Goal: Task Accomplishment & Management: Complete application form

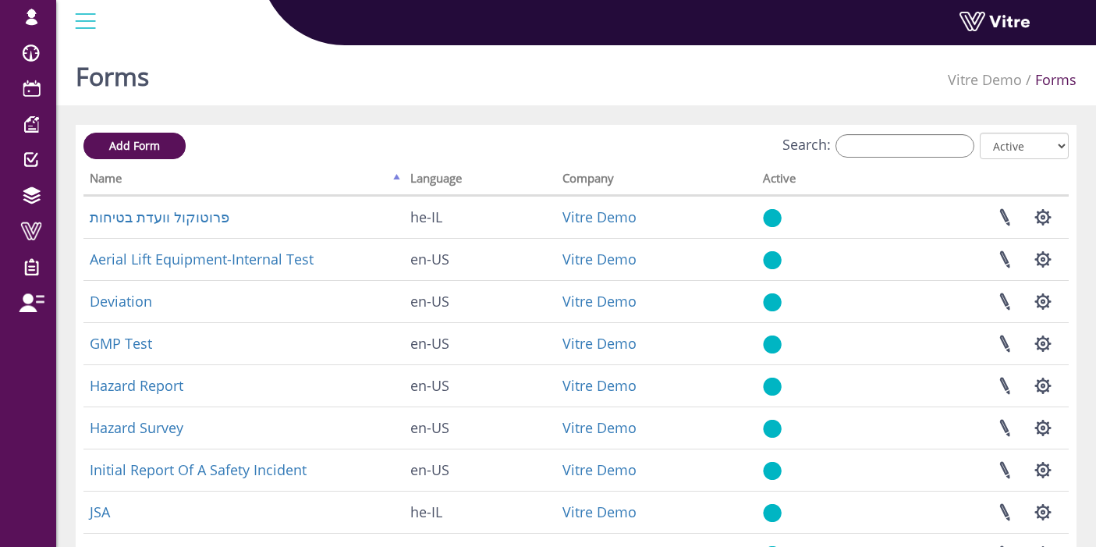
scroll to position [160, 0]
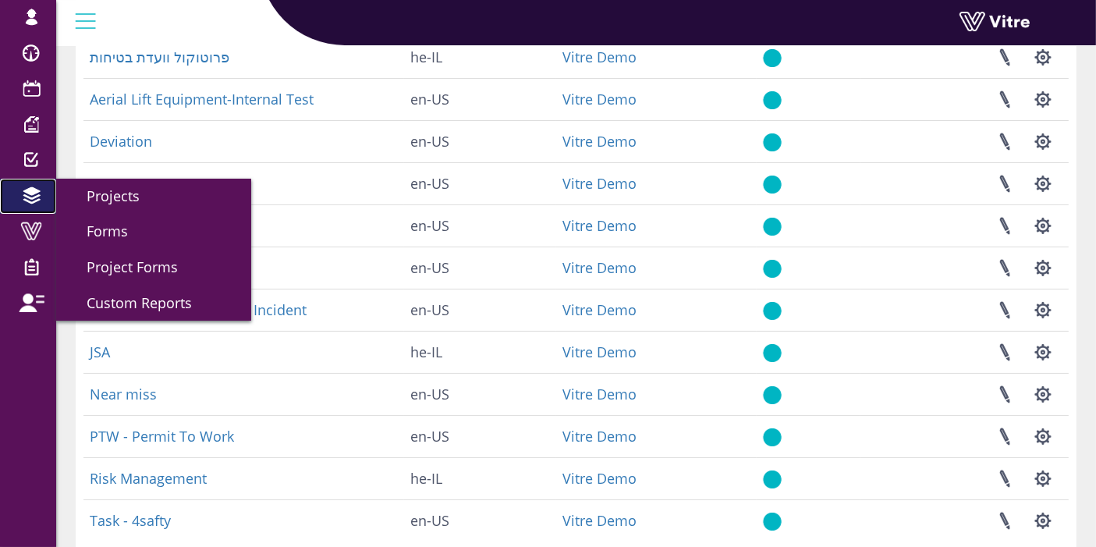
click at [31, 199] on span at bounding box center [31, 196] width 39 height 19
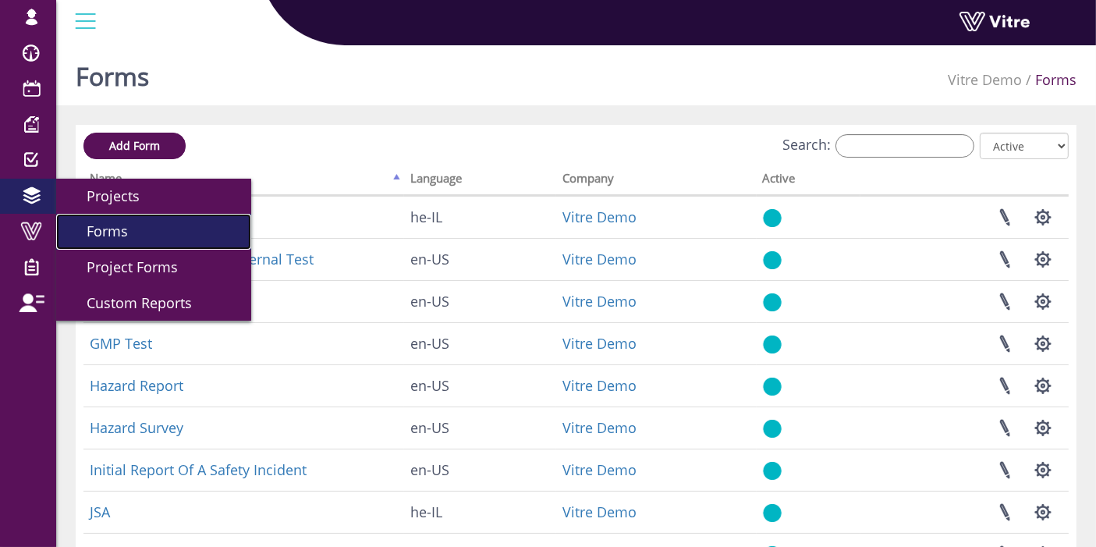
click at [132, 231] on link "Forms" at bounding box center [153, 232] width 195 height 36
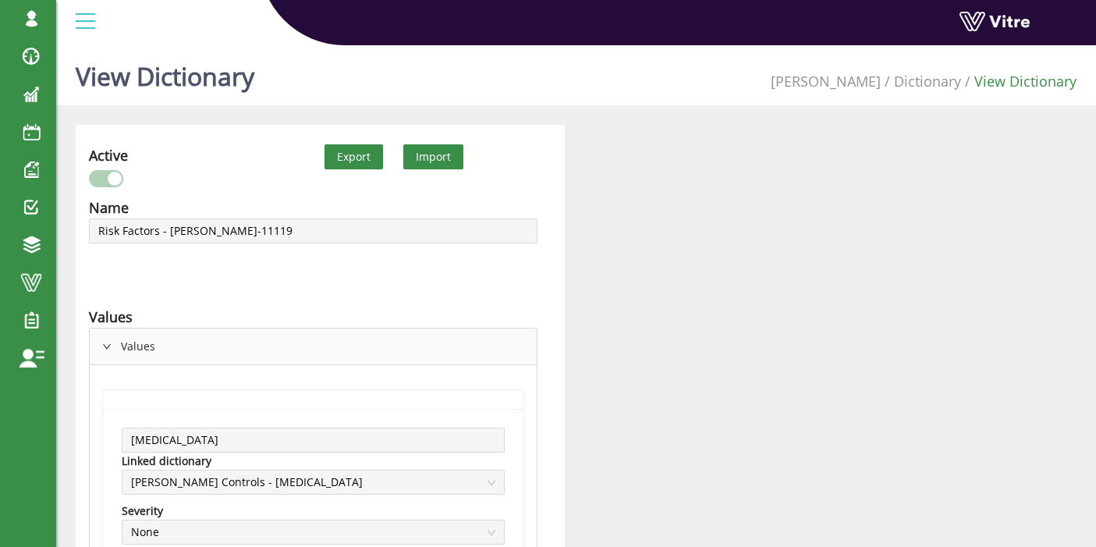
scroll to position [10249, 0]
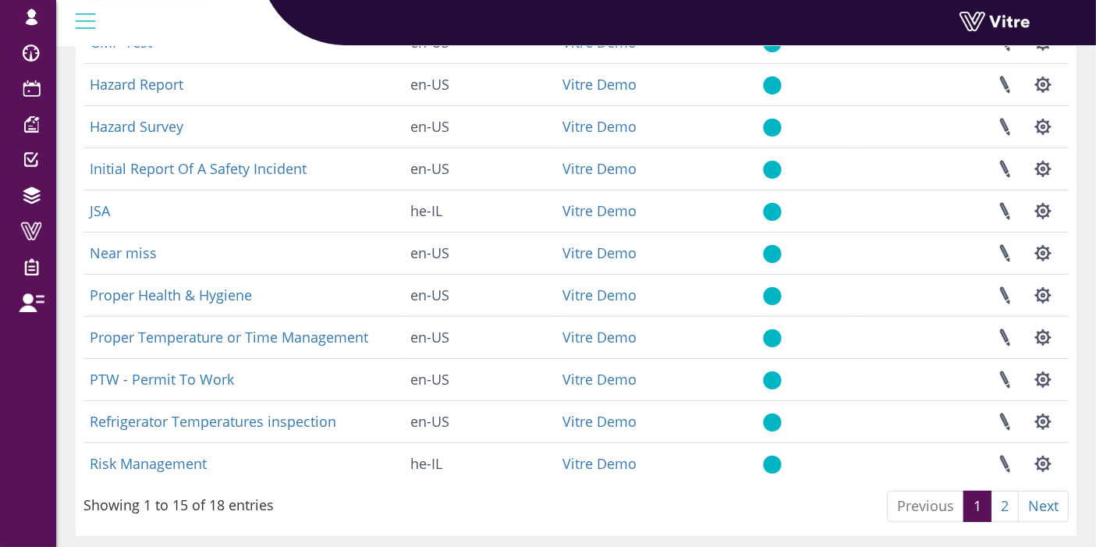
scroll to position [385, 0]
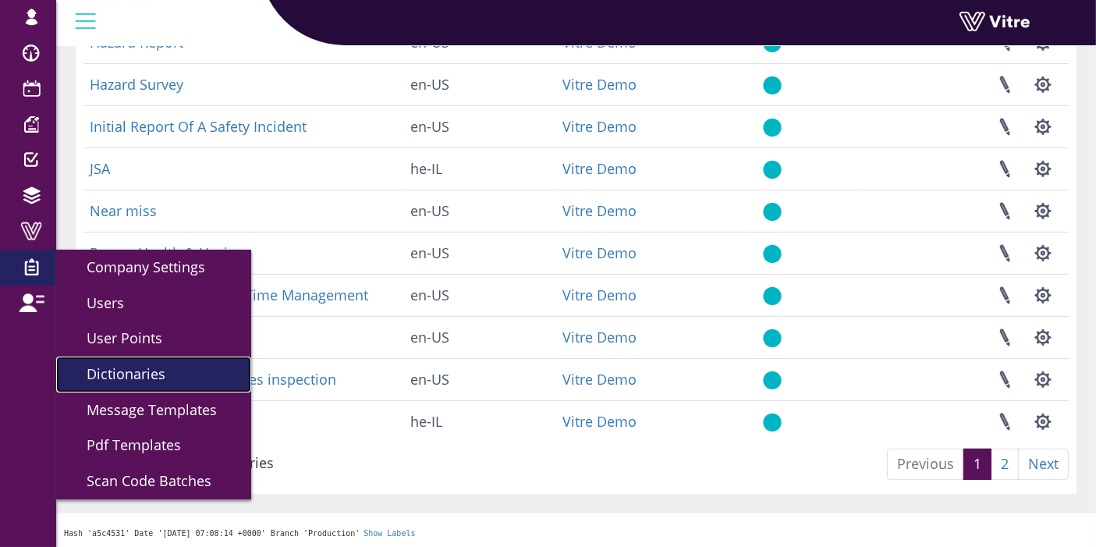
click at [187, 371] on link "Dictionaries" at bounding box center [153, 375] width 195 height 36
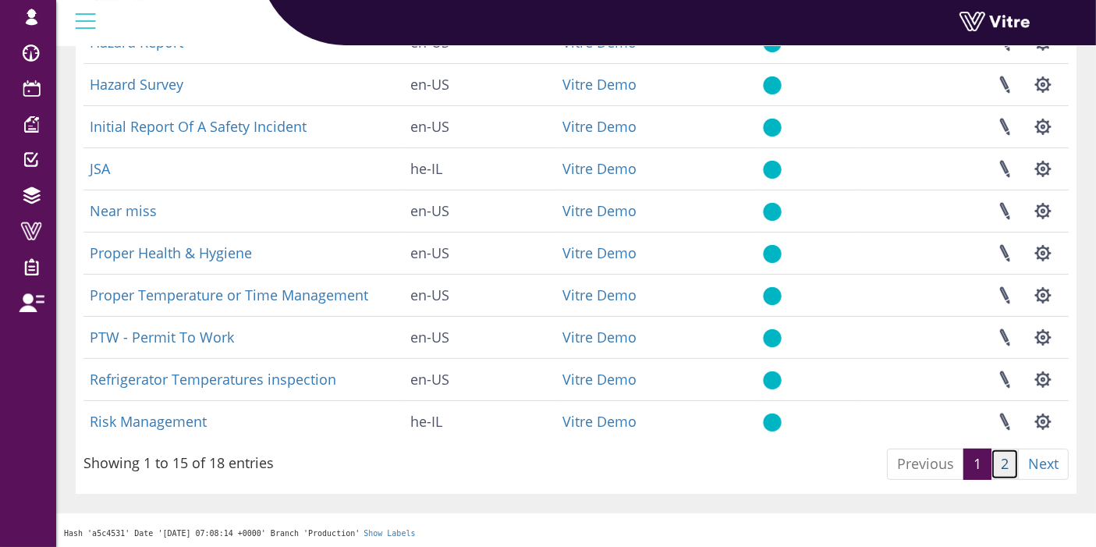
click at [1013, 462] on link "2" at bounding box center [1005, 464] width 28 height 31
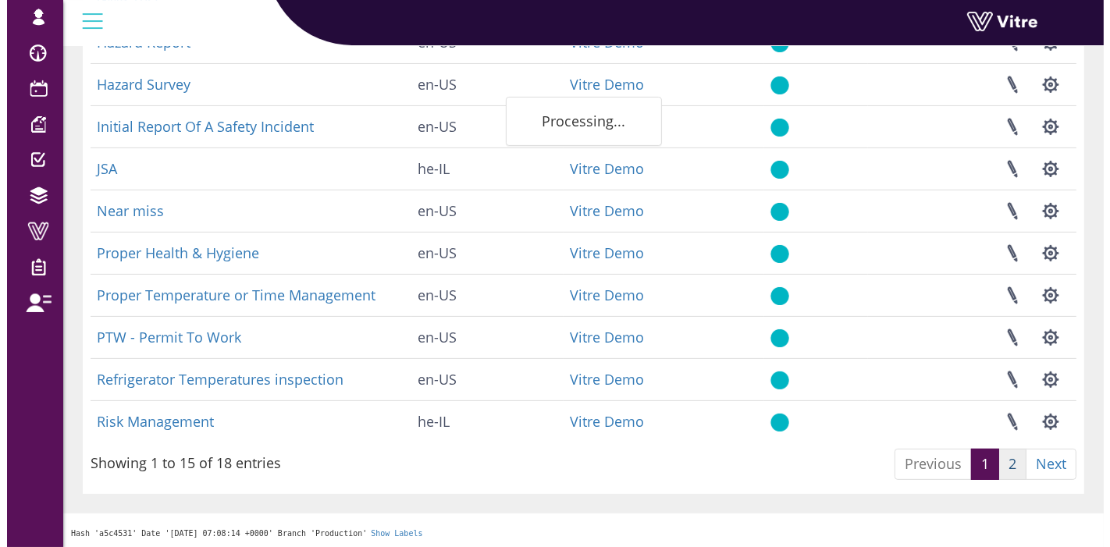
scroll to position [0, 0]
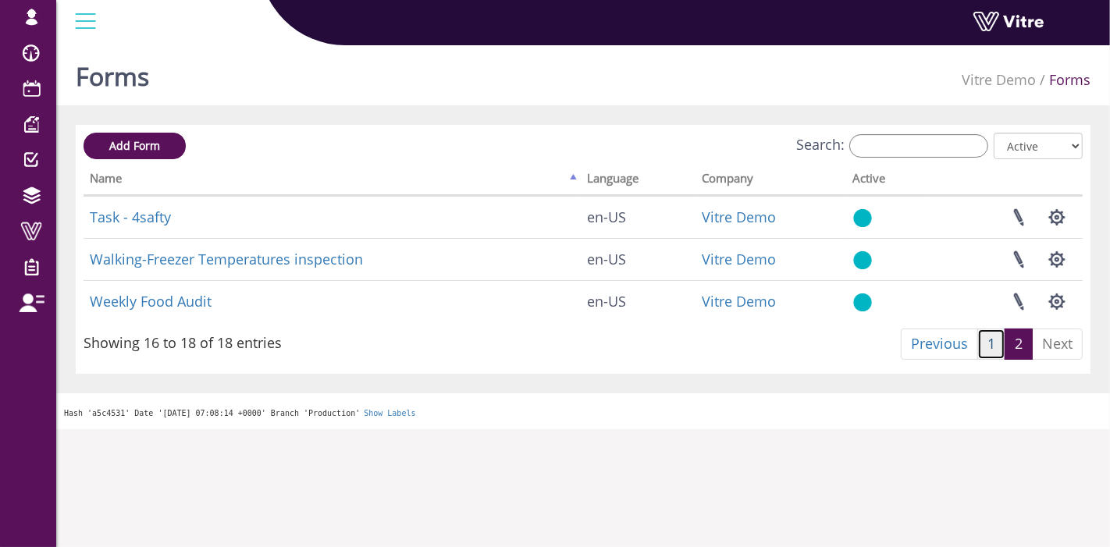
click at [986, 340] on link "1" at bounding box center [991, 344] width 28 height 31
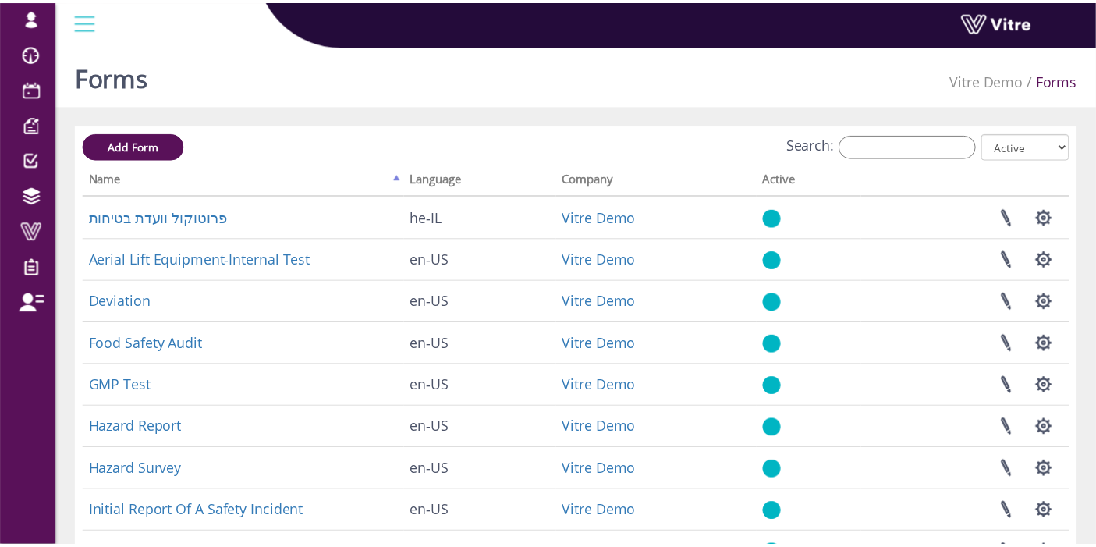
scroll to position [385, 0]
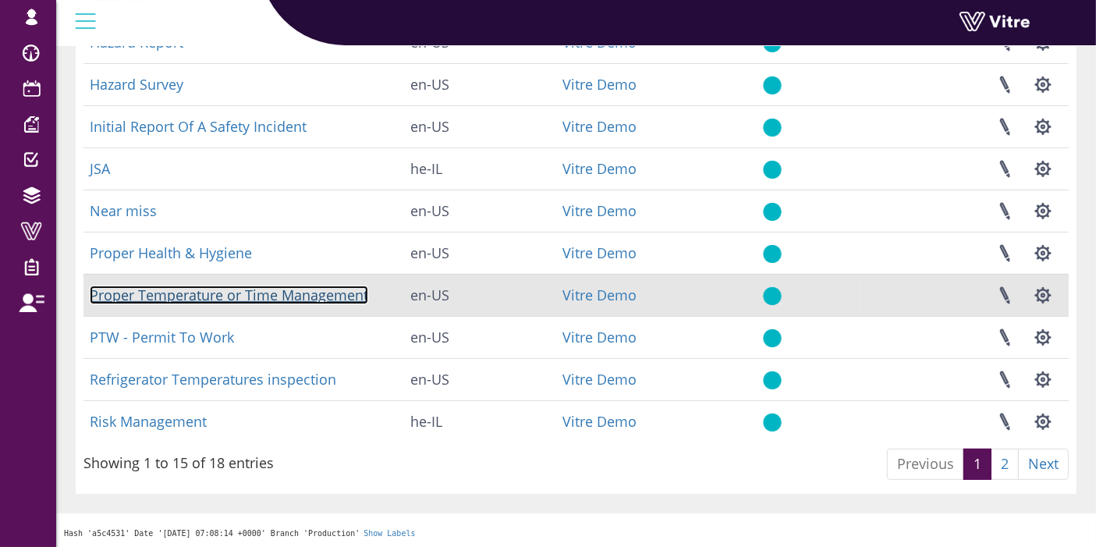
click at [169, 293] on link "Proper Temperature or Time Management" at bounding box center [229, 295] width 279 height 19
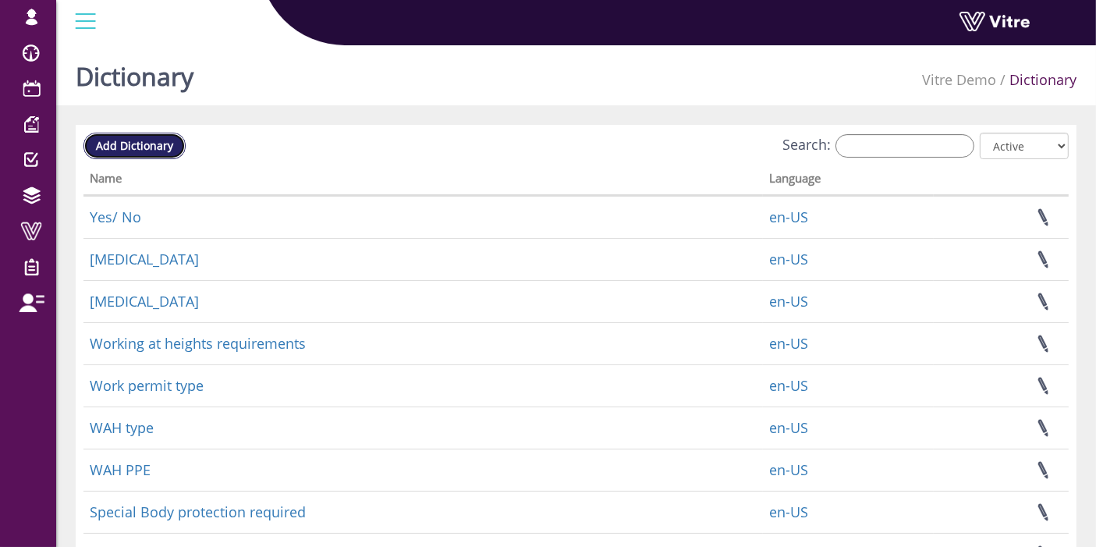
click at [125, 146] on span "Add Dictionary" at bounding box center [134, 145] width 77 height 15
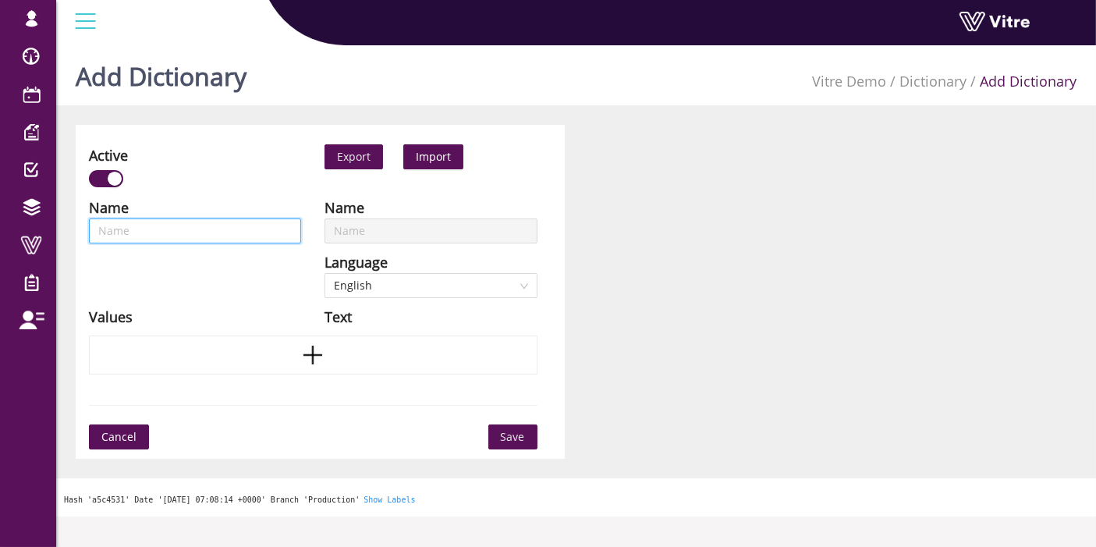
click at [268, 226] on input "text" at bounding box center [195, 230] width 212 height 25
paste input "Temperature °C/°F"
type input "Temperature °C/°F"
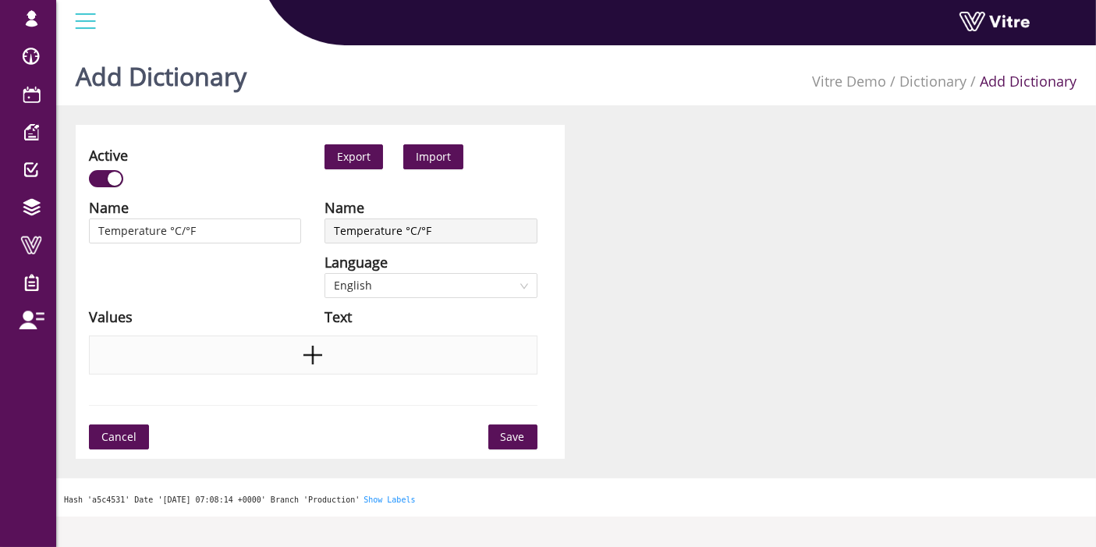
click at [316, 346] on icon "plus" at bounding box center [312, 354] width 23 height 23
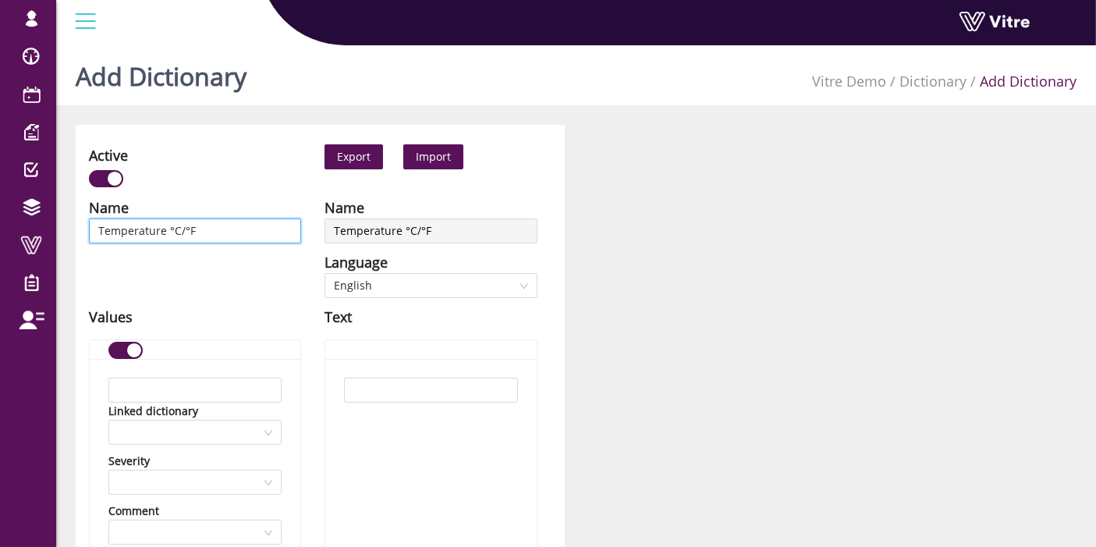
drag, startPoint x: 165, startPoint y: 232, endPoint x: 180, endPoint y: 233, distance: 15.6
click at [180, 233] on input "Temperature °C/°F" at bounding box center [195, 230] width 212 height 25
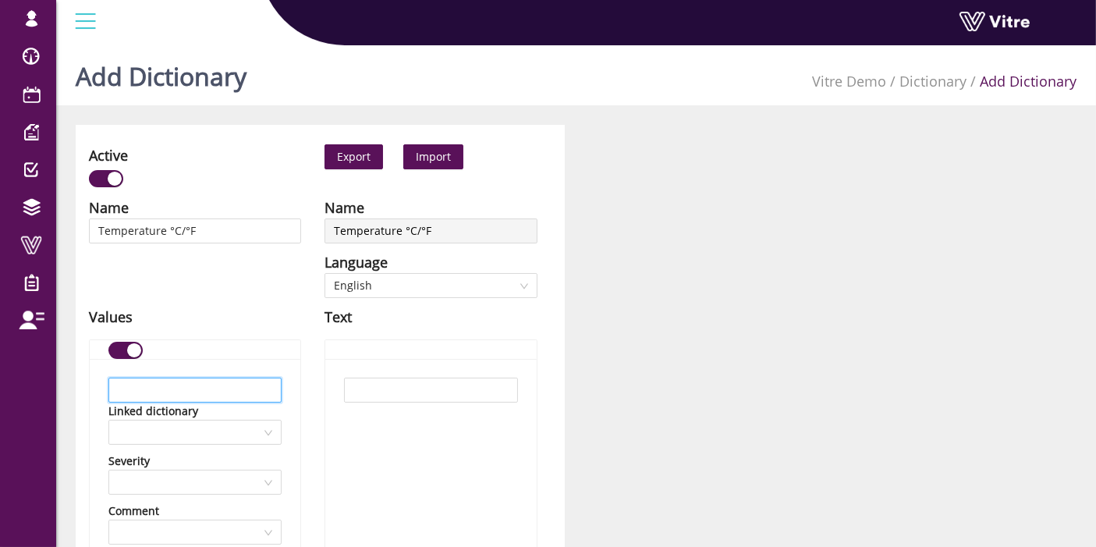
click at [194, 381] on input "text" at bounding box center [194, 390] width 173 height 25
paste input "°C"
type input "°C"
click at [401, 389] on input "text" at bounding box center [430, 390] width 173 height 25
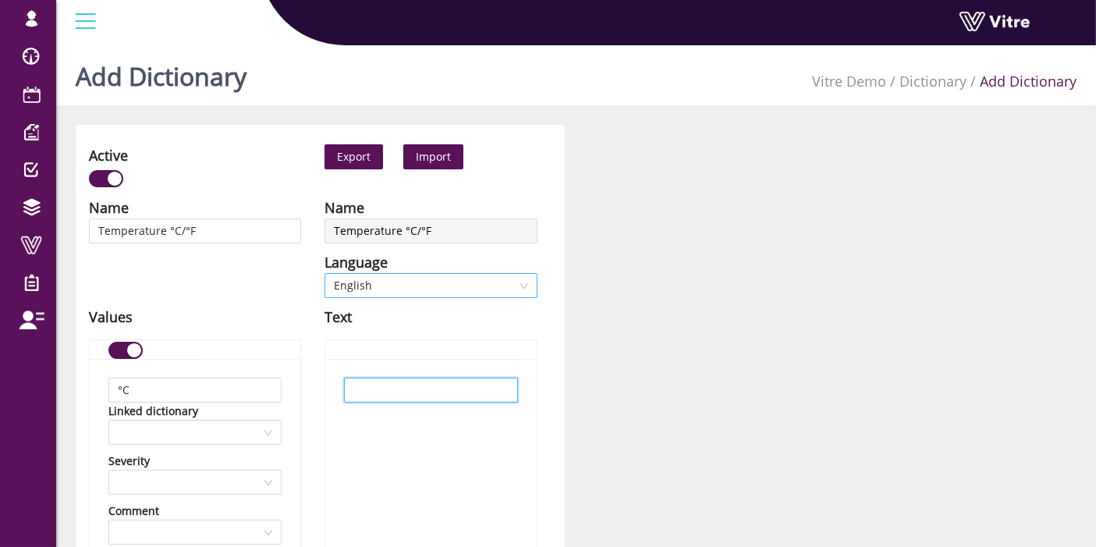
click at [385, 292] on span "English" at bounding box center [431, 285] width 194 height 23
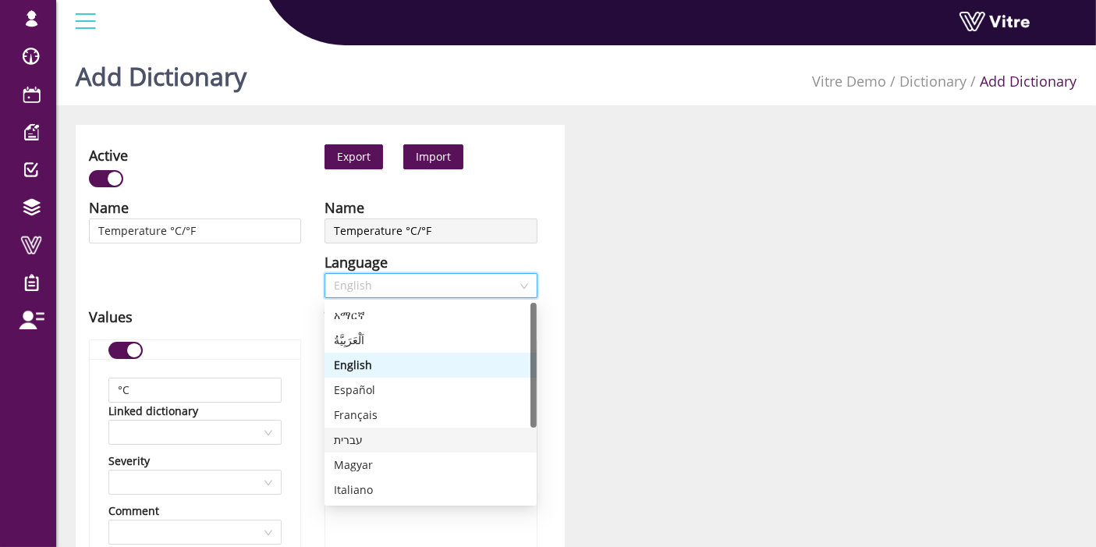
click at [383, 445] on div "עברית" at bounding box center [431, 440] width 194 height 17
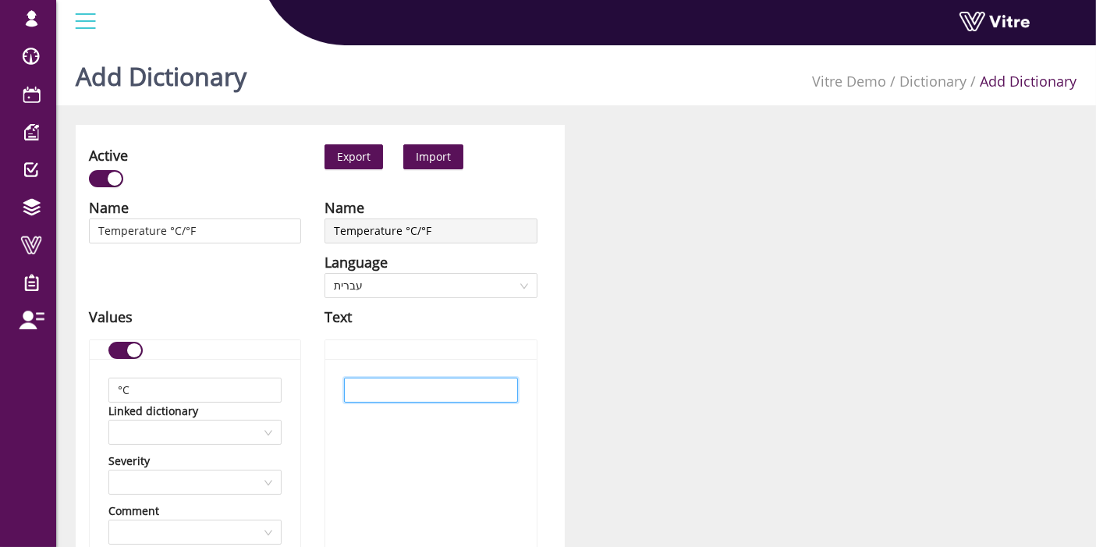
click at [401, 383] on input "text" at bounding box center [430, 390] width 173 height 25
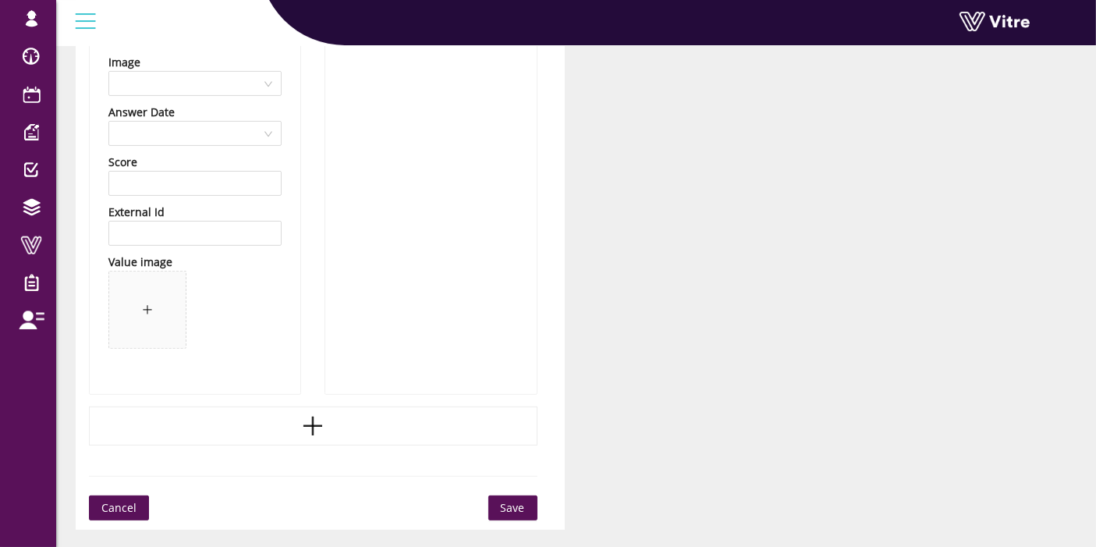
scroll to position [500, 0]
type input "מעלות צלזיוס"
click at [314, 424] on icon "plus" at bounding box center [313, 425] width 19 height 2
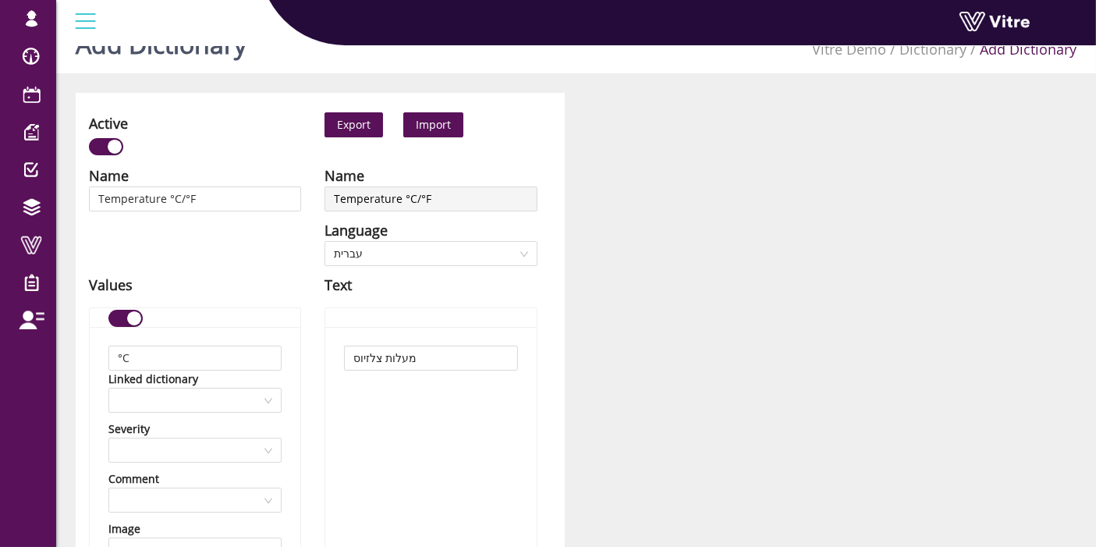
scroll to position [20, 0]
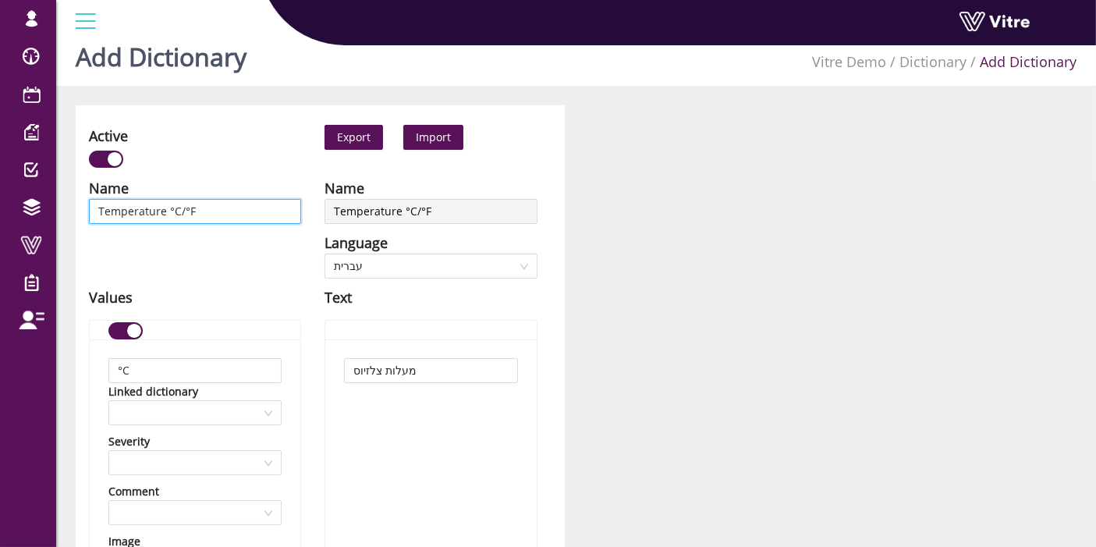
drag, startPoint x: 218, startPoint y: 210, endPoint x: 183, endPoint y: 209, distance: 35.1
click at [183, 209] on input "Temperature °C/°F" at bounding box center [195, 211] width 212 height 25
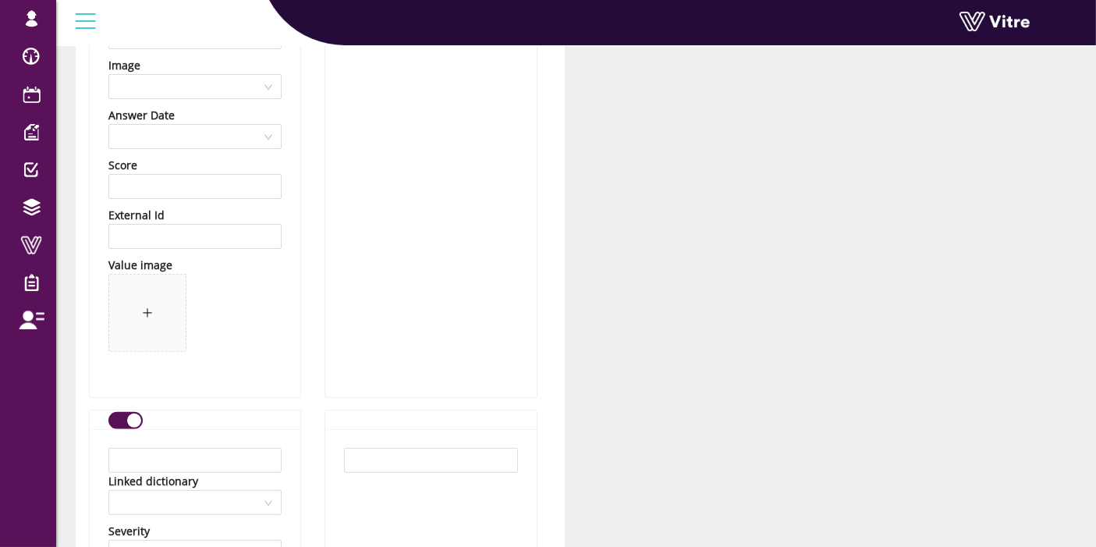
scroll to position [513, 0]
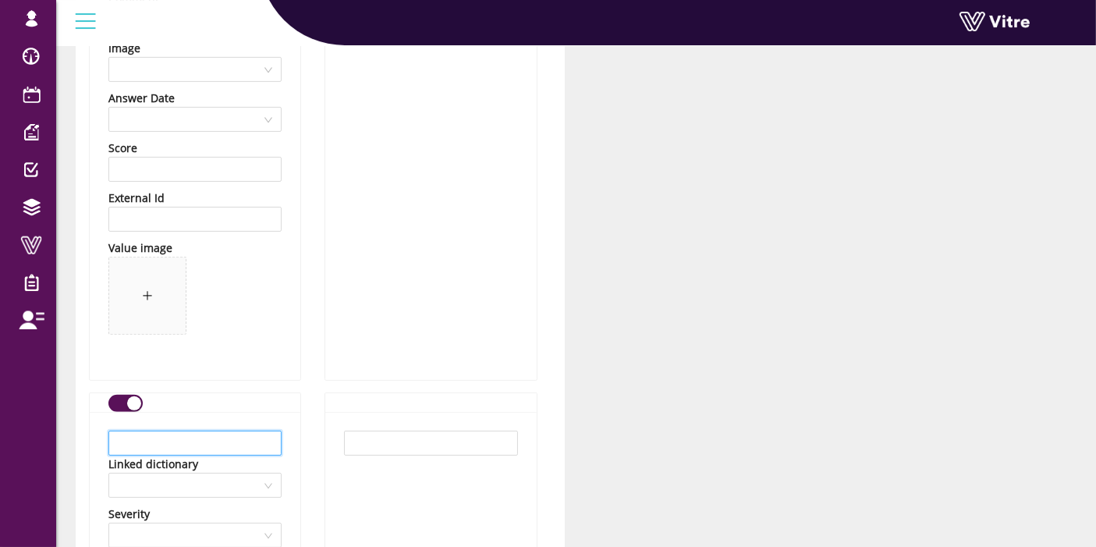
click at [198, 442] on input "text" at bounding box center [194, 443] width 173 height 25
paste input "°F"
type input "°F"
click at [380, 453] on input "text" at bounding box center [430, 443] width 173 height 25
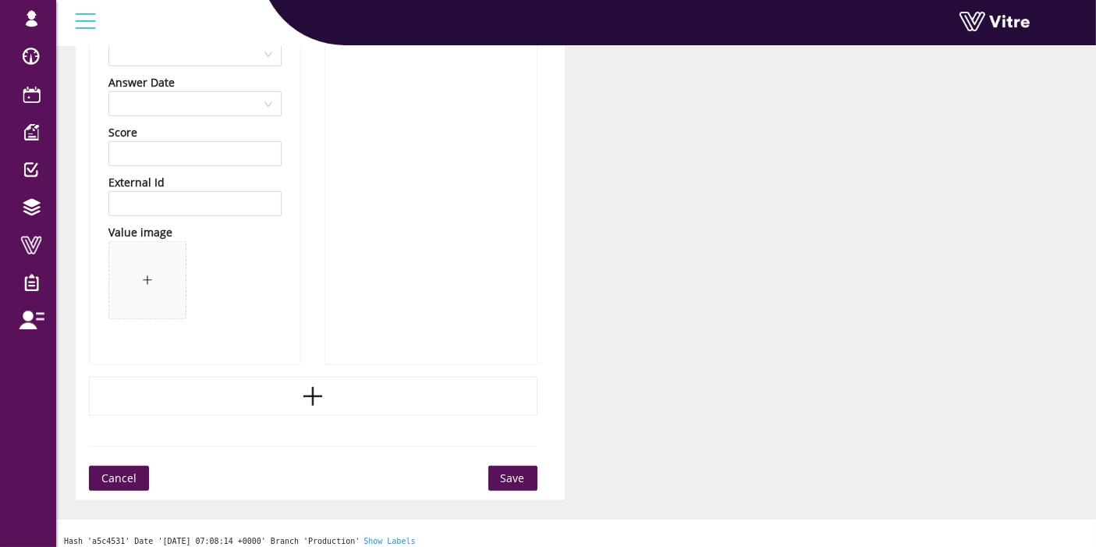
scroll to position [1103, 0]
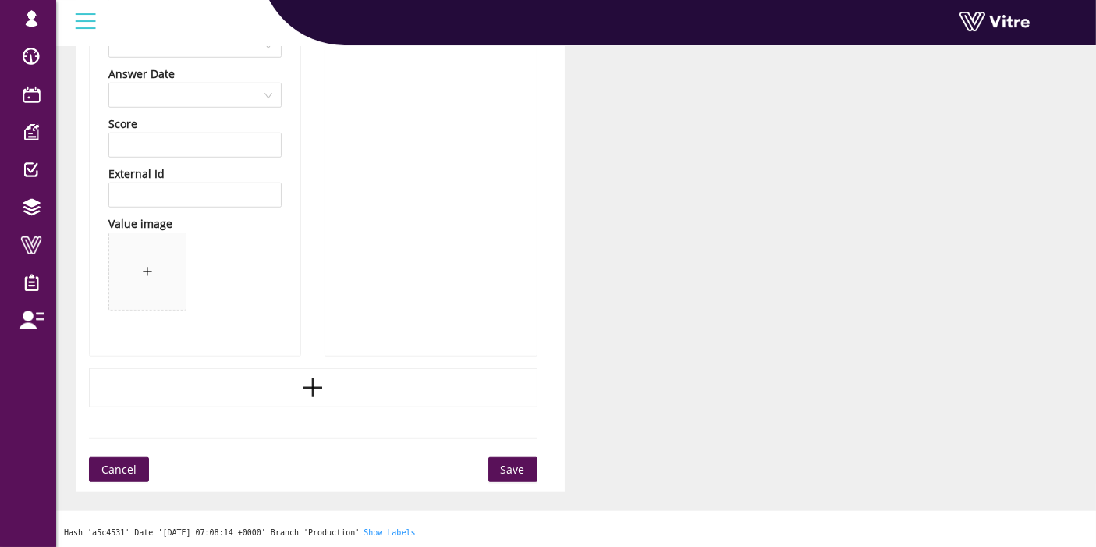
type input "מעלות פרנהייט"
click at [522, 470] on span "Save" at bounding box center [513, 469] width 24 height 17
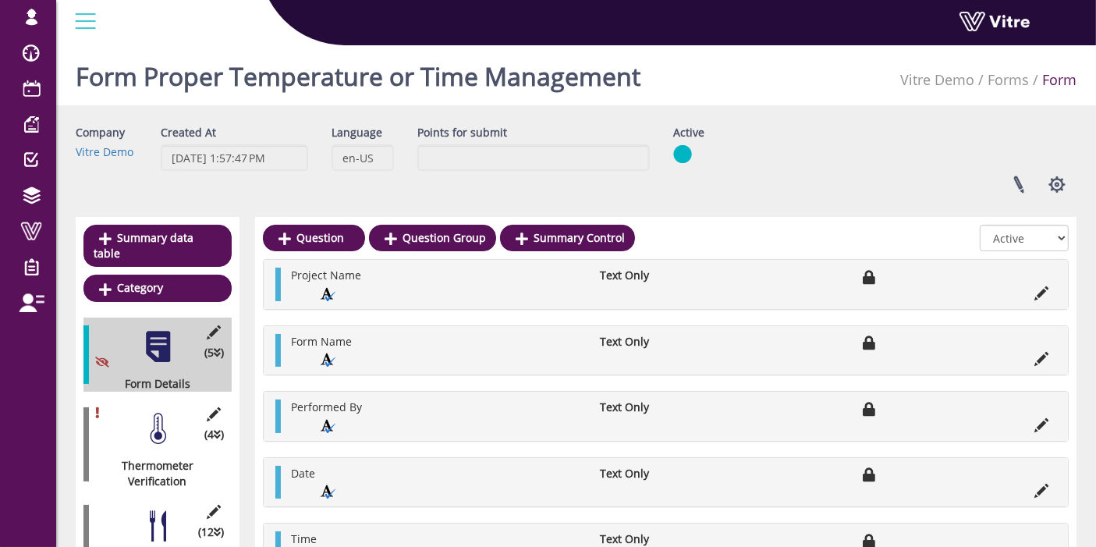
click at [167, 417] on div at bounding box center [157, 428] width 35 height 35
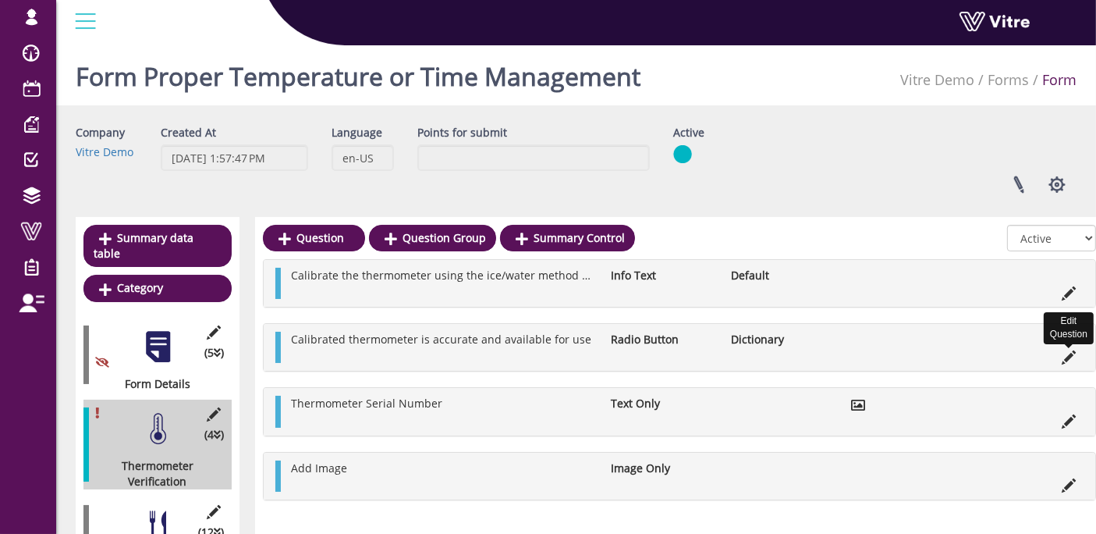
click at [1071, 353] on icon at bounding box center [1069, 357] width 14 height 14
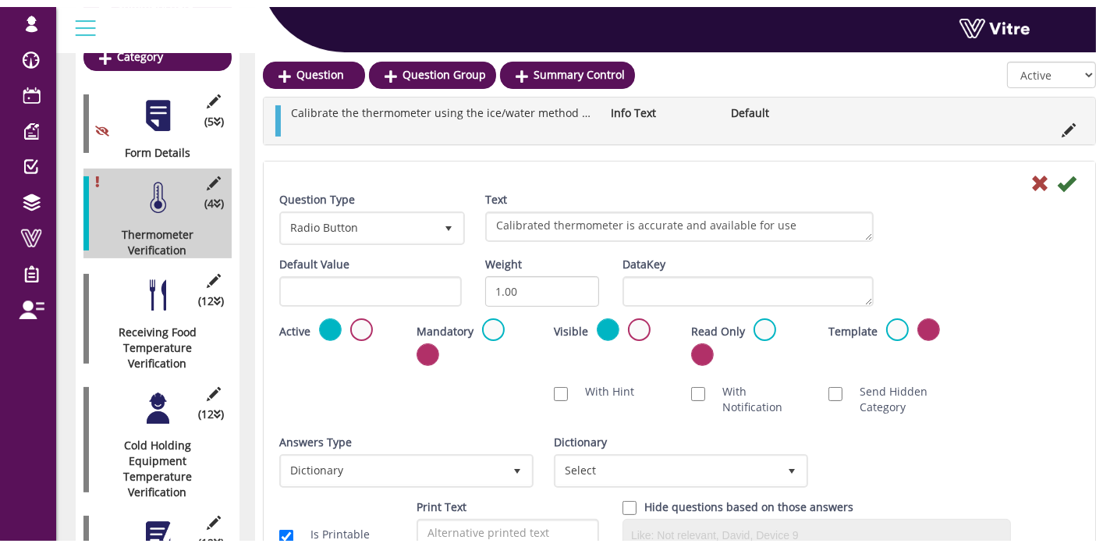
scroll to position [240, 0]
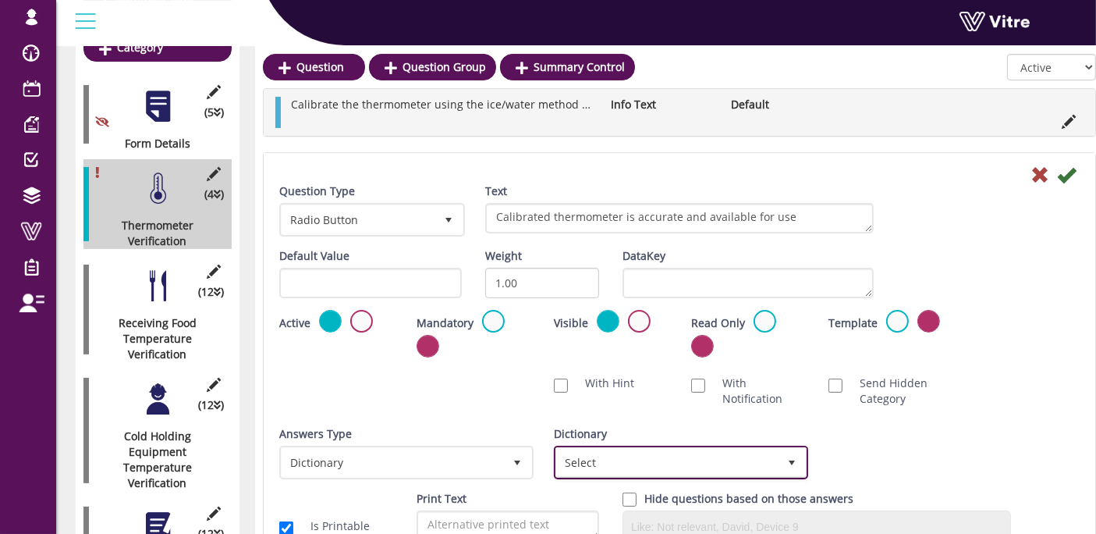
click at [760, 453] on span "Select" at bounding box center [667, 462] width 222 height 28
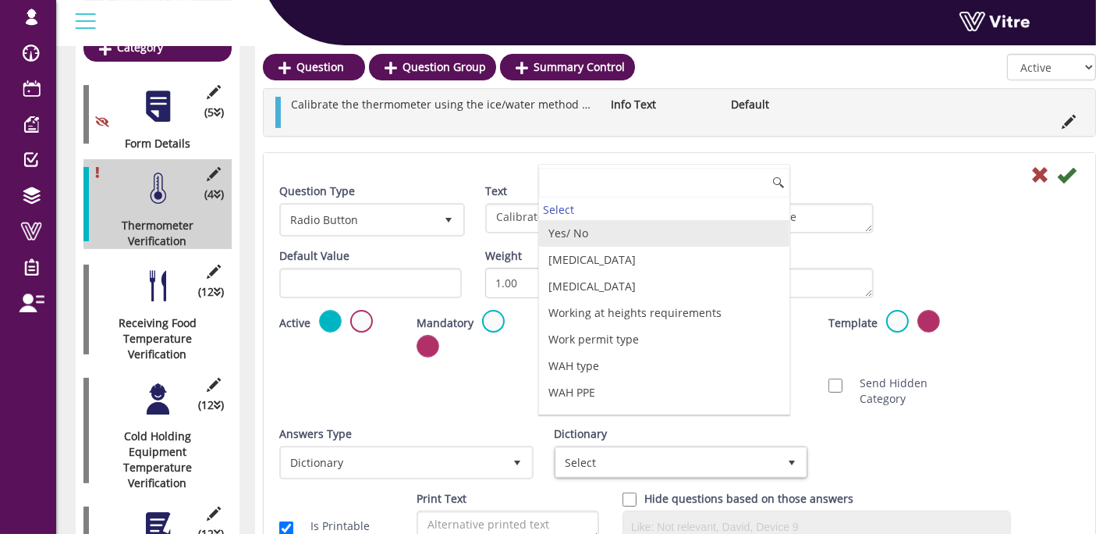
click at [633, 233] on li "Yes/ No" at bounding box center [664, 233] width 250 height 27
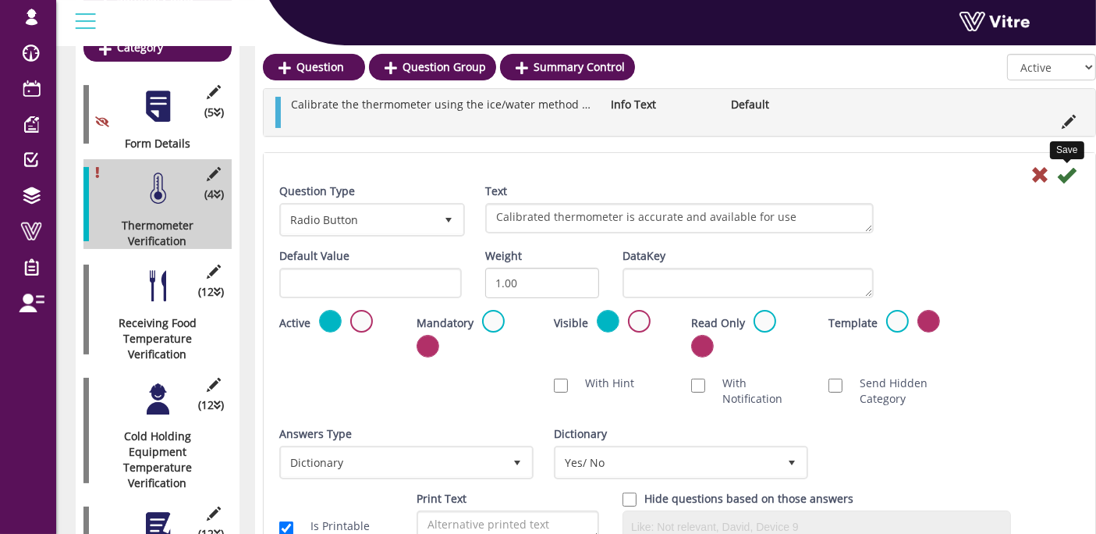
click at [1061, 179] on icon at bounding box center [1066, 174] width 19 height 19
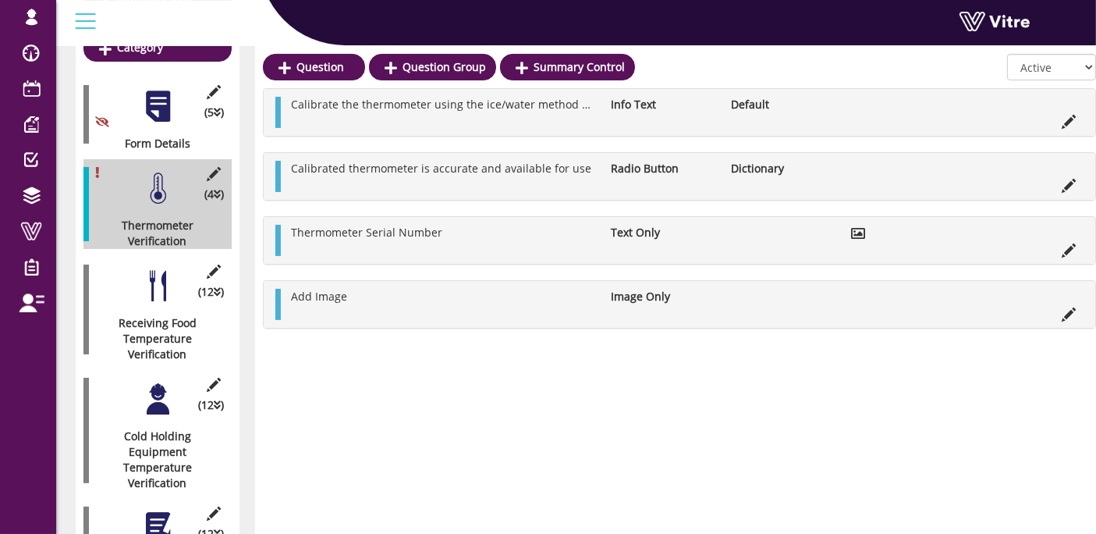
click at [151, 280] on div at bounding box center [157, 285] width 35 height 35
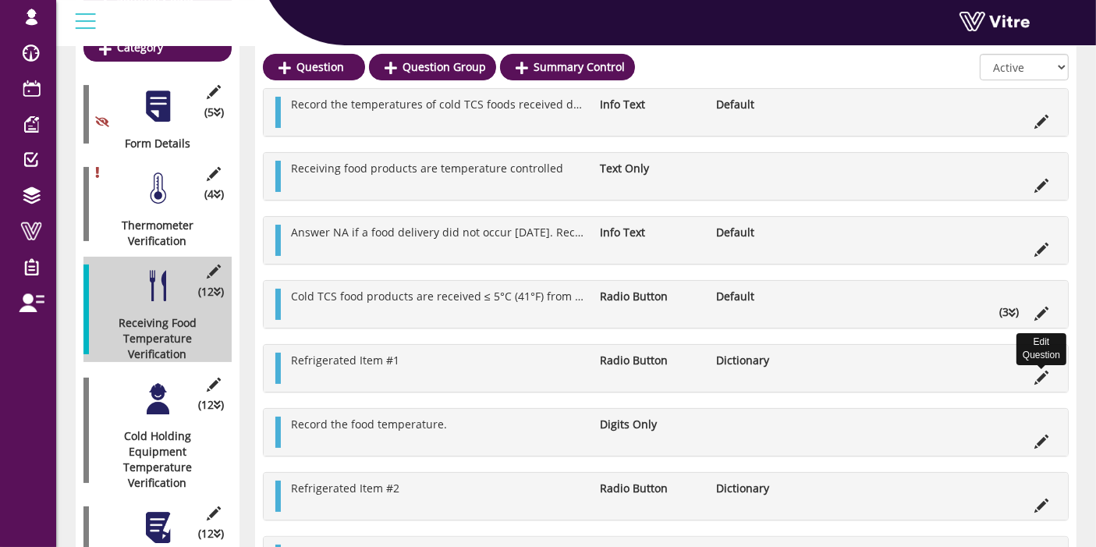
click at [1041, 373] on icon at bounding box center [1042, 378] width 14 height 14
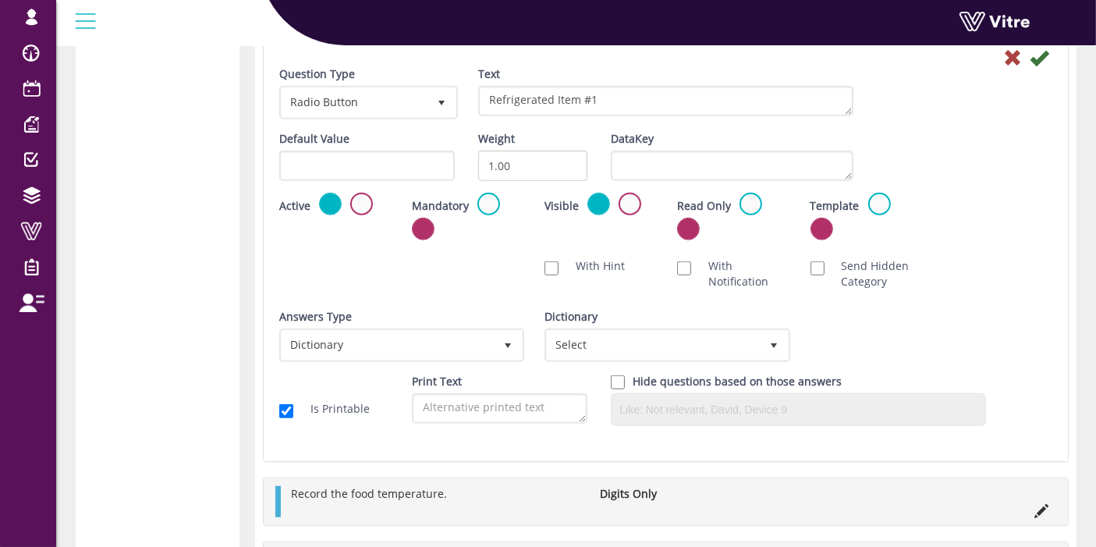
scroll to position [1274, 0]
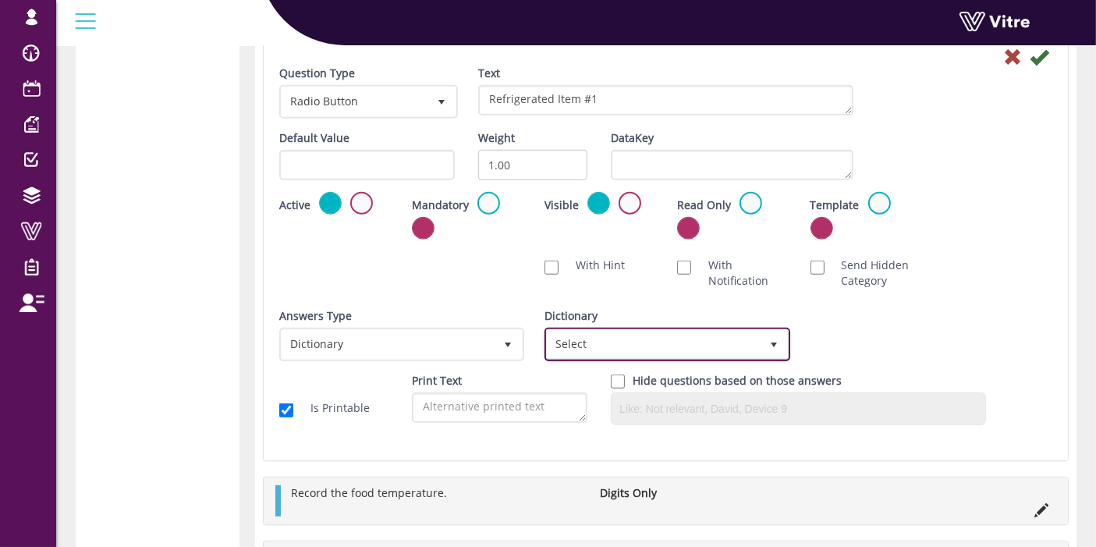
click at [705, 351] on span "Select" at bounding box center [653, 344] width 212 height 28
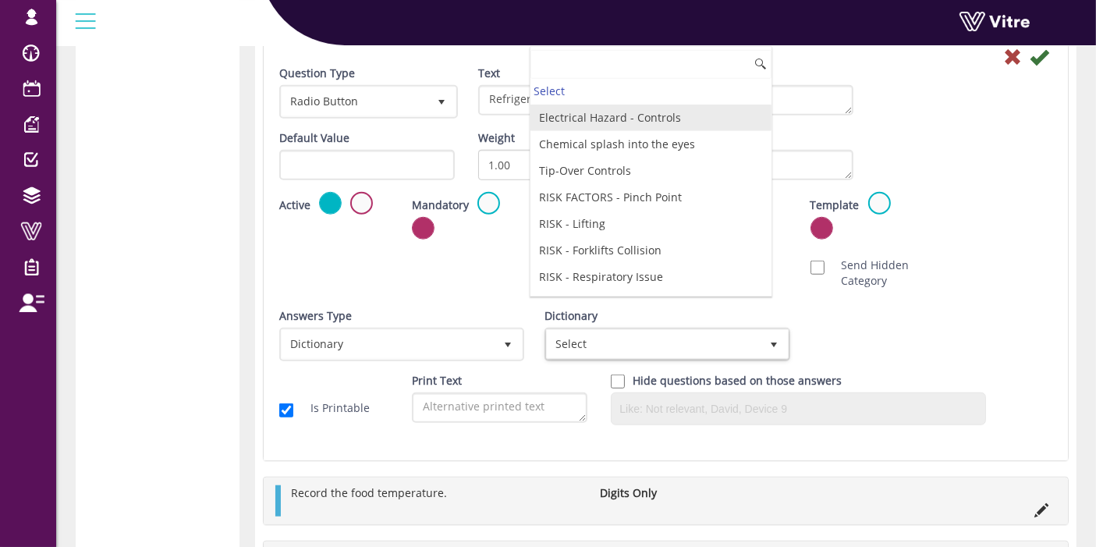
scroll to position [2205, 0]
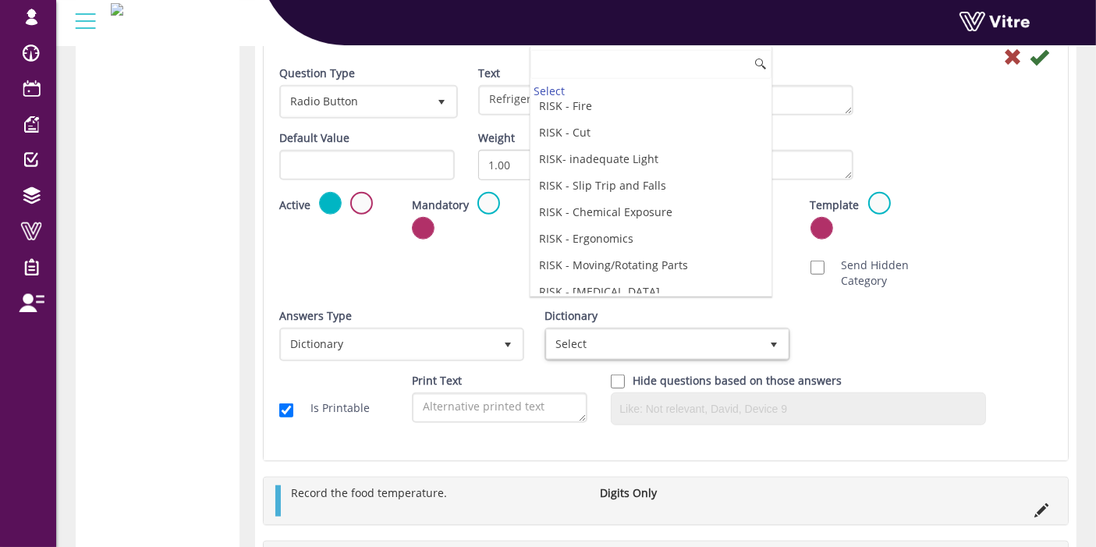
click at [642, 305] on li "Temperature °C/°F" at bounding box center [651, 318] width 241 height 27
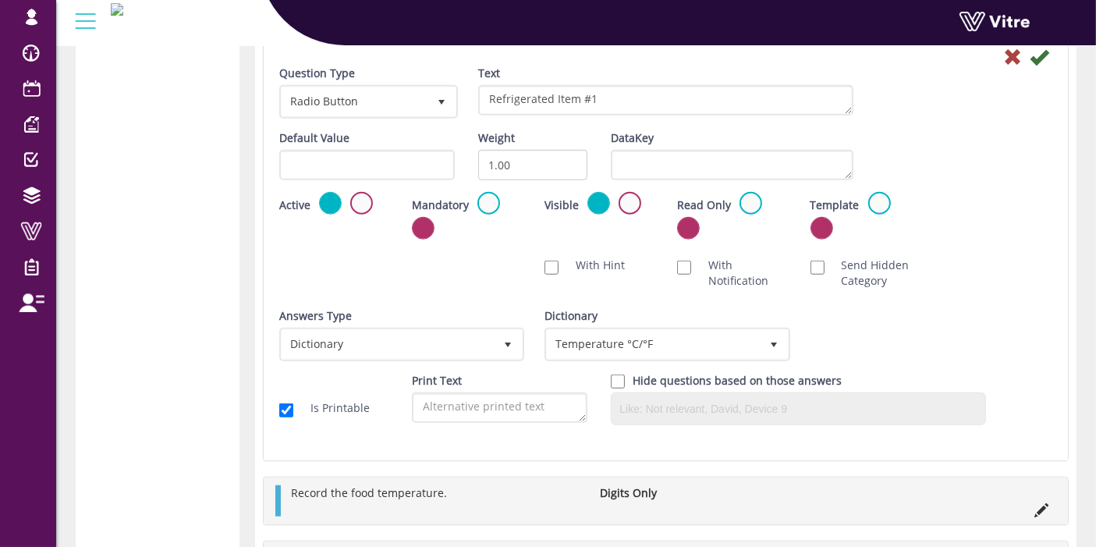
click at [1039, 59] on icon at bounding box center [1039, 57] width 19 height 19
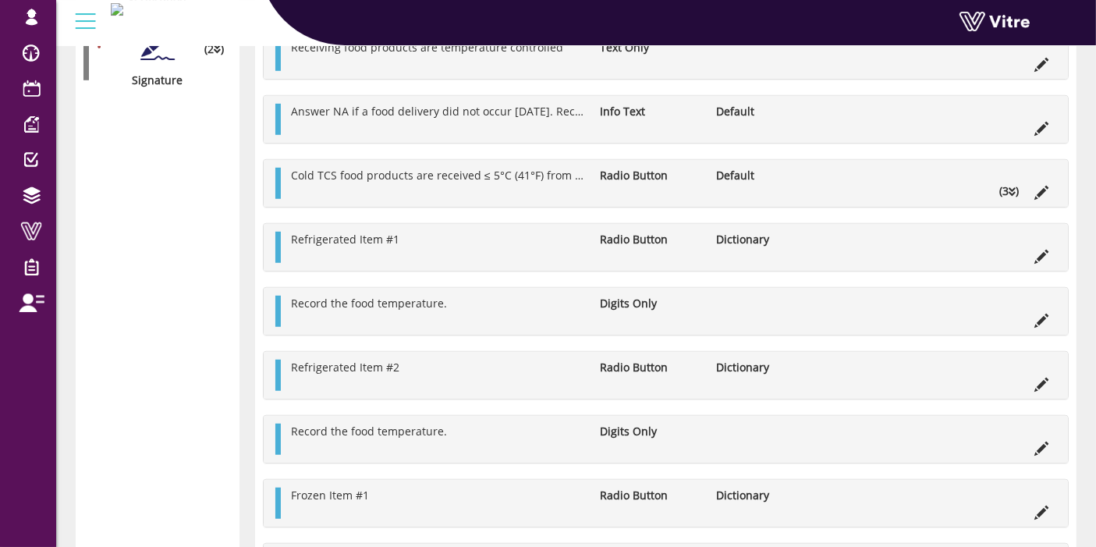
scroll to position [1083, 0]
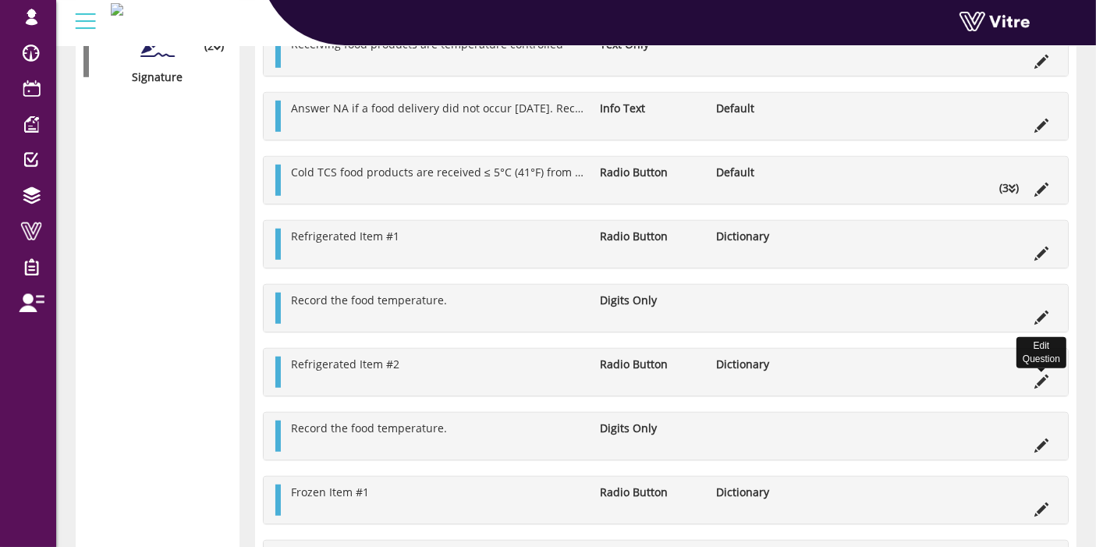
click at [1035, 378] on icon at bounding box center [1042, 382] width 14 height 14
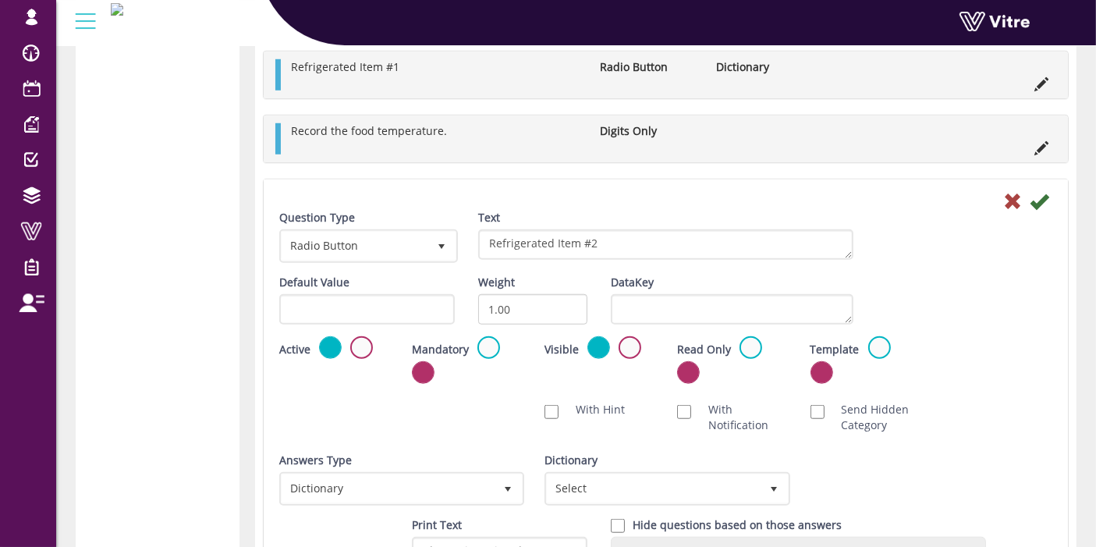
scroll to position [1264, 0]
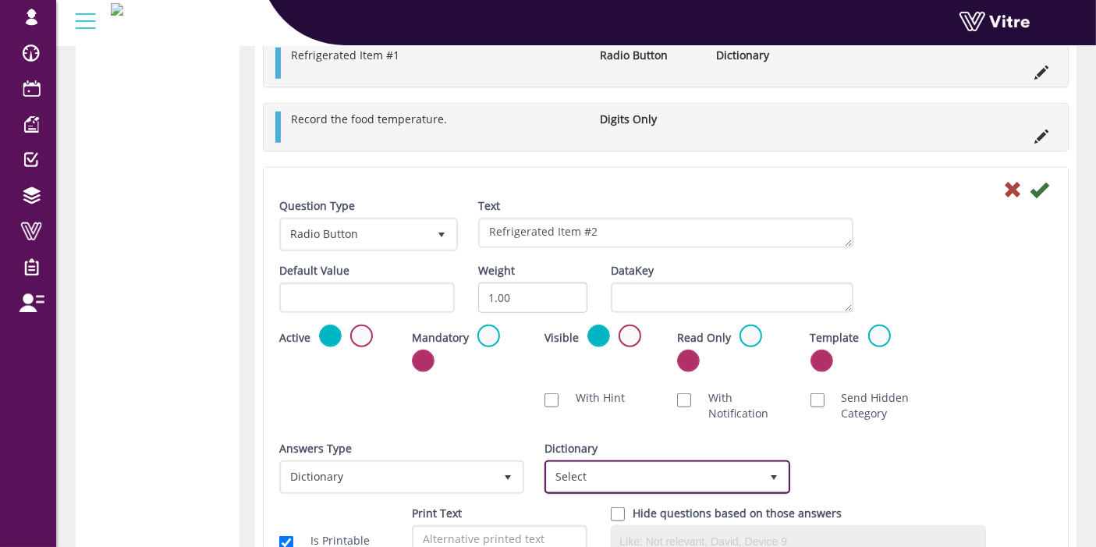
click at [651, 474] on span "Select" at bounding box center [653, 477] width 212 height 28
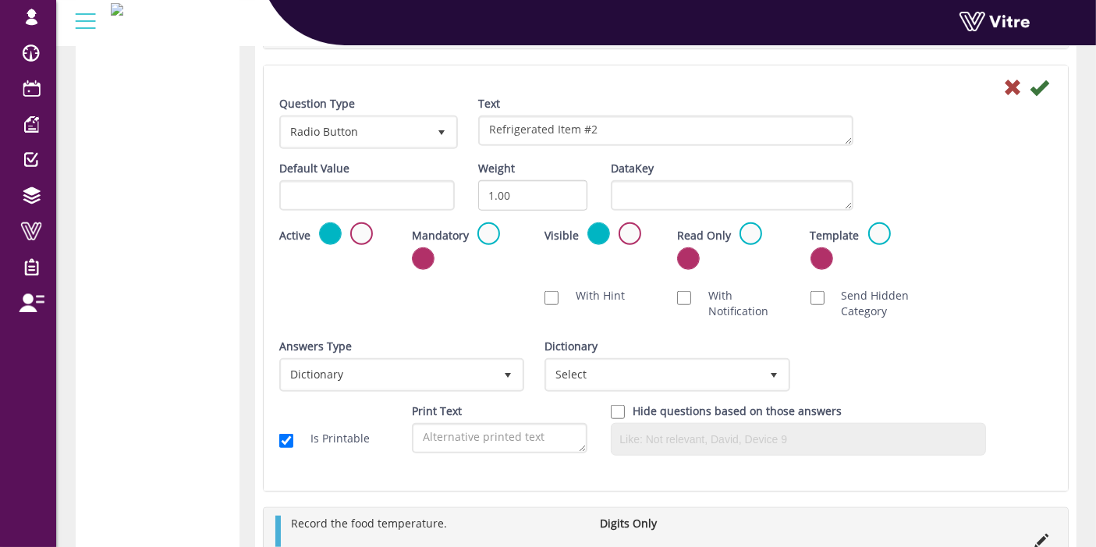
scroll to position [1368, 0]
click at [653, 346] on div "Dictionary Select" at bounding box center [666, 363] width 242 height 53
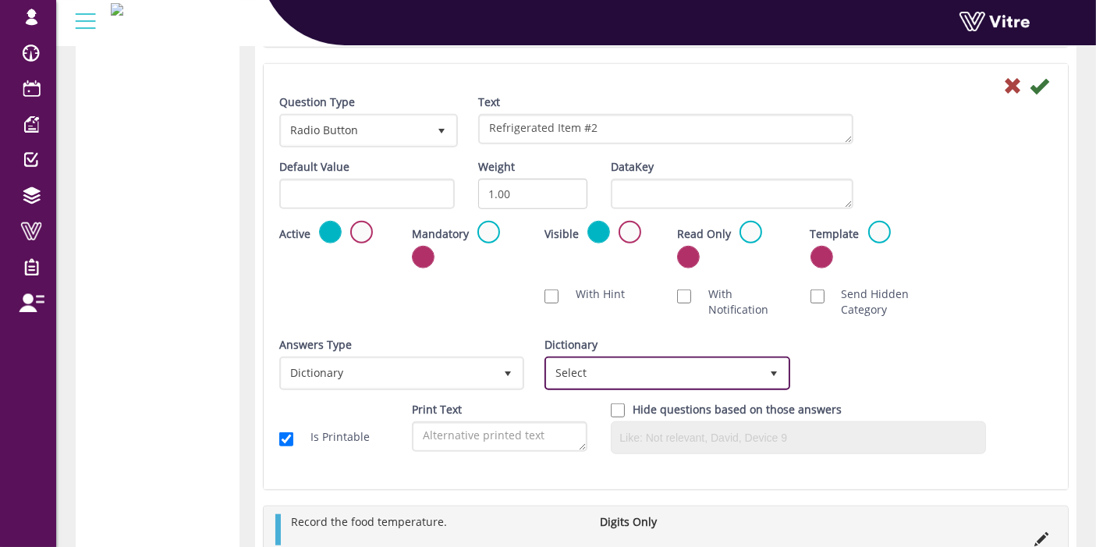
click at [657, 358] on span "Select" at bounding box center [667, 373] width 242 height 30
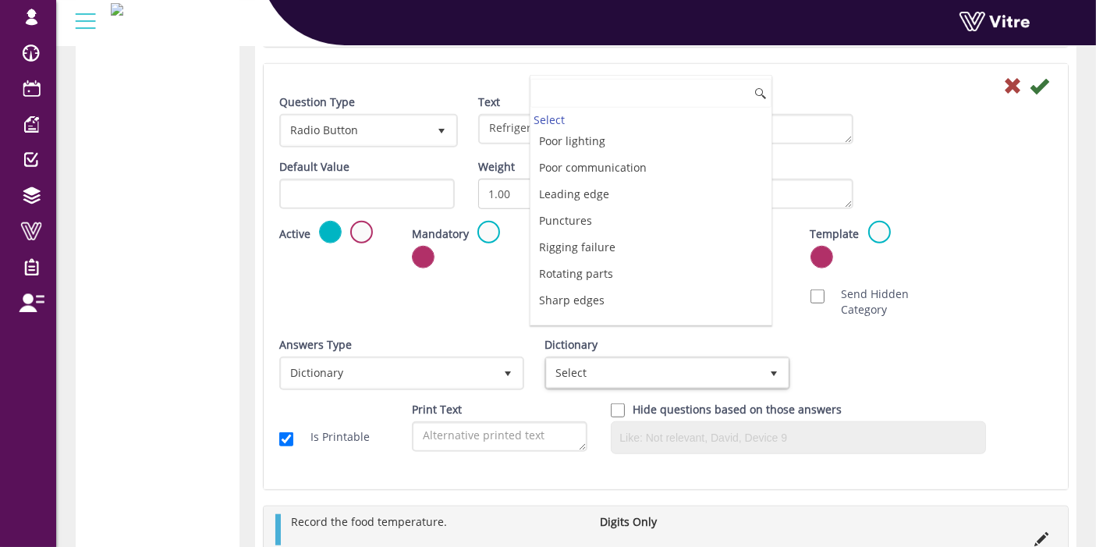
scroll to position [2205, 0]
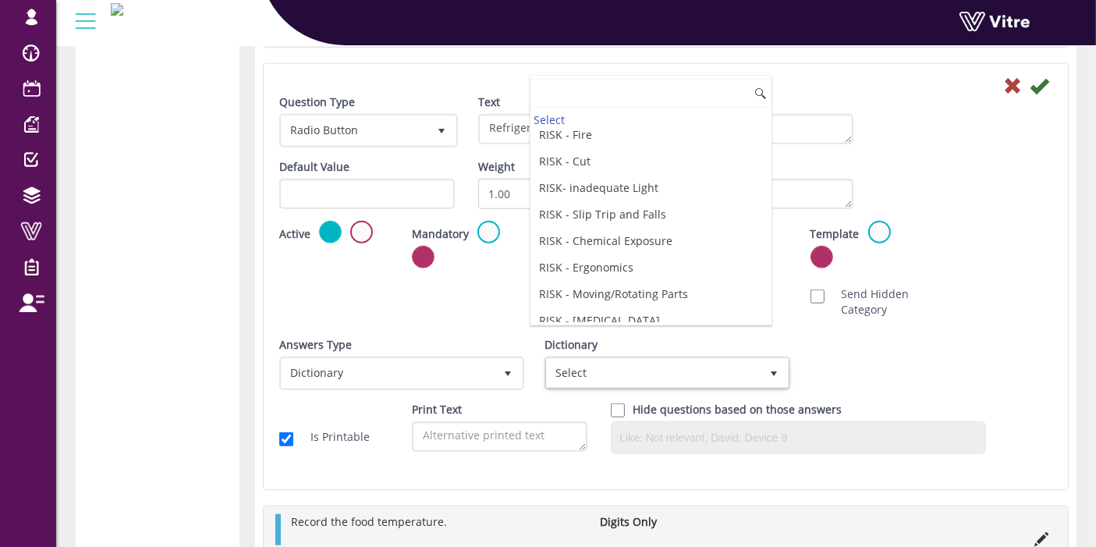
click at [695, 334] on li "Temperature °C/°F" at bounding box center [651, 347] width 241 height 27
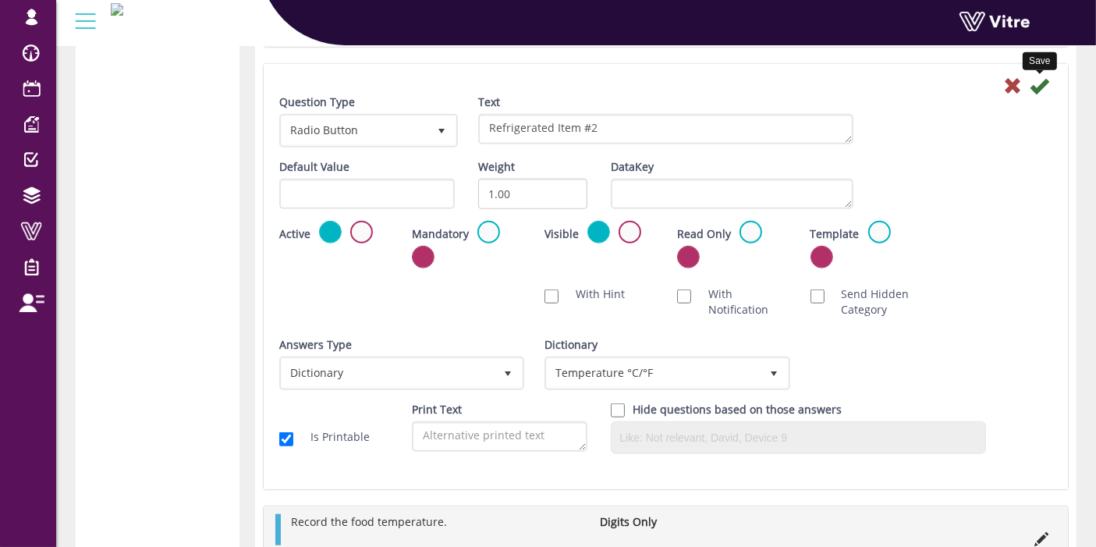
click at [1036, 87] on icon at bounding box center [1039, 85] width 19 height 19
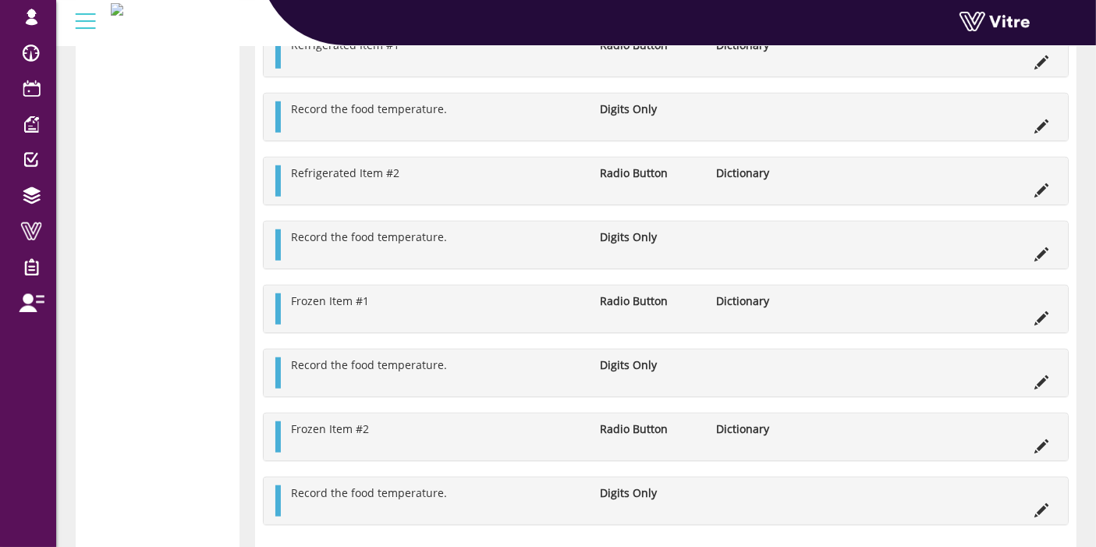
scroll to position [1334, 0]
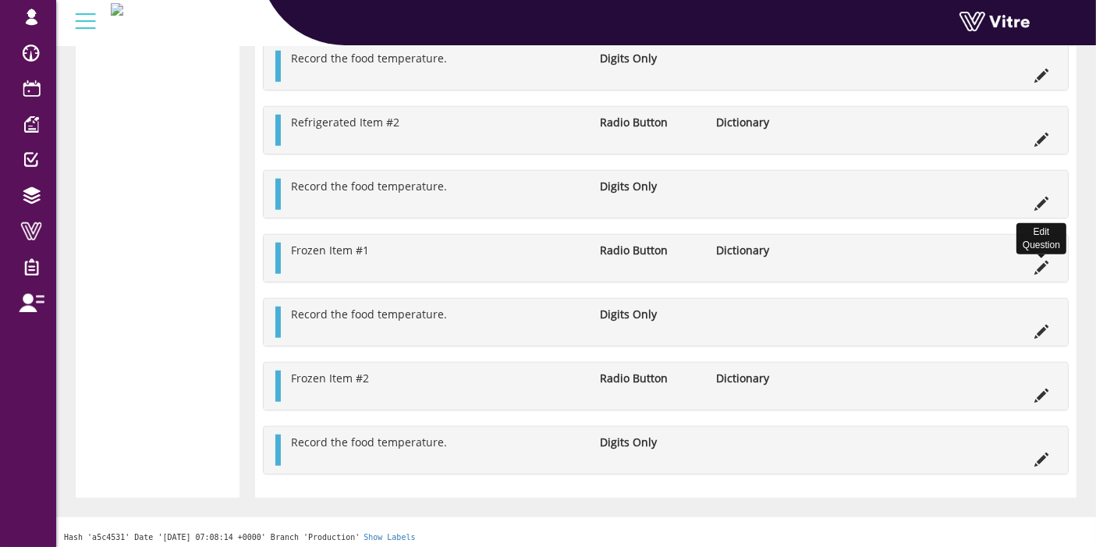
click at [1043, 261] on icon at bounding box center [1042, 268] width 14 height 14
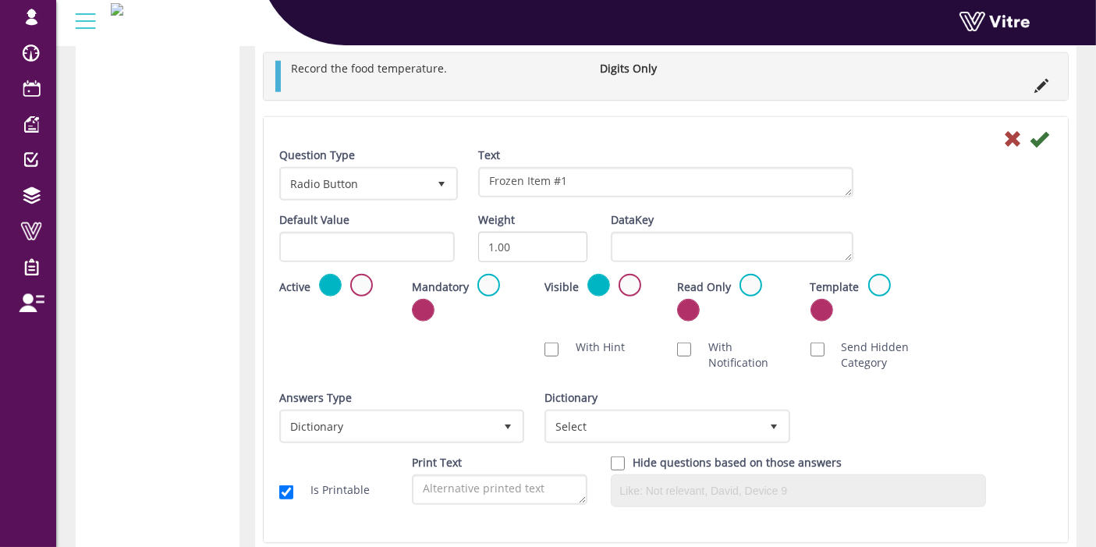
scroll to position [1453, 0]
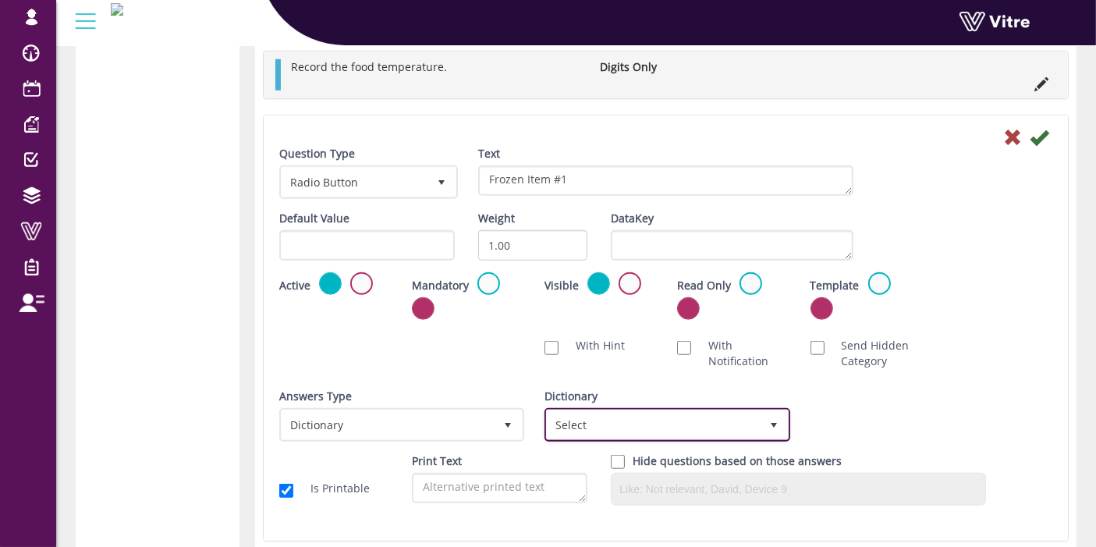
click at [671, 427] on span "Select" at bounding box center [653, 424] width 212 height 28
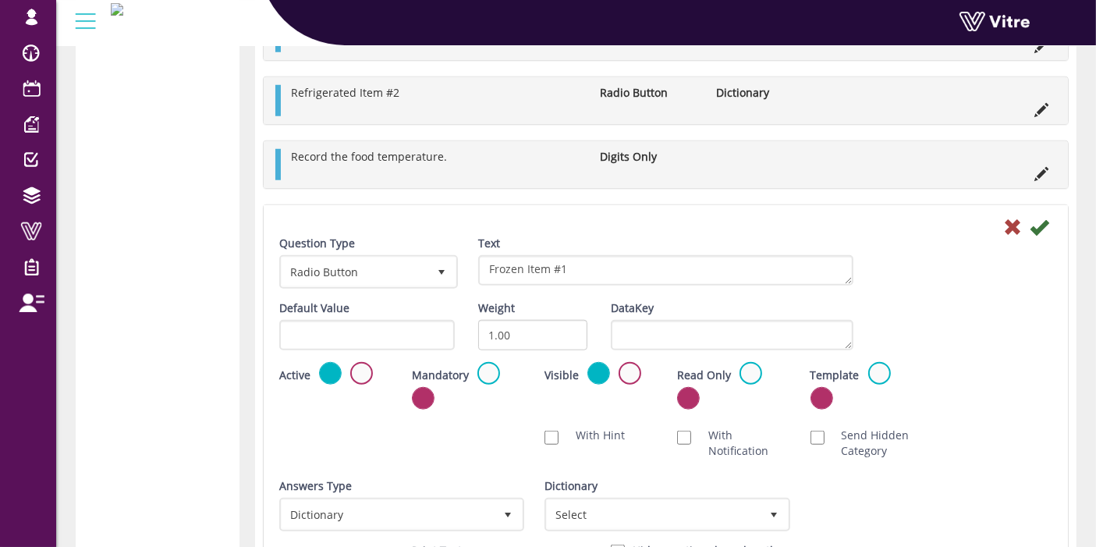
scroll to position [1359, 0]
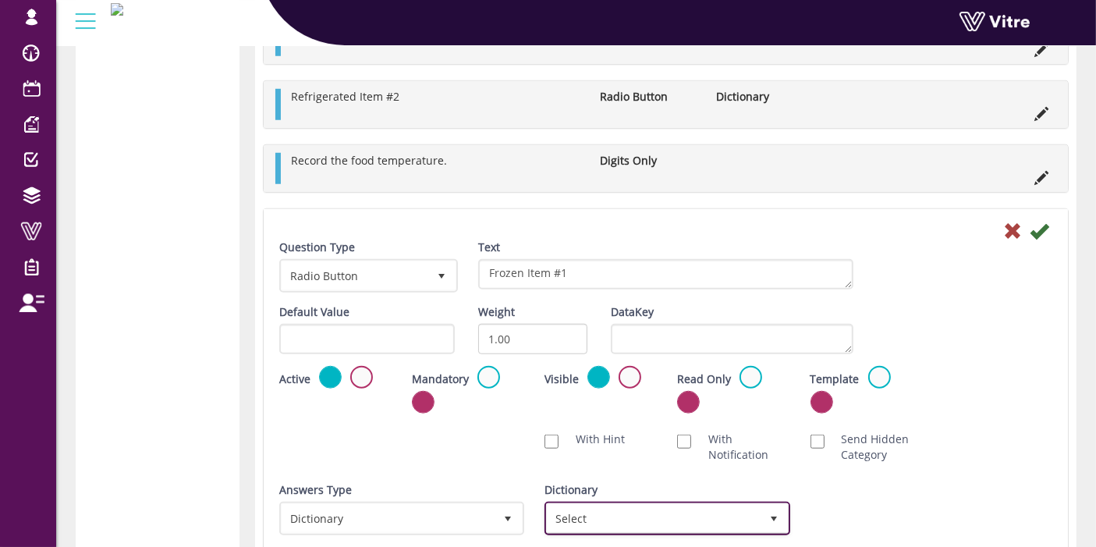
click at [652, 504] on span "Select" at bounding box center [653, 518] width 212 height 28
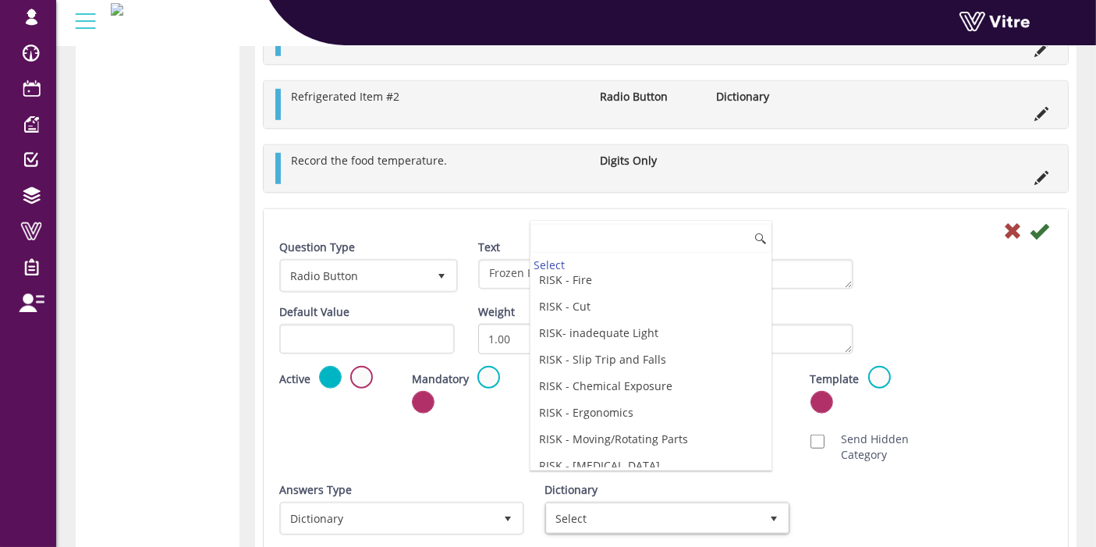
click at [721, 479] on li "Temperature °C/°F" at bounding box center [651, 492] width 241 height 27
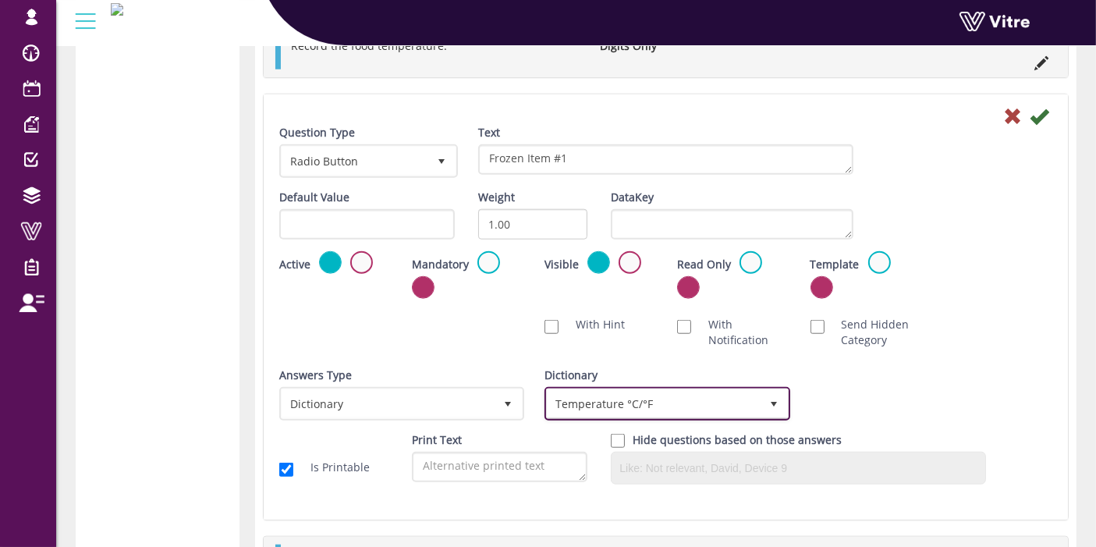
scroll to position [1473, 0]
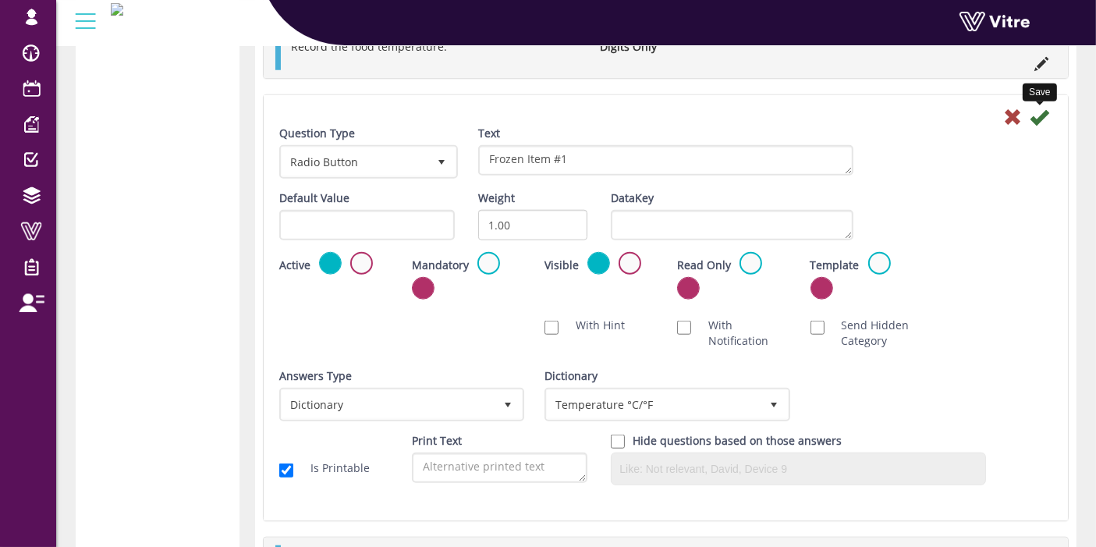
click at [1035, 118] on icon at bounding box center [1039, 117] width 19 height 19
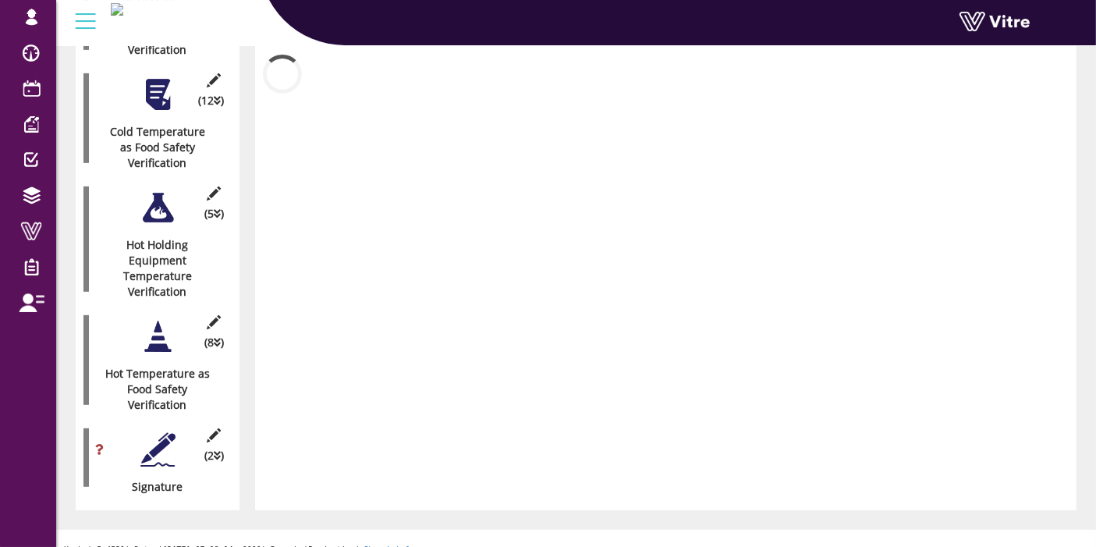
scroll to position [1040, 0]
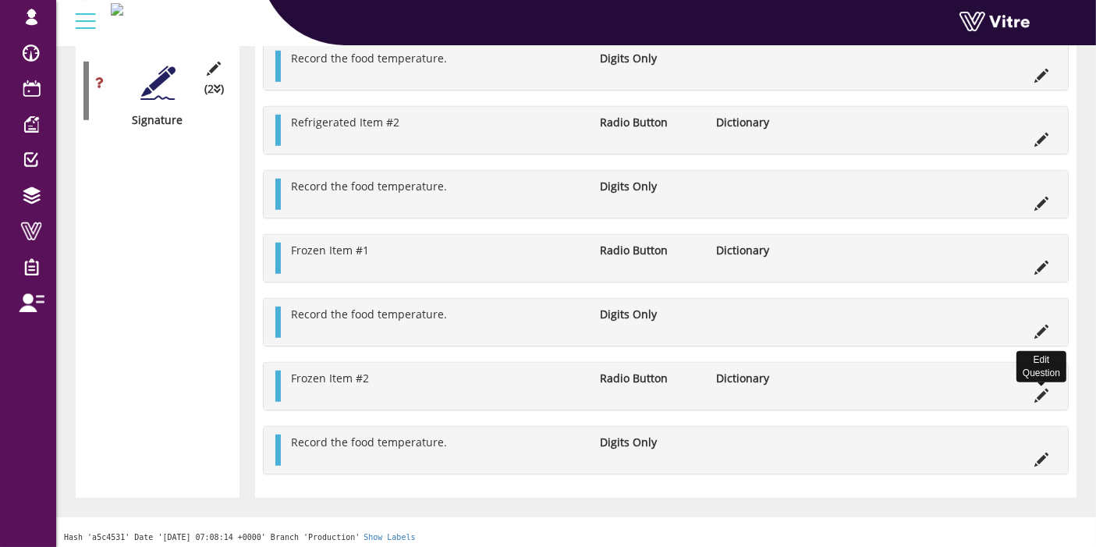
click at [1043, 393] on icon at bounding box center [1042, 396] width 14 height 14
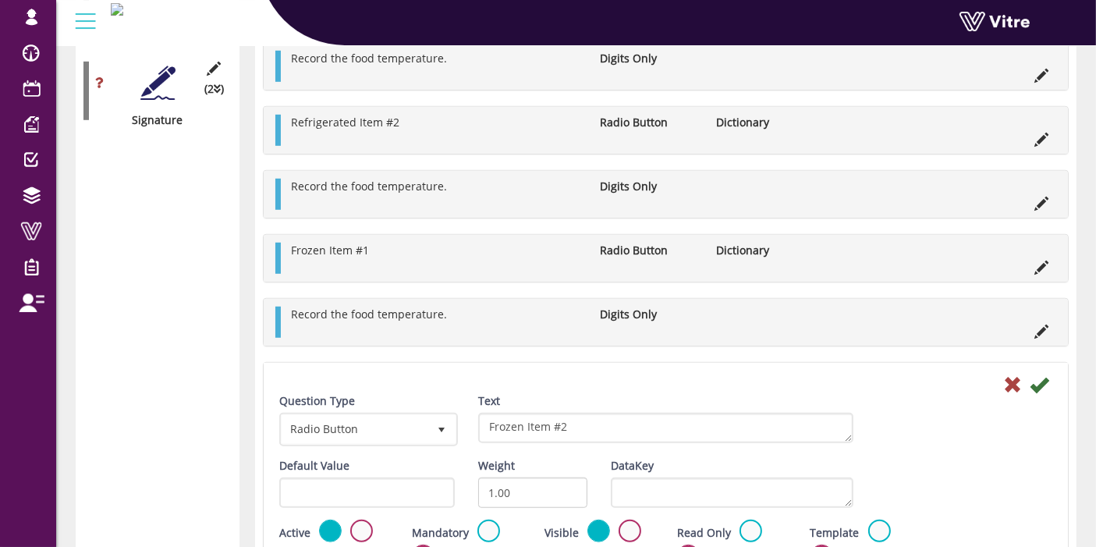
scroll to position [1416, 0]
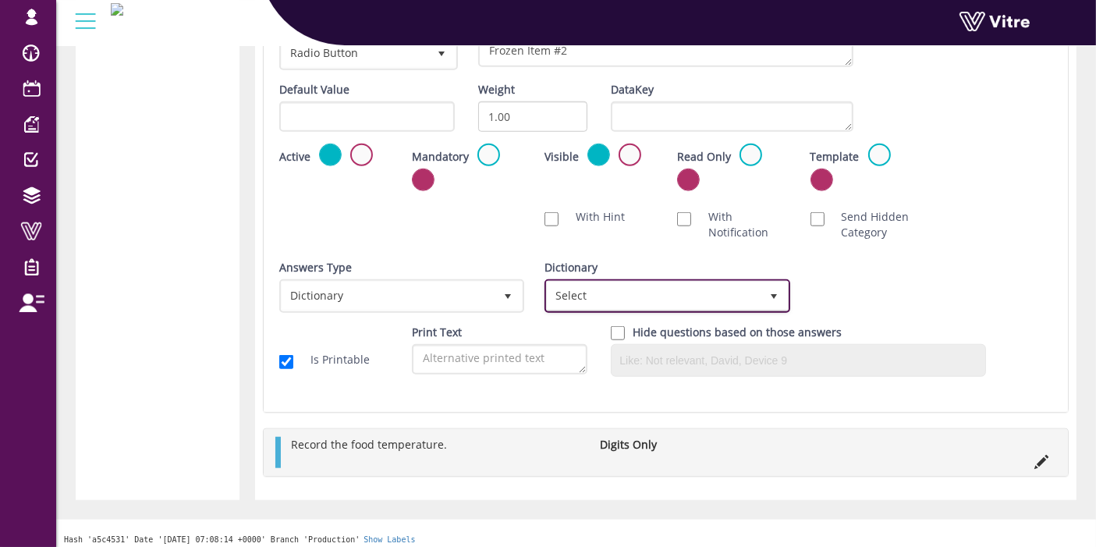
click at [702, 282] on span "Select" at bounding box center [653, 296] width 212 height 28
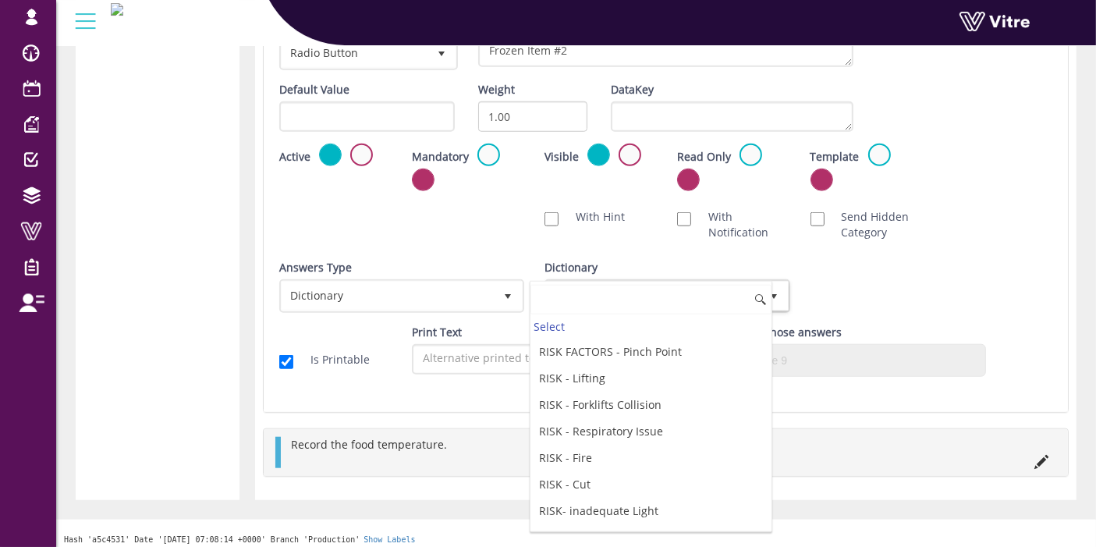
scroll to position [2205, 0]
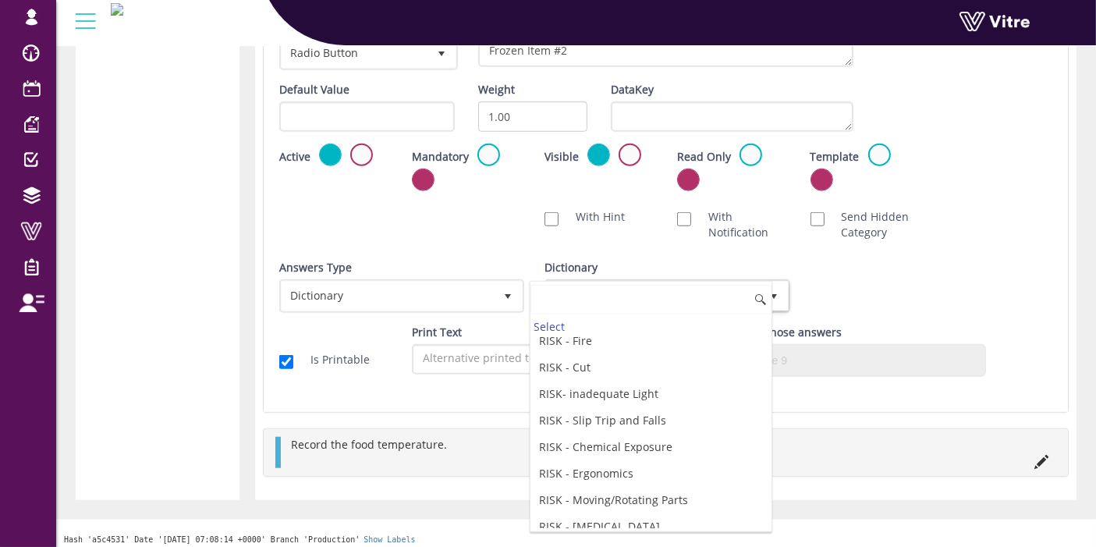
click at [701, 540] on li "Temperature °C/°F" at bounding box center [651, 553] width 241 height 27
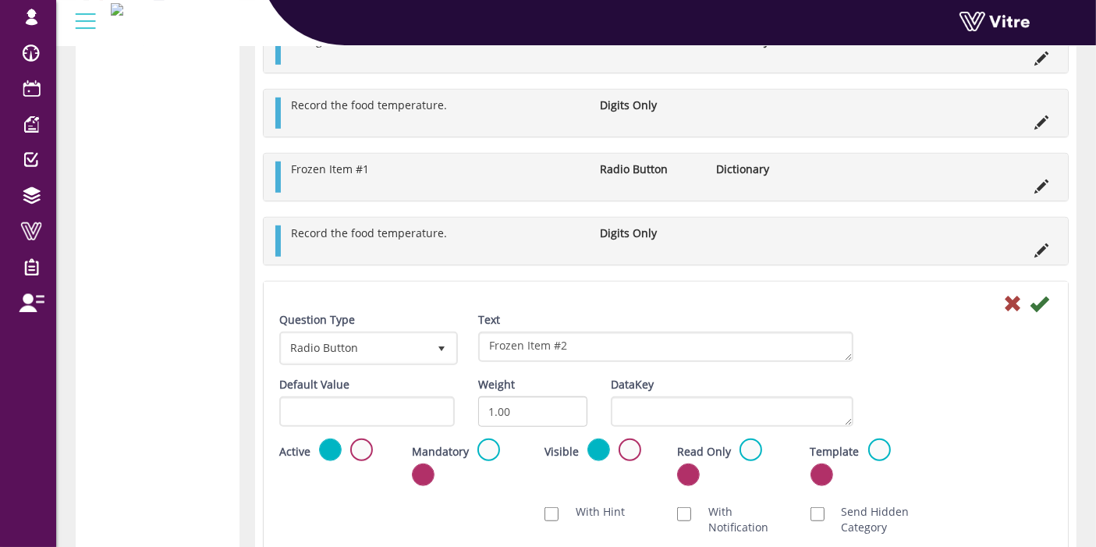
scroll to position [1085, 0]
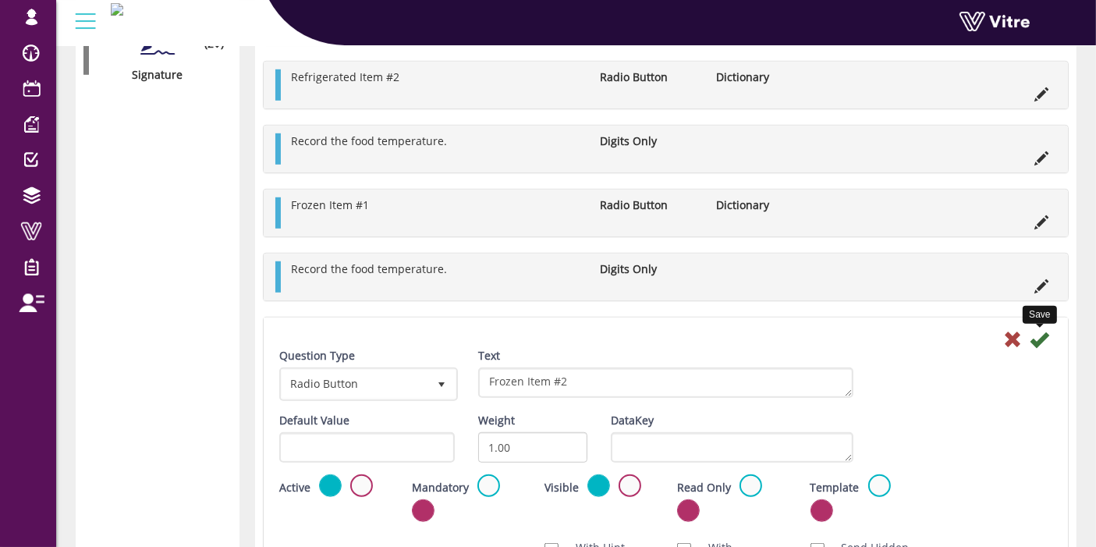
click at [1035, 333] on icon at bounding box center [1039, 339] width 19 height 19
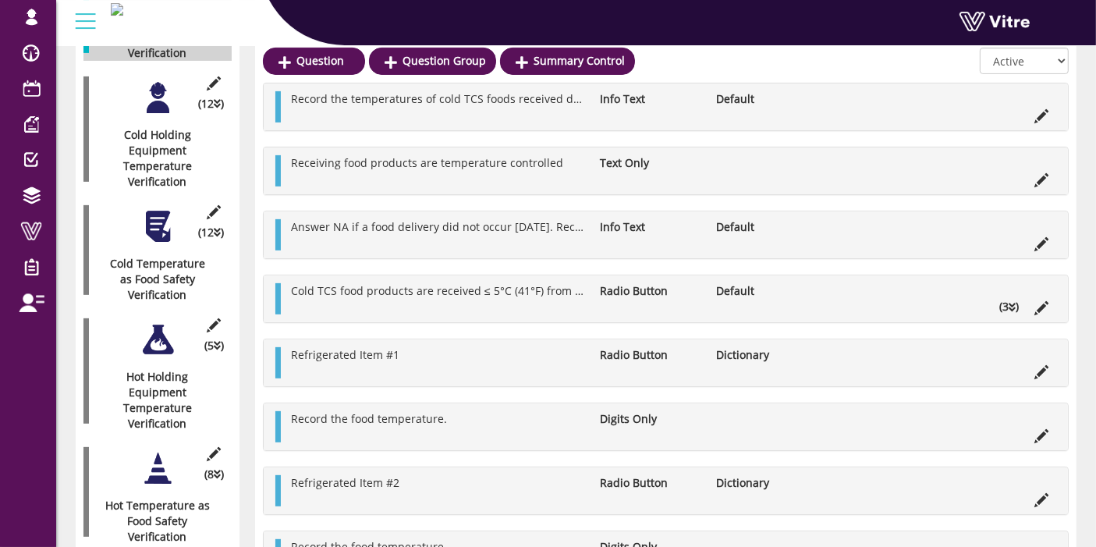
scroll to position [535, 0]
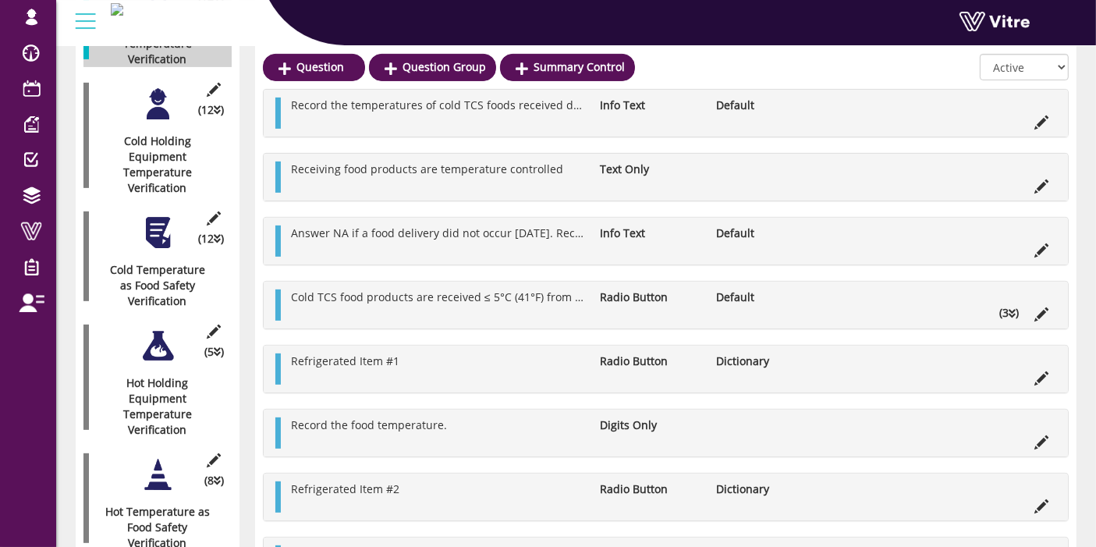
click at [160, 329] on div at bounding box center [157, 346] width 35 height 35
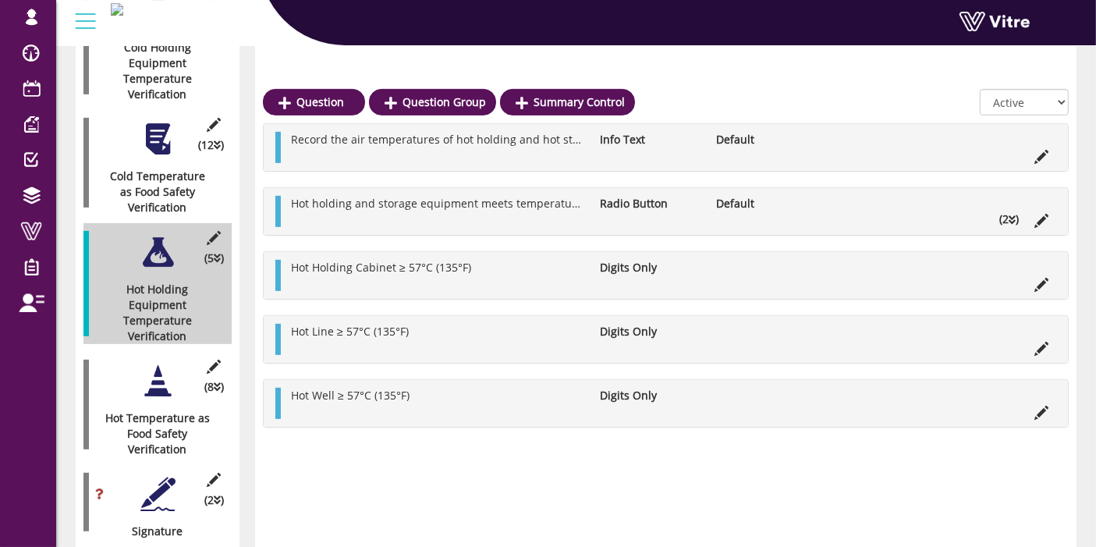
scroll to position [673, 0]
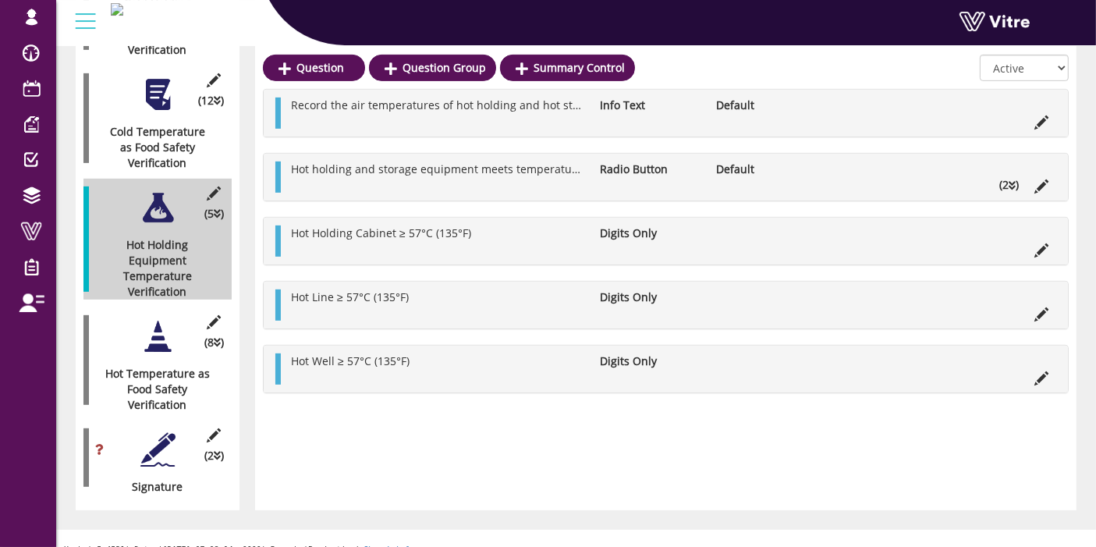
click at [163, 319] on div at bounding box center [157, 336] width 35 height 35
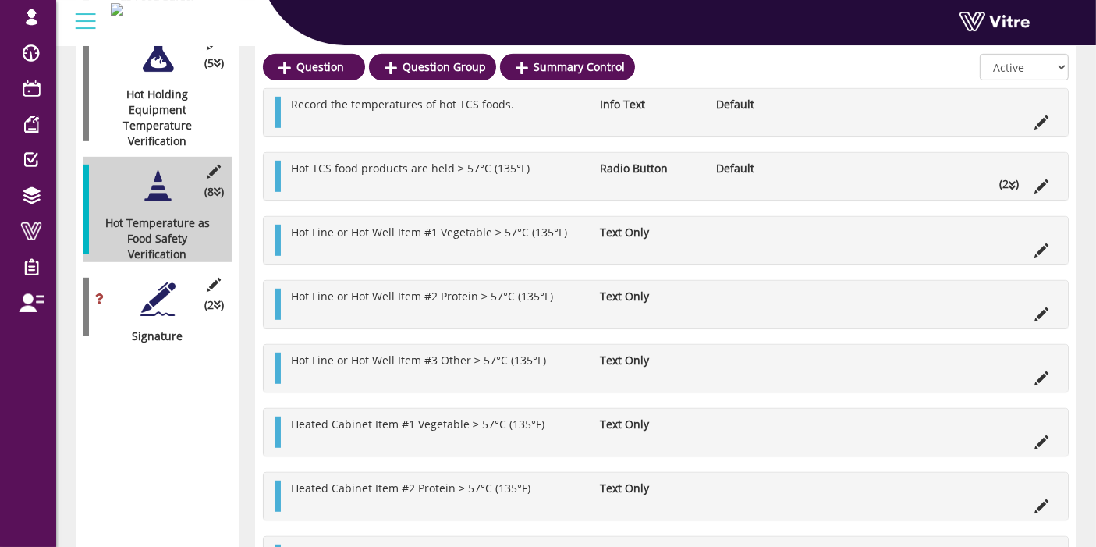
scroll to position [823, 0]
click at [152, 294] on div at bounding box center [157, 299] width 35 height 35
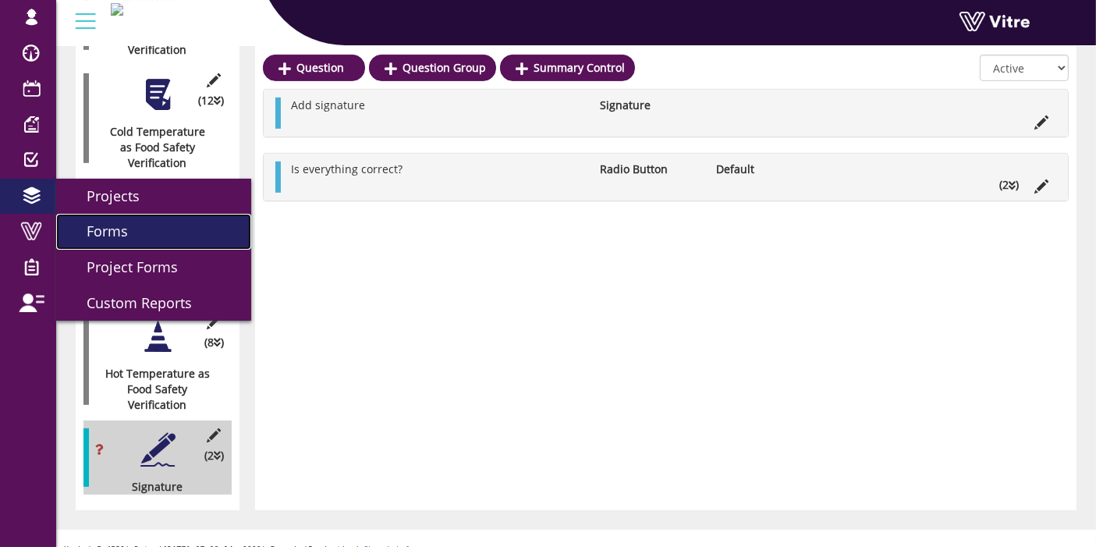
click at [93, 230] on span "Forms" at bounding box center [98, 231] width 60 height 19
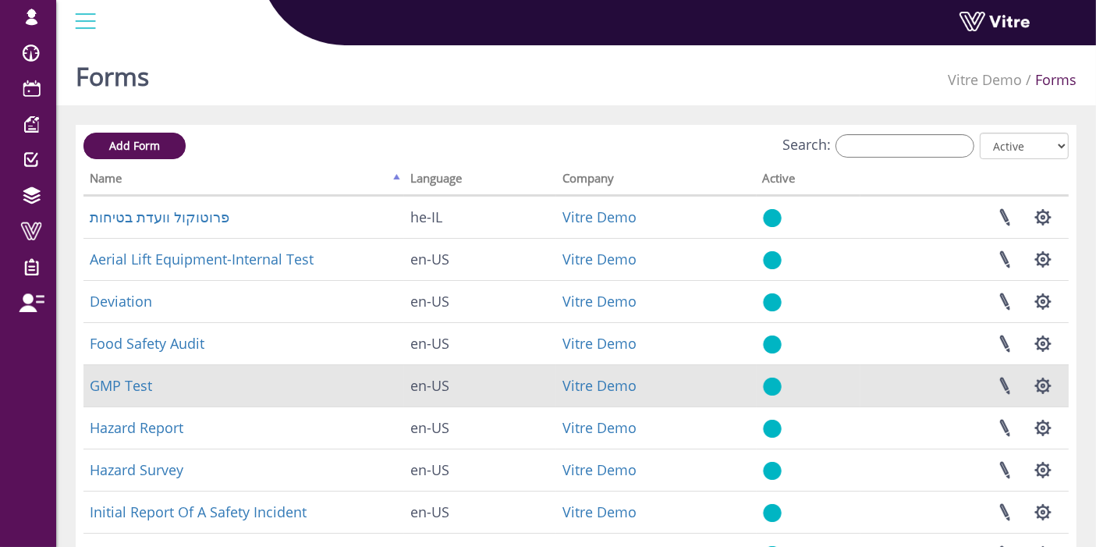
scroll to position [385, 0]
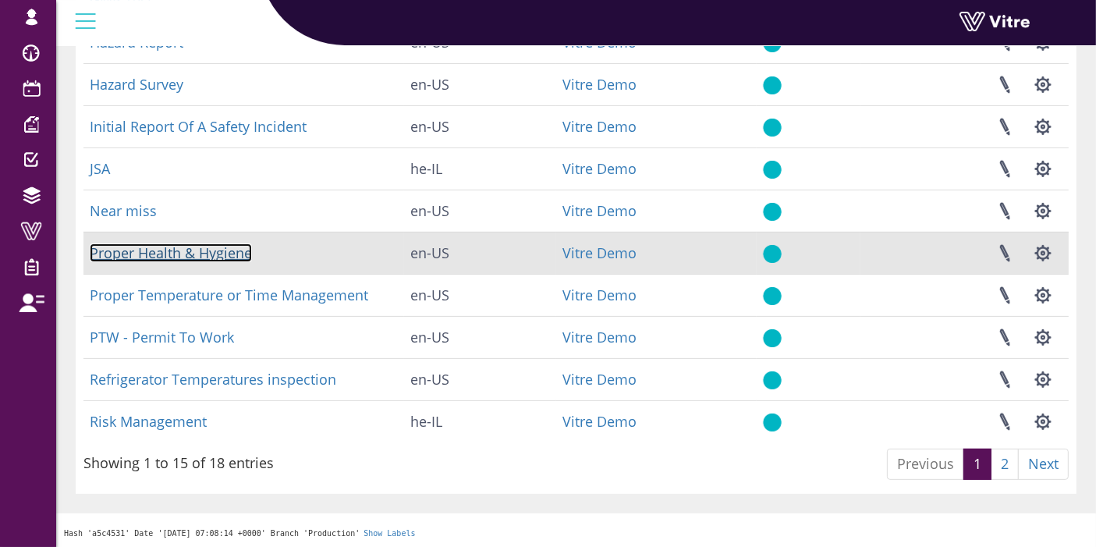
click at [157, 244] on link "Proper Health & Hygiene" at bounding box center [171, 252] width 162 height 19
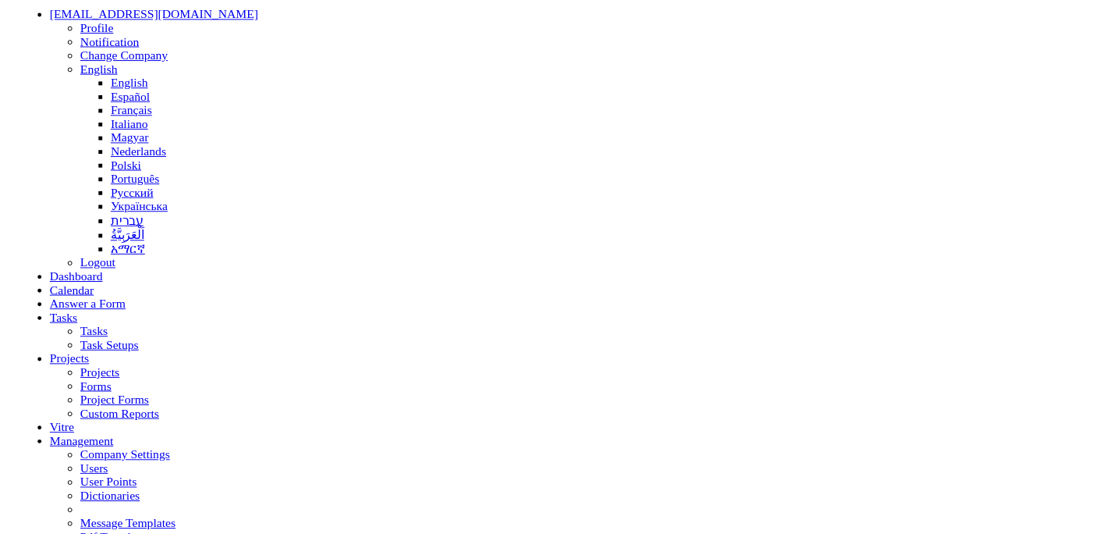
scroll to position [91, 0]
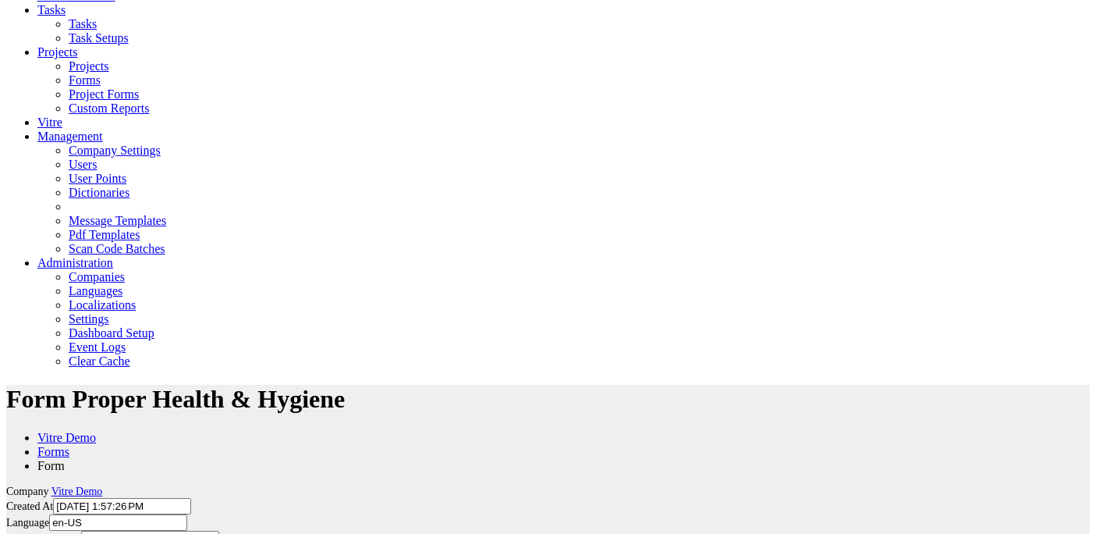
scroll to position [412, 0]
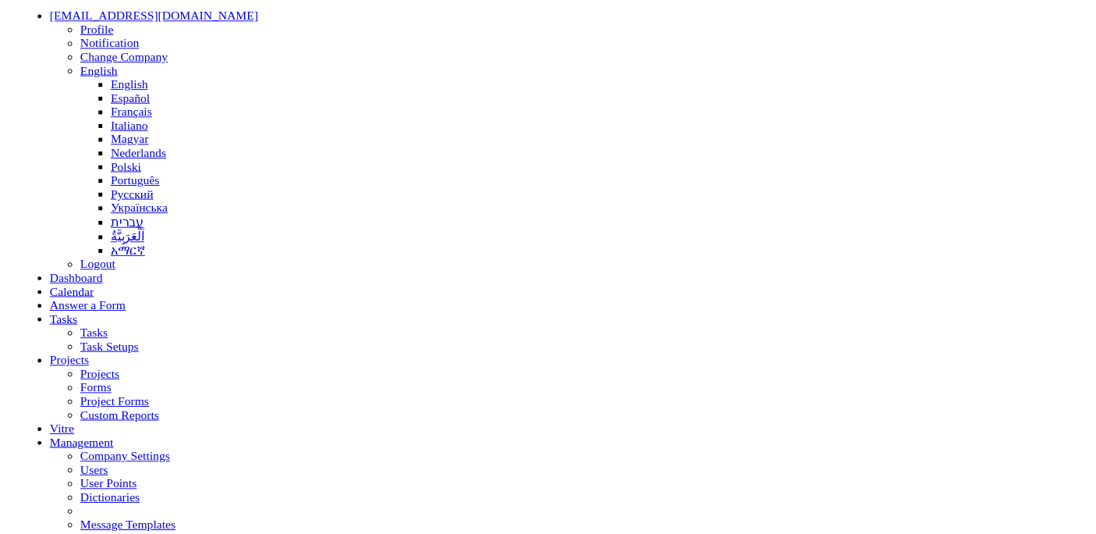
scroll to position [91, 0]
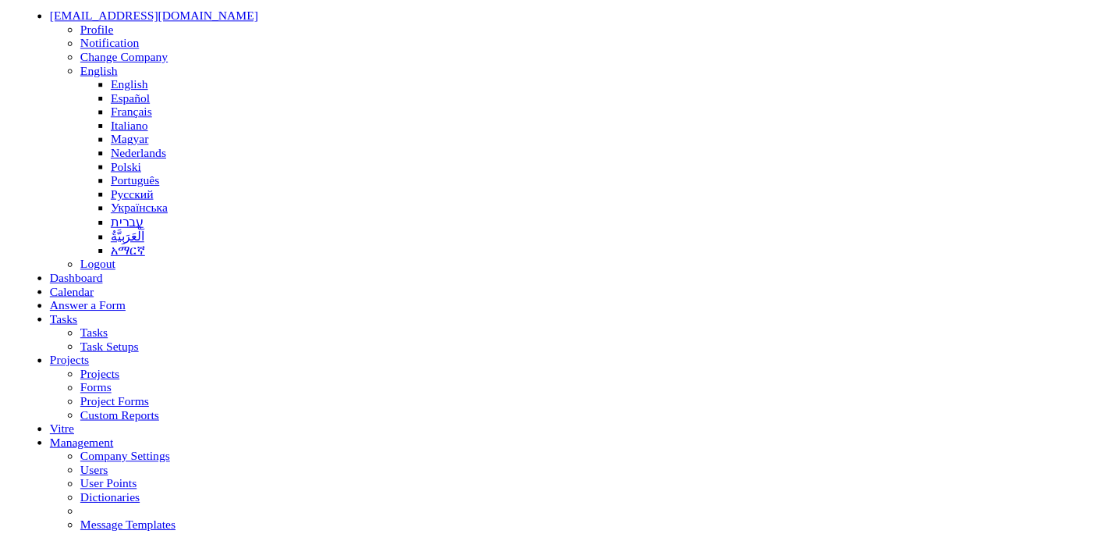
scroll to position [91, 0]
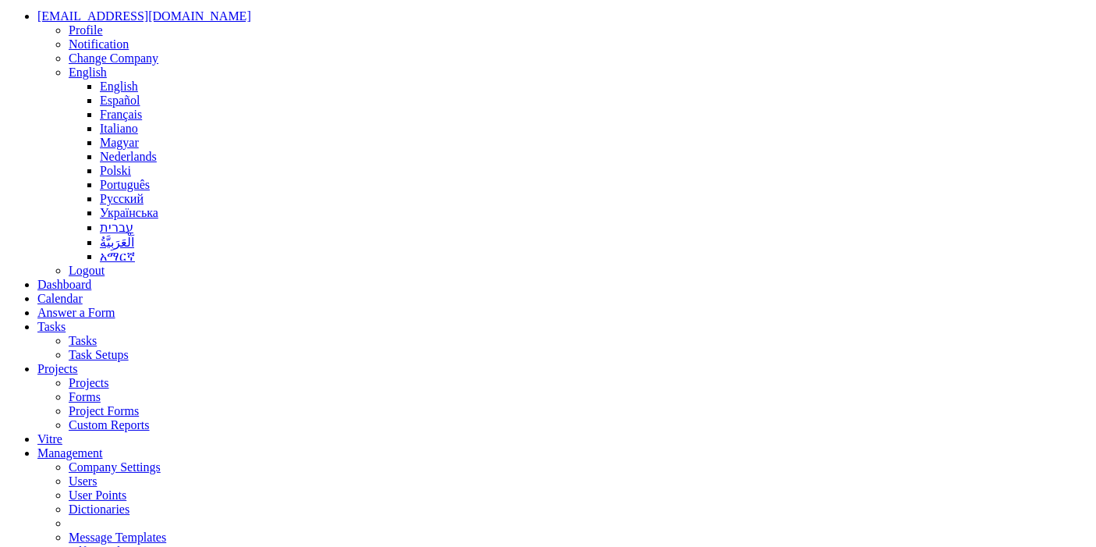
scroll to position [92, 0]
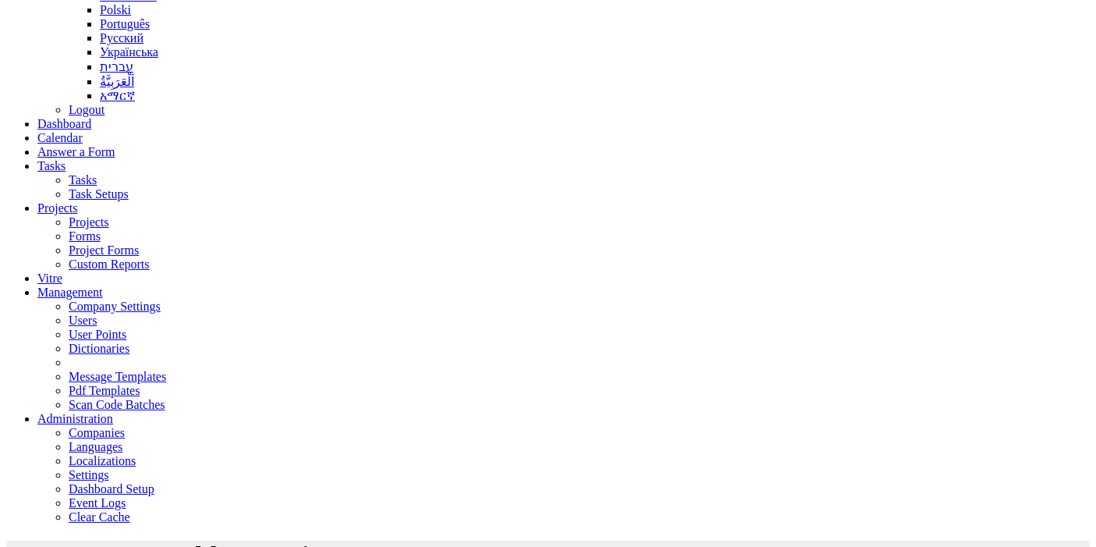
scroll to position [227, 0]
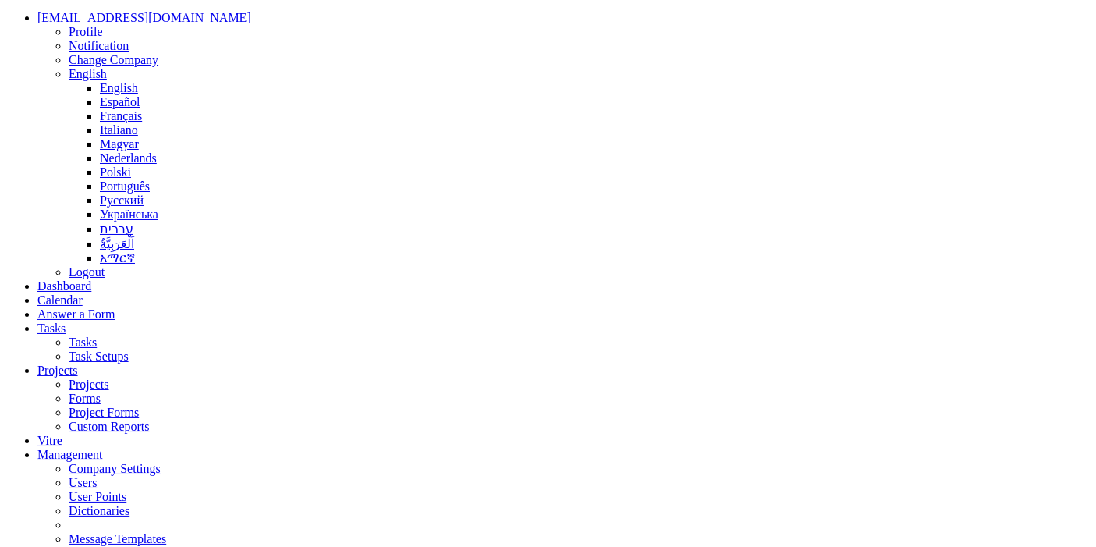
scroll to position [92, 0]
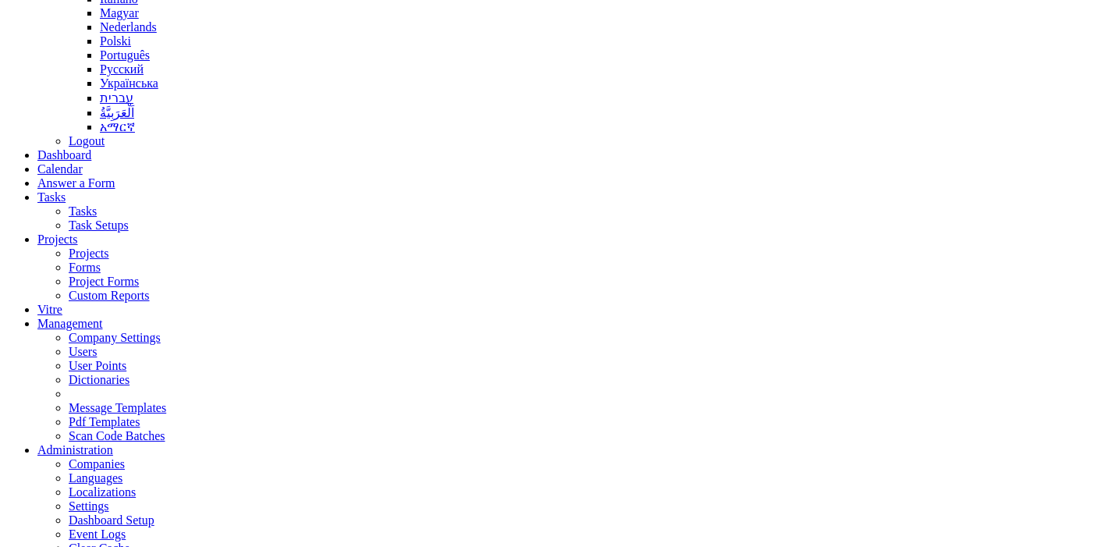
scroll to position [226, 0]
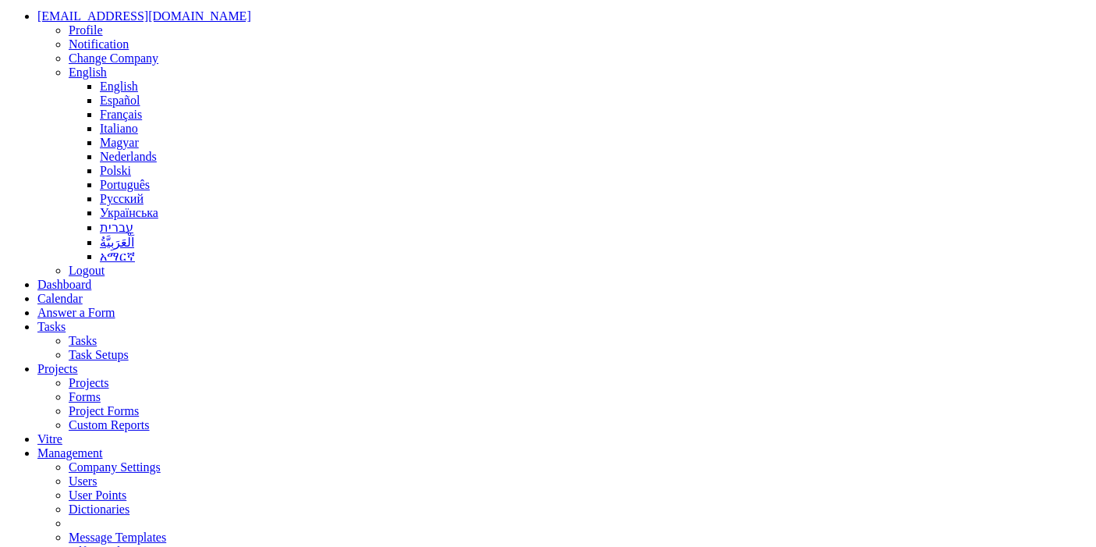
scroll to position [92, 0]
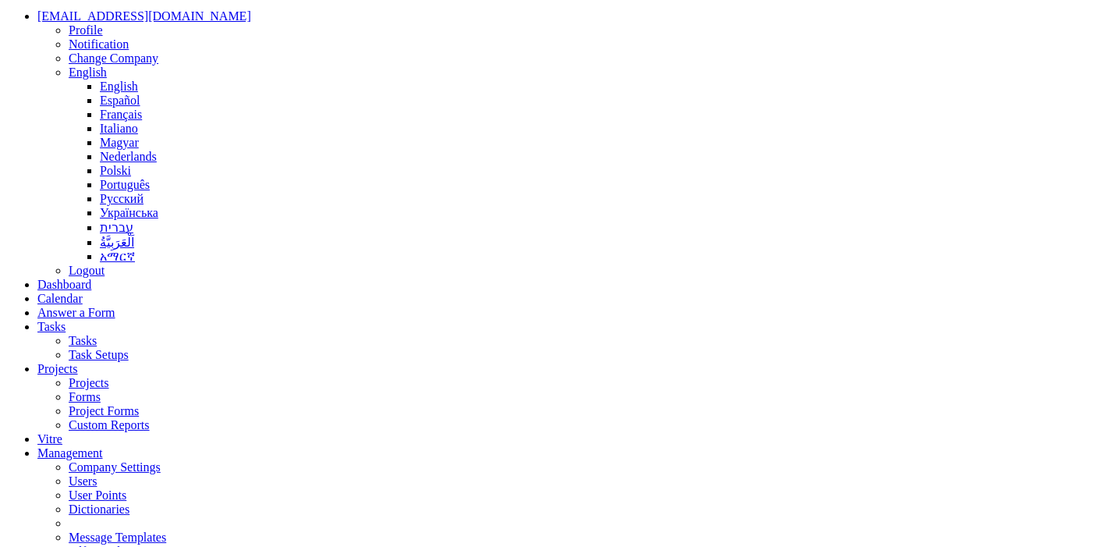
scroll to position [92, 0]
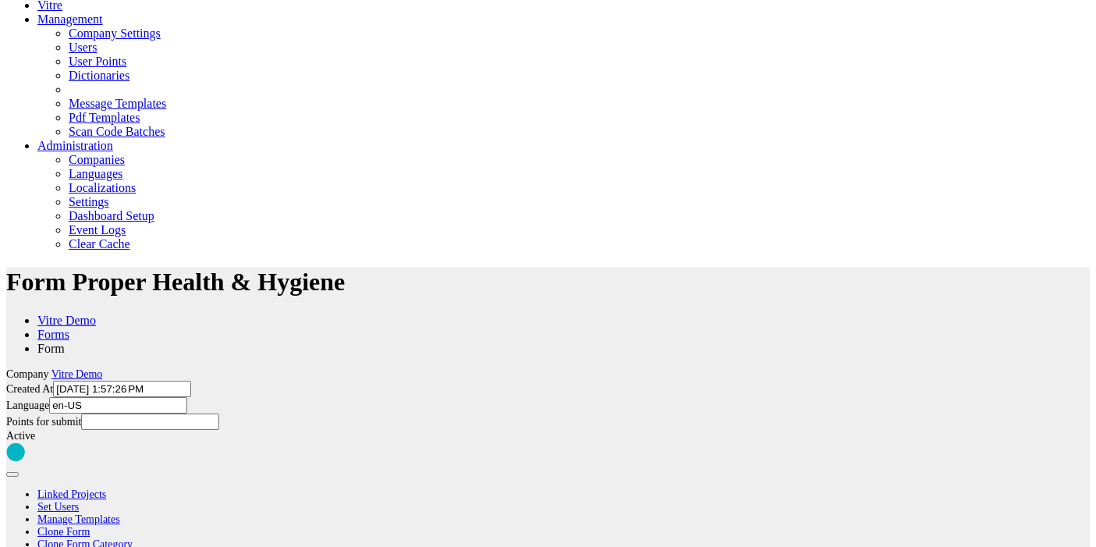
scroll to position [518, 0]
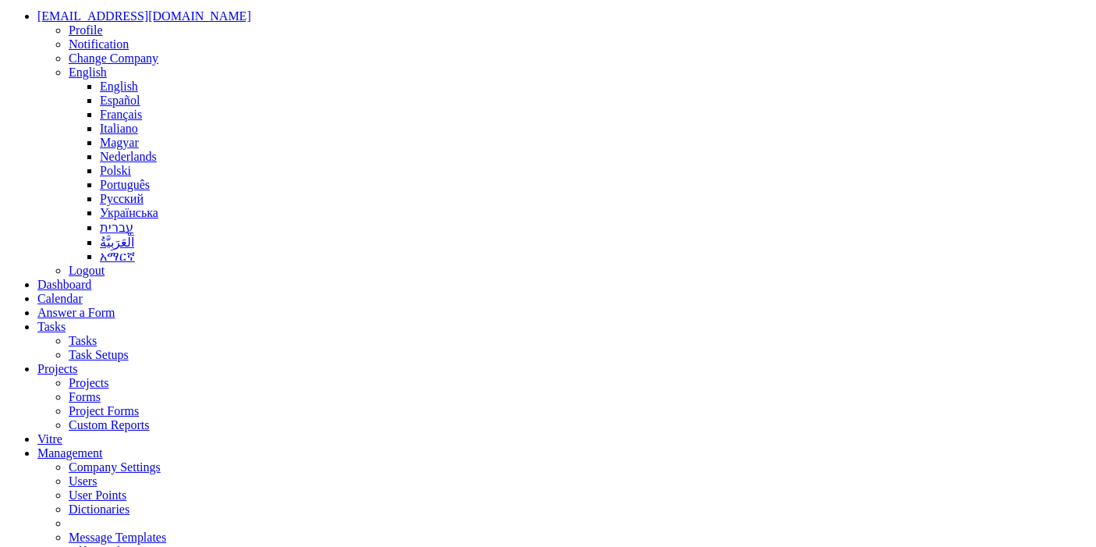
scroll to position [92, 0]
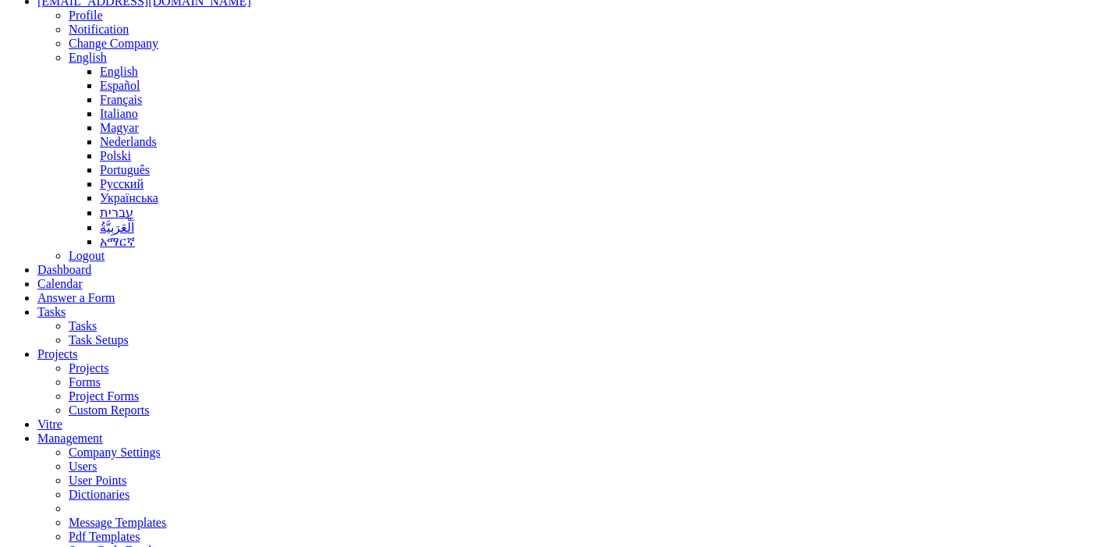
click at [101, 375] on link "Forms" at bounding box center [85, 381] width 32 height 13
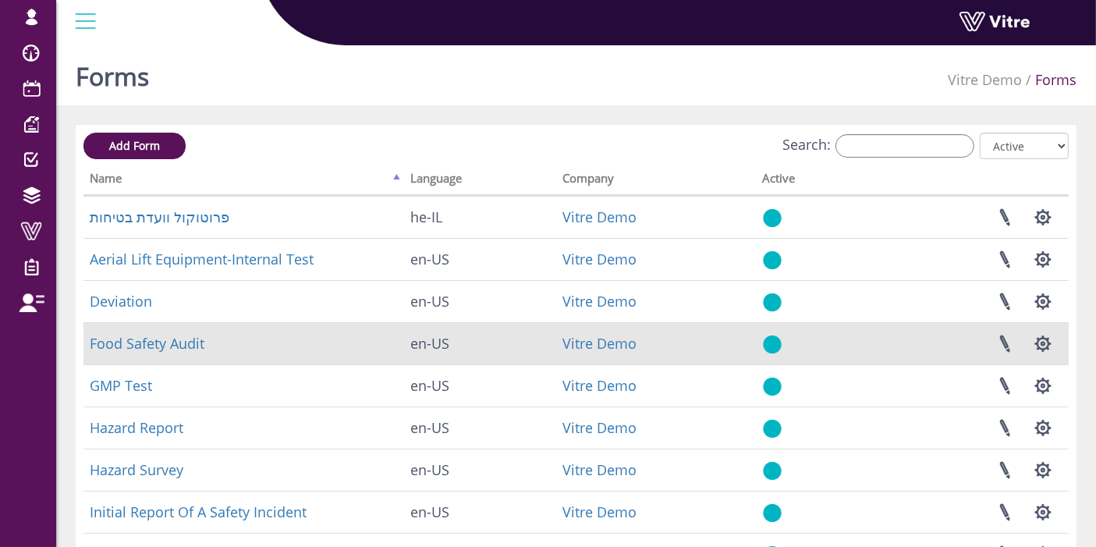
scroll to position [385, 0]
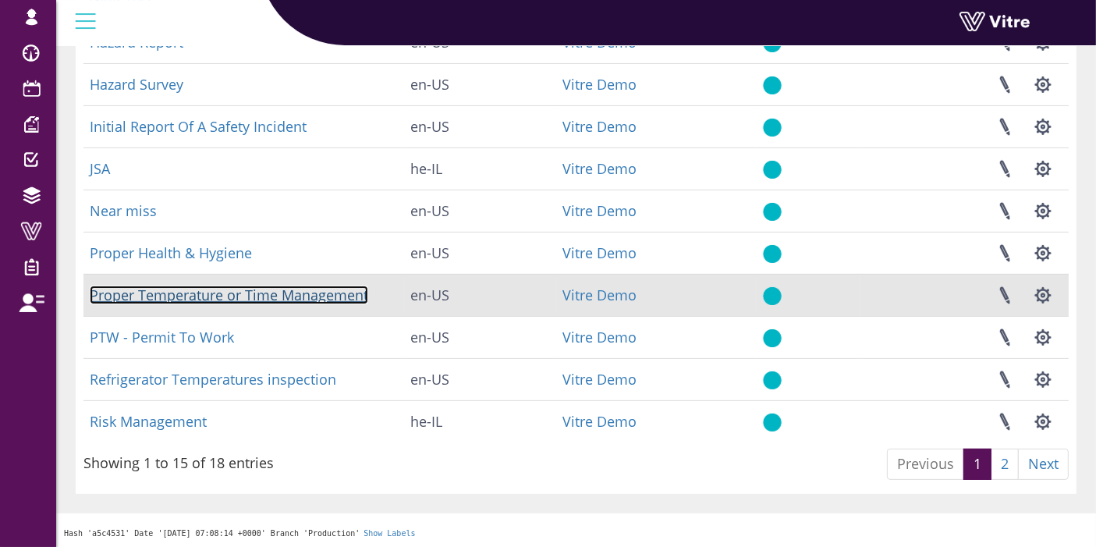
click at [207, 296] on link "Proper Temperature or Time Management" at bounding box center [229, 295] width 279 height 19
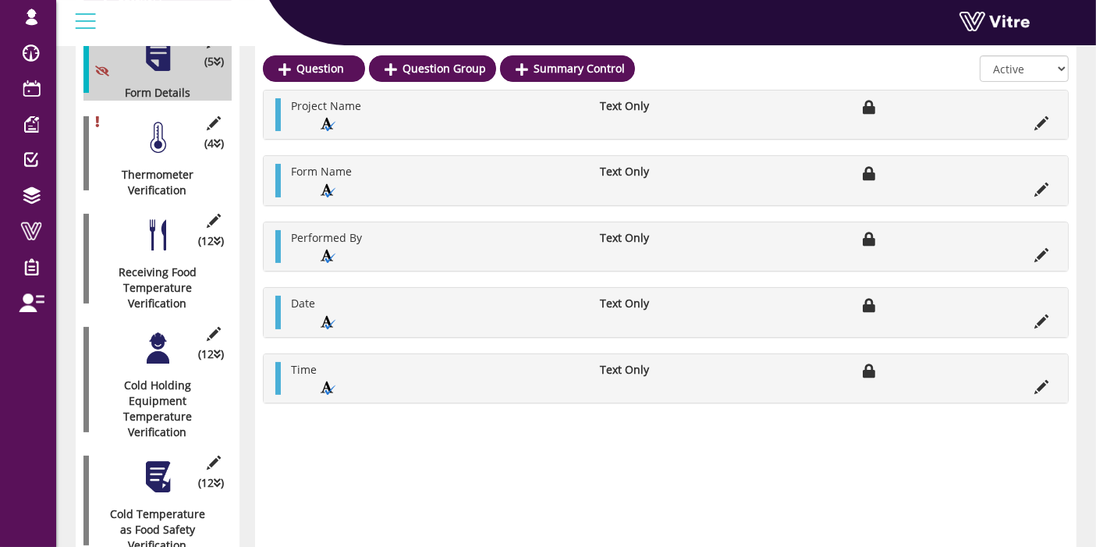
scroll to position [293, 0]
click at [156, 141] on div "(4 ) Thermometer Verification" at bounding box center [157, 152] width 148 height 90
click at [156, 126] on div at bounding box center [157, 136] width 35 height 35
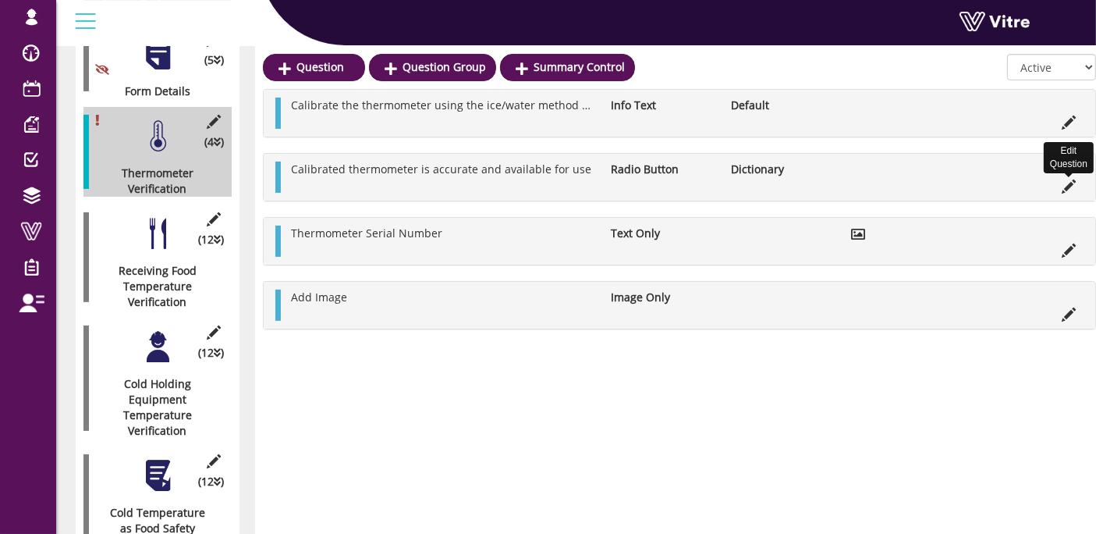
click at [1065, 183] on icon at bounding box center [1069, 186] width 14 height 14
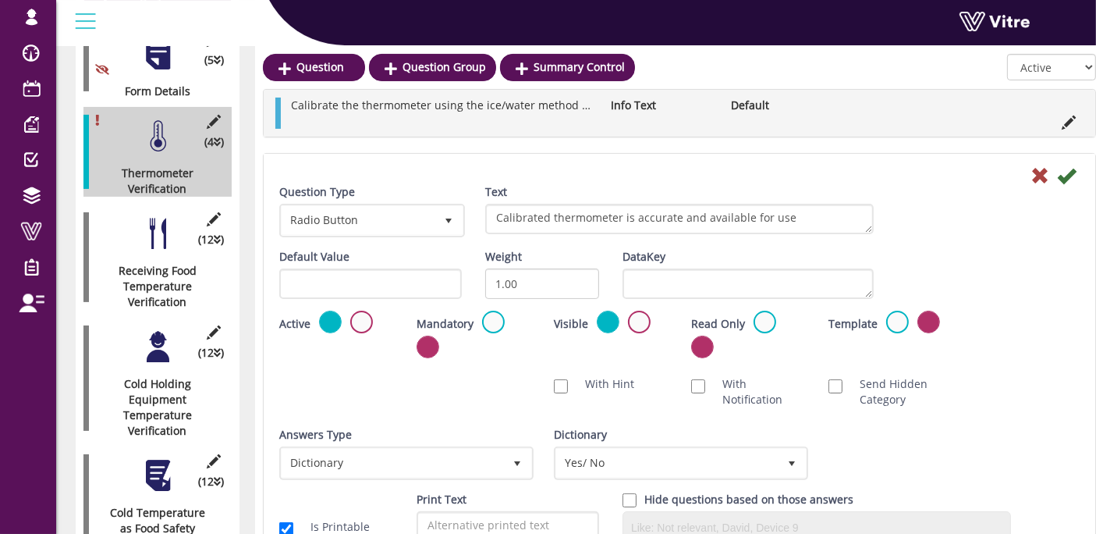
click at [169, 218] on div at bounding box center [157, 233] width 35 height 35
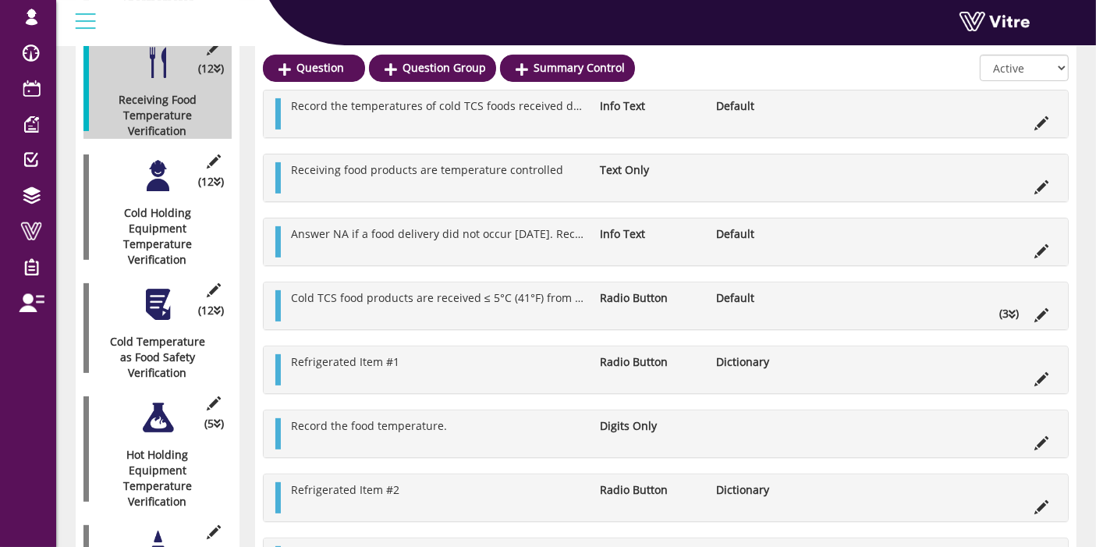
scroll to position [466, 0]
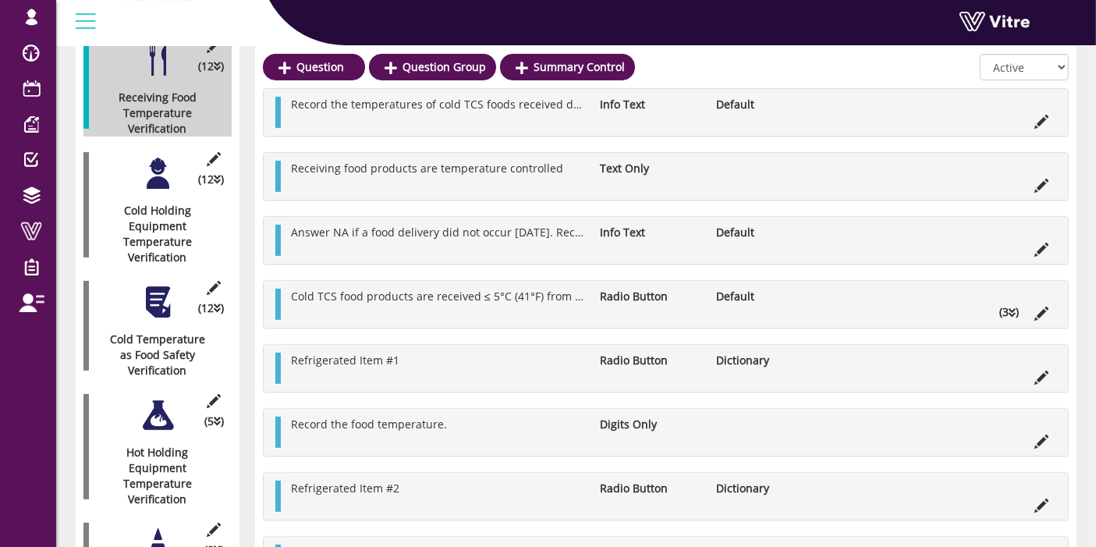
click at [152, 164] on div at bounding box center [157, 173] width 35 height 35
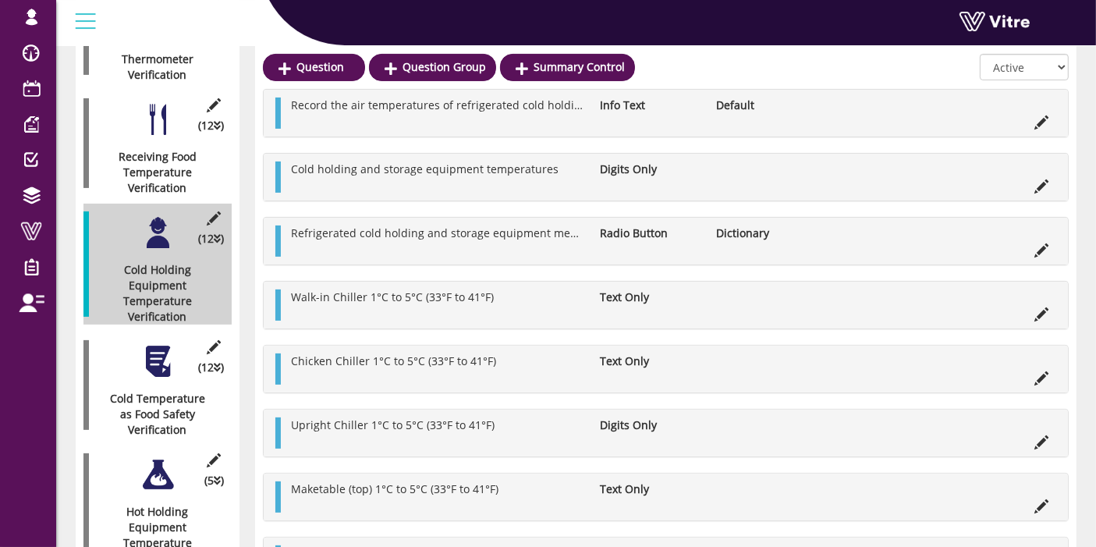
scroll to position [406, 0]
click at [165, 365] on div "(12 ) Cold Temperature as Food Safety Verification" at bounding box center [157, 385] width 148 height 105
click at [165, 357] on div at bounding box center [157, 362] width 35 height 35
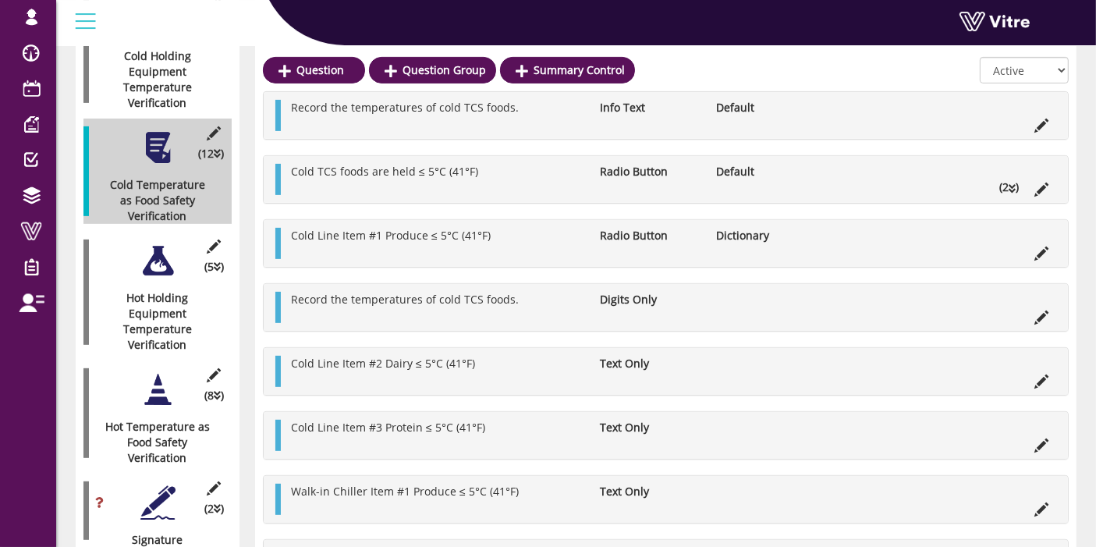
scroll to position [634, 0]
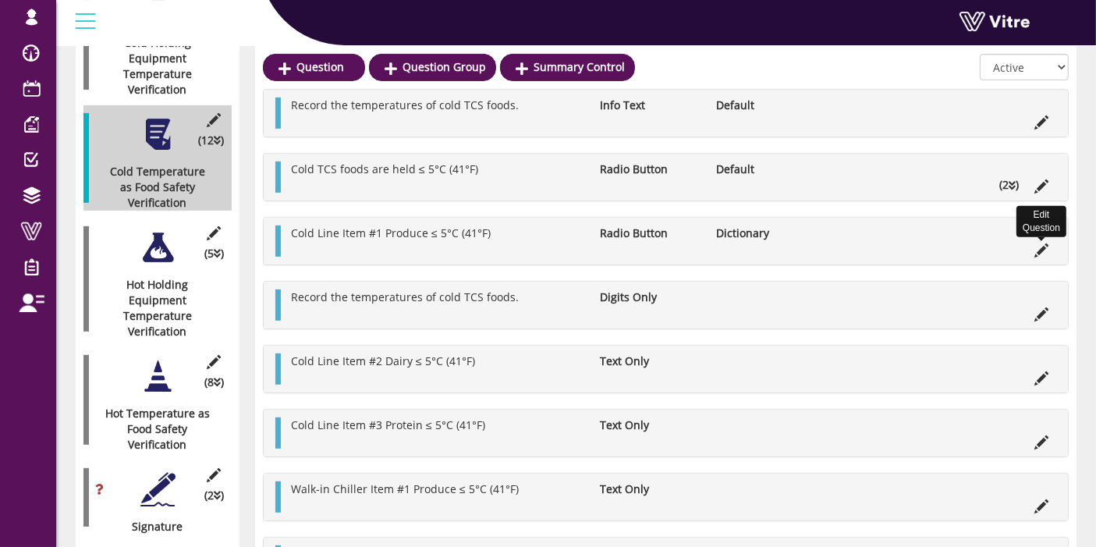
click at [1045, 245] on icon at bounding box center [1042, 250] width 14 height 14
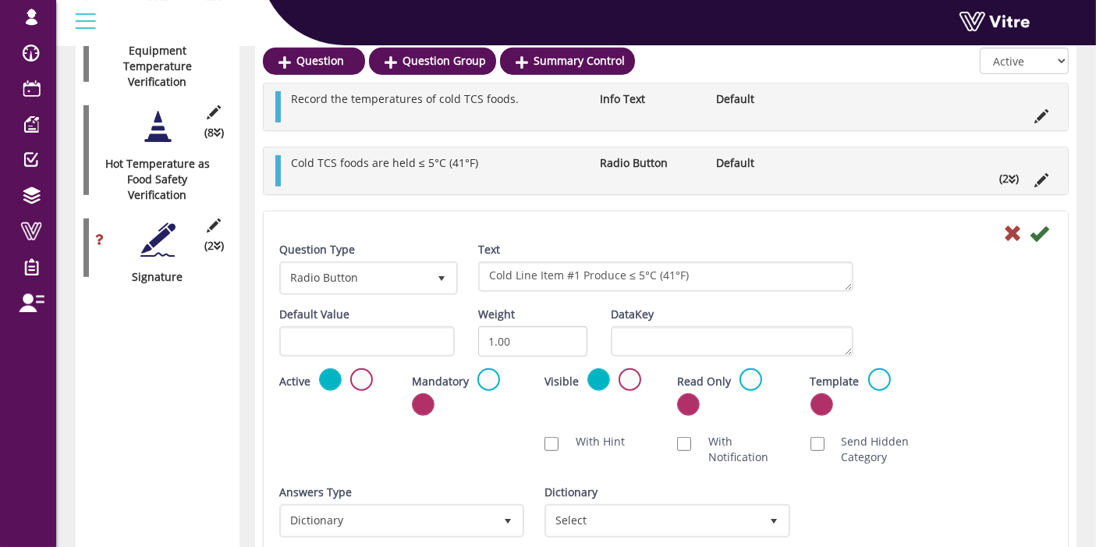
scroll to position [884, 0]
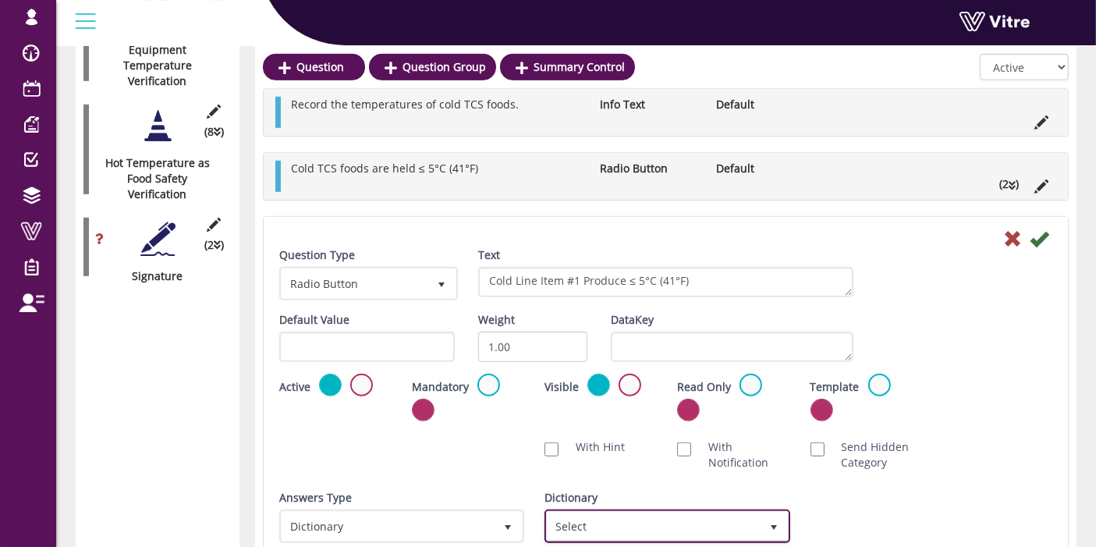
click at [588, 531] on span "Select" at bounding box center [653, 526] width 212 height 28
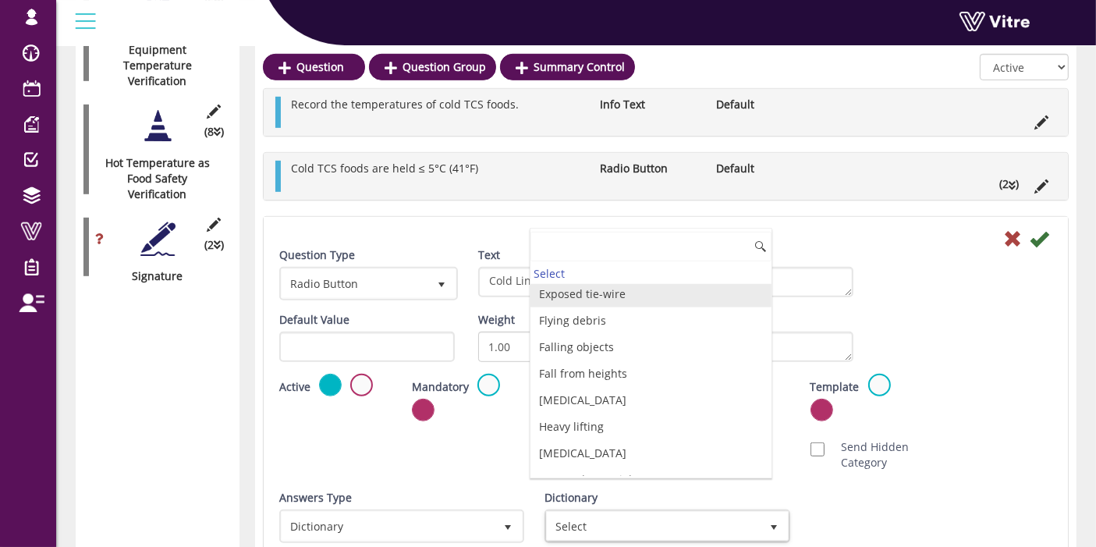
scroll to position [2205, 0]
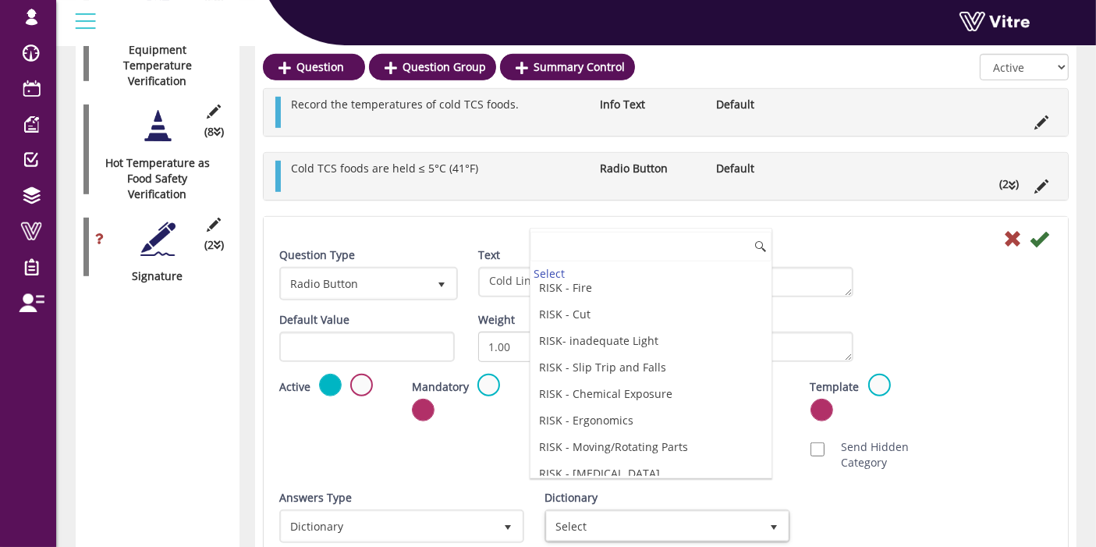
click at [608, 487] on li "Temperature °C/°F" at bounding box center [651, 500] width 241 height 27
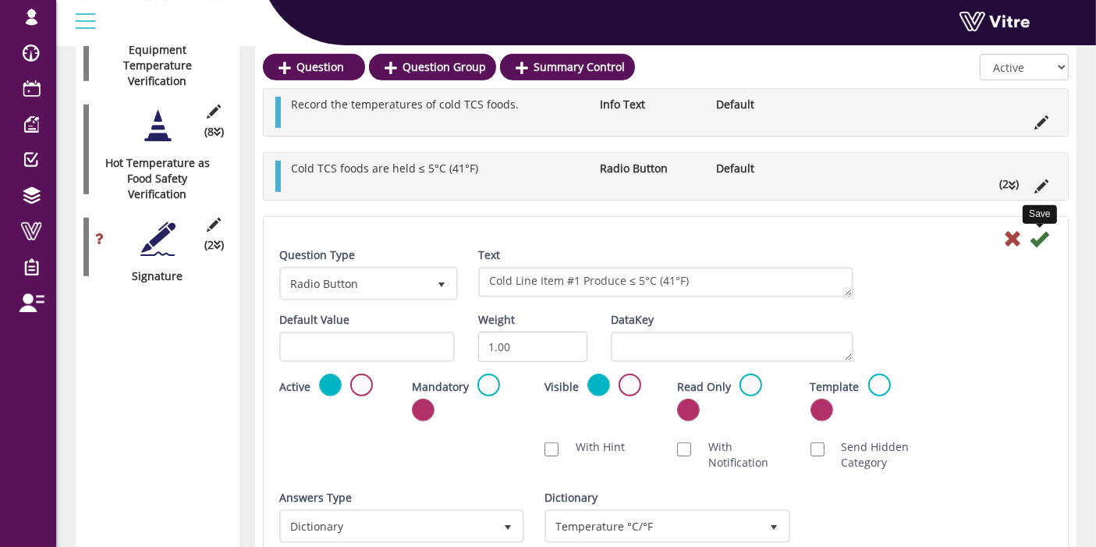
click at [1039, 246] on icon at bounding box center [1039, 238] width 19 height 19
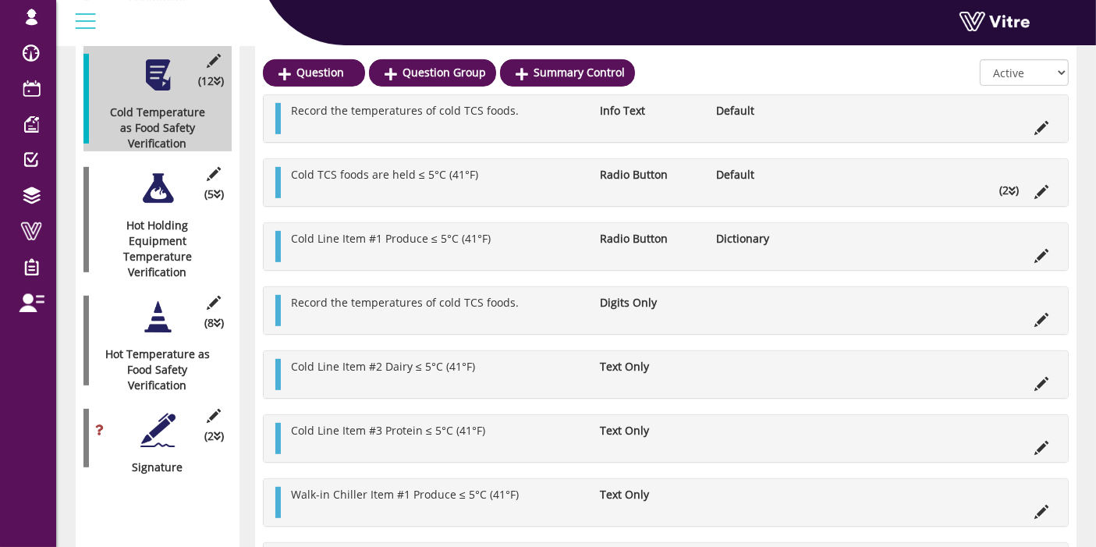
scroll to position [684, 0]
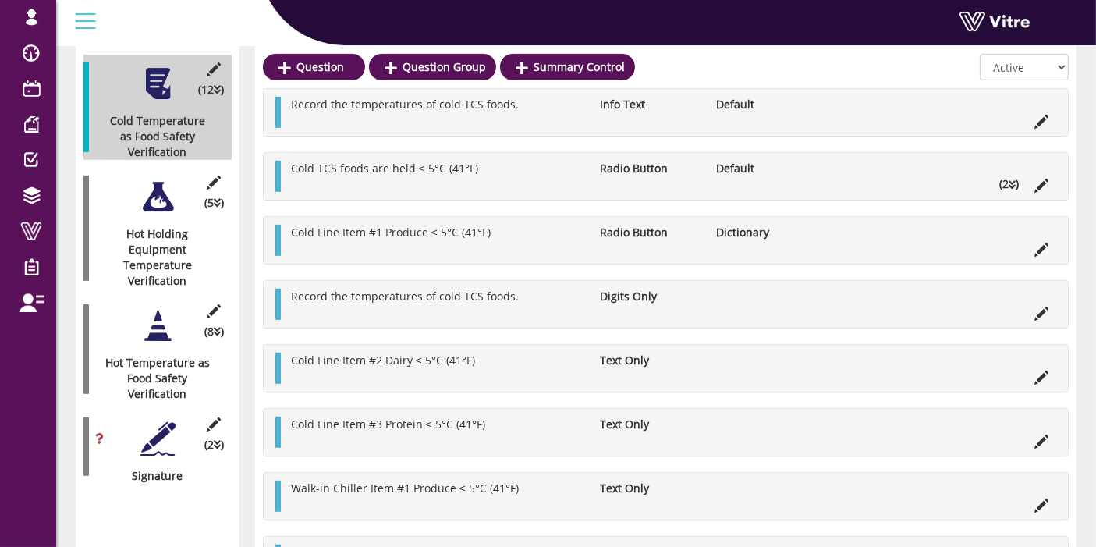
click at [151, 183] on div at bounding box center [157, 196] width 35 height 35
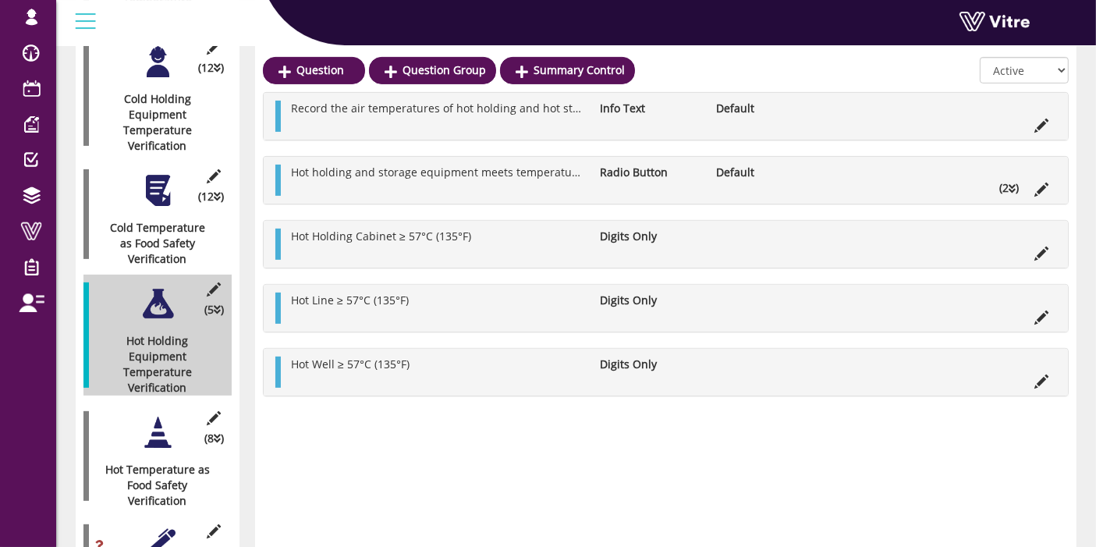
scroll to position [580, 0]
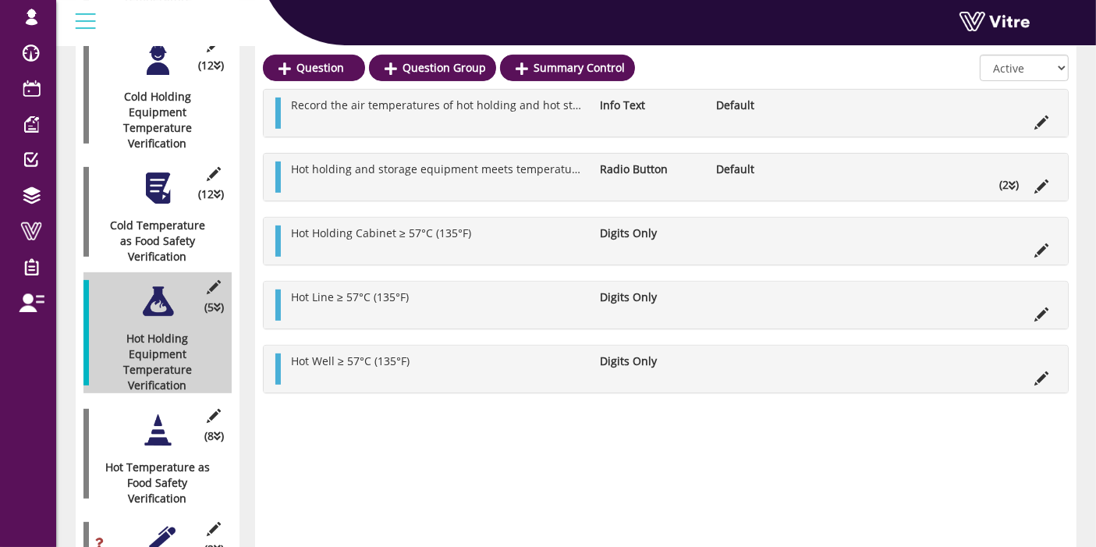
click at [142, 425] on div at bounding box center [157, 430] width 35 height 35
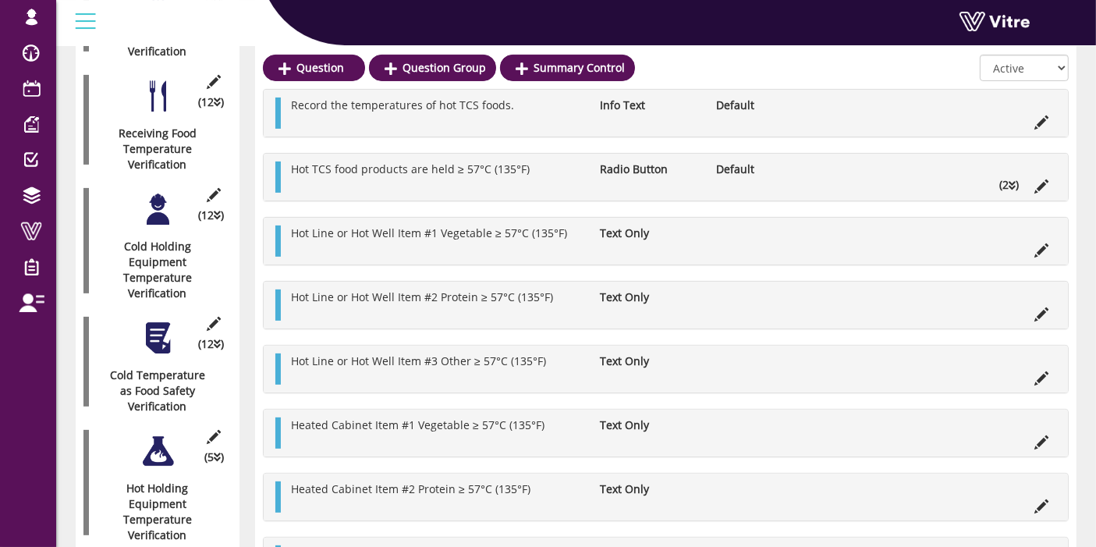
scroll to position [430, 0]
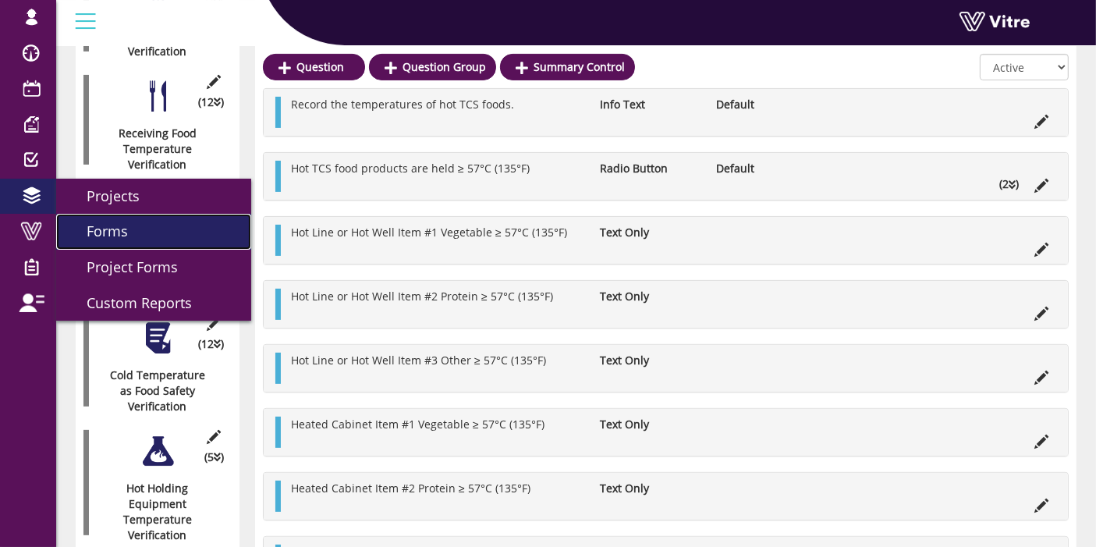
click at [124, 229] on span "Forms" at bounding box center [98, 231] width 60 height 19
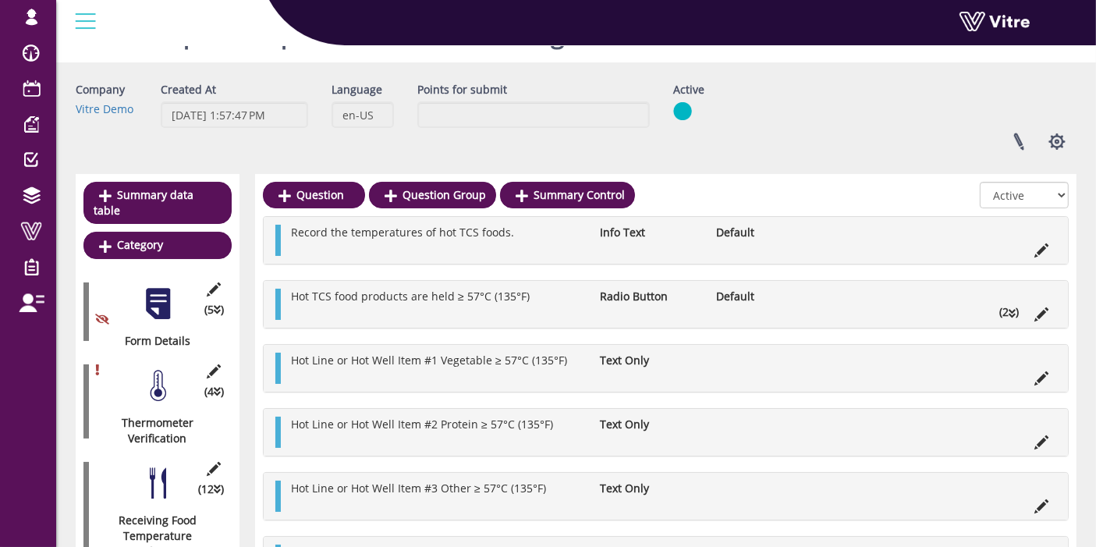
scroll to position [0, 0]
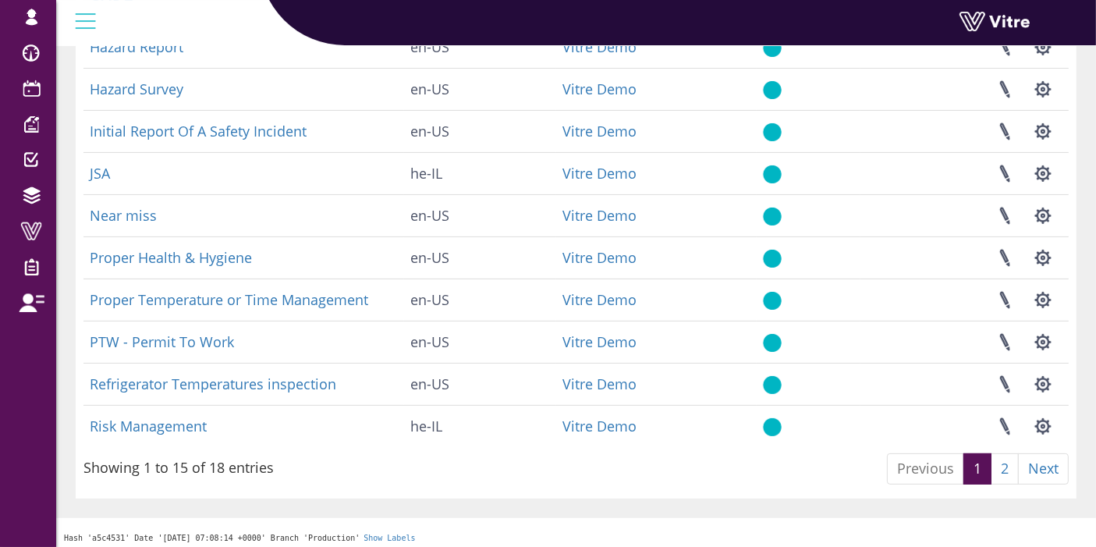
scroll to position [385, 0]
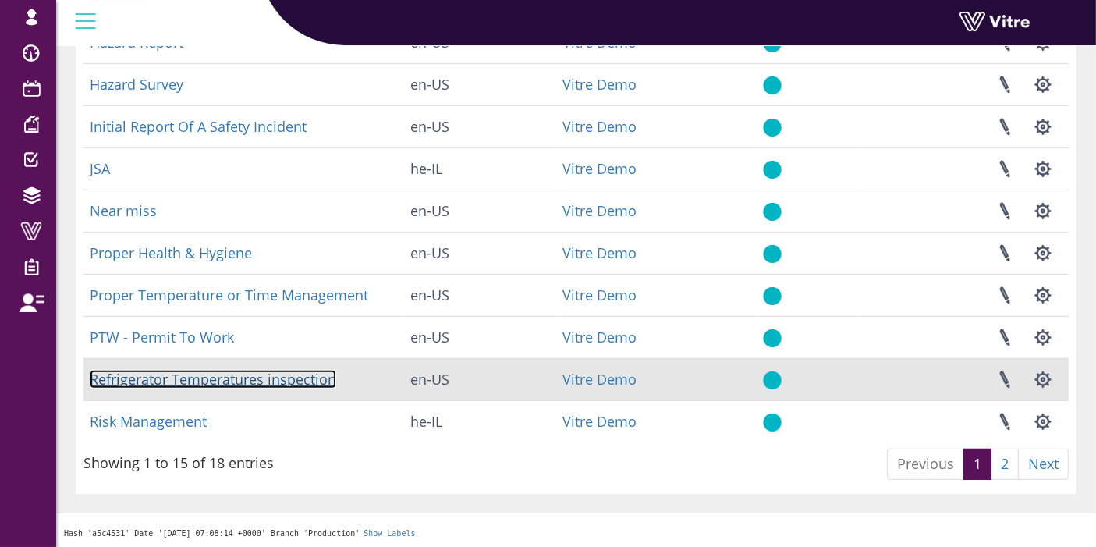
click at [288, 375] on link "Refrigerator Temperatures inspection" at bounding box center [213, 379] width 247 height 19
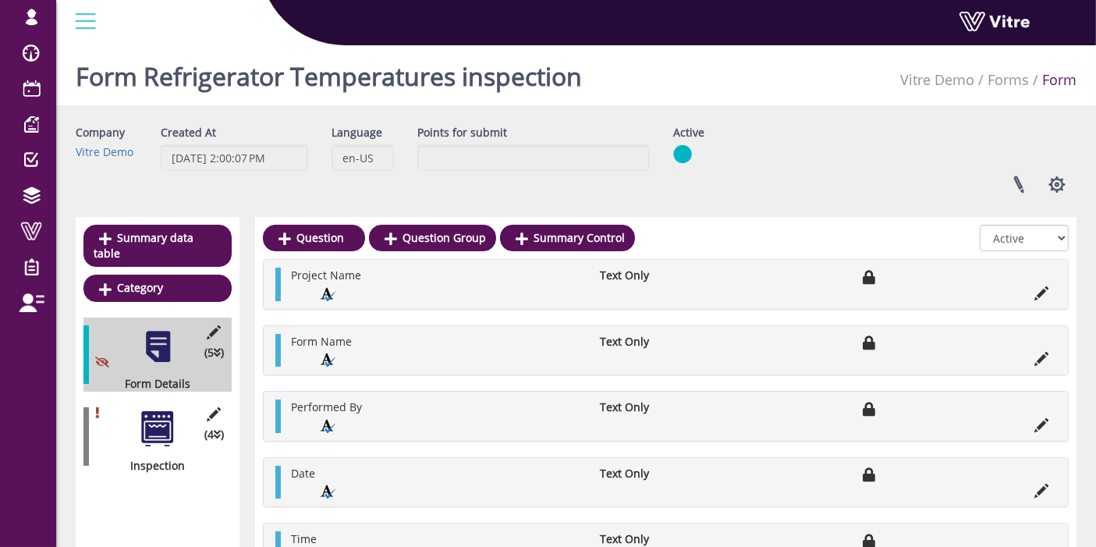
click at [157, 411] on div at bounding box center [157, 428] width 35 height 35
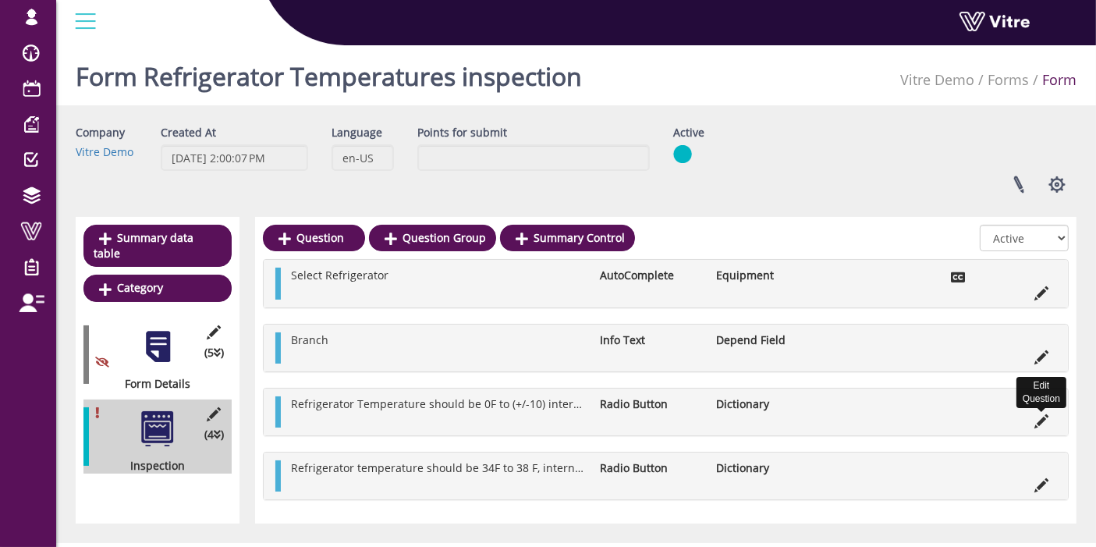
click at [1047, 421] on icon at bounding box center [1042, 421] width 14 height 14
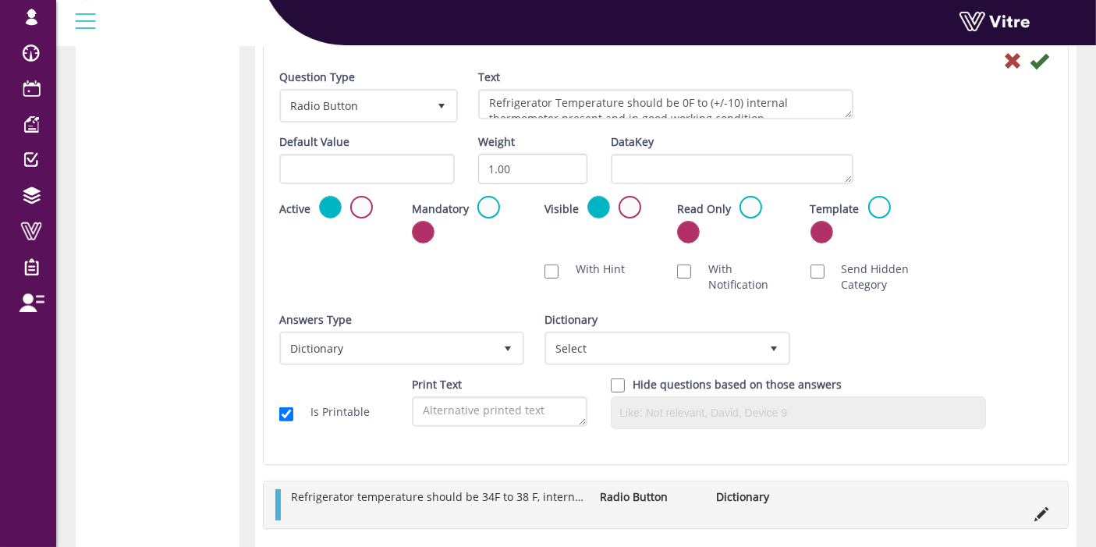
scroll to position [449, 0]
click at [659, 320] on div "Dictionary Select" at bounding box center [666, 337] width 242 height 53
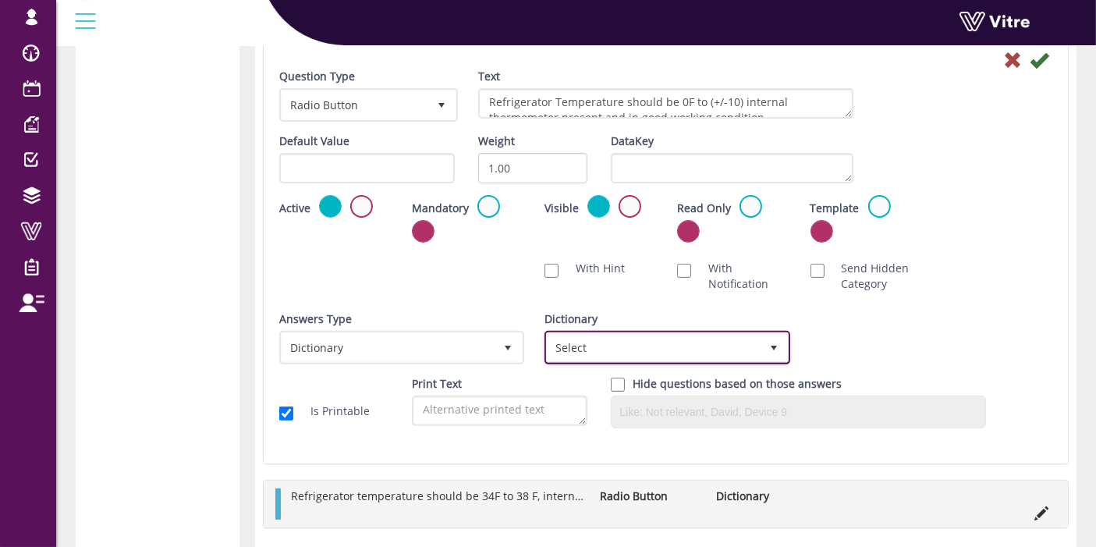
click at [664, 340] on span "Select" at bounding box center [653, 347] width 212 height 28
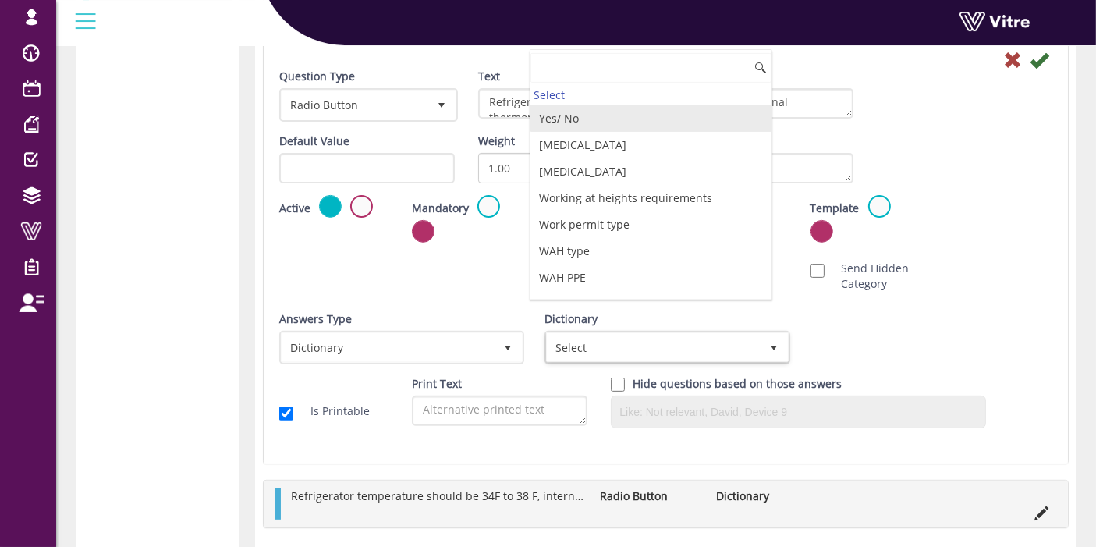
click at [606, 119] on li "Yes/ No" at bounding box center [651, 118] width 241 height 27
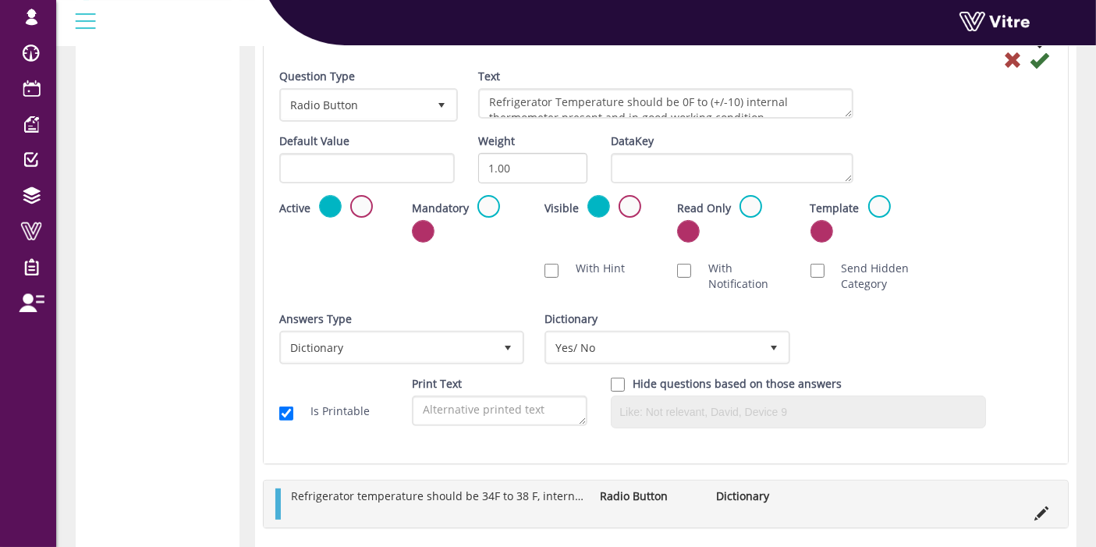
click at [1036, 62] on icon at bounding box center [1039, 60] width 19 height 19
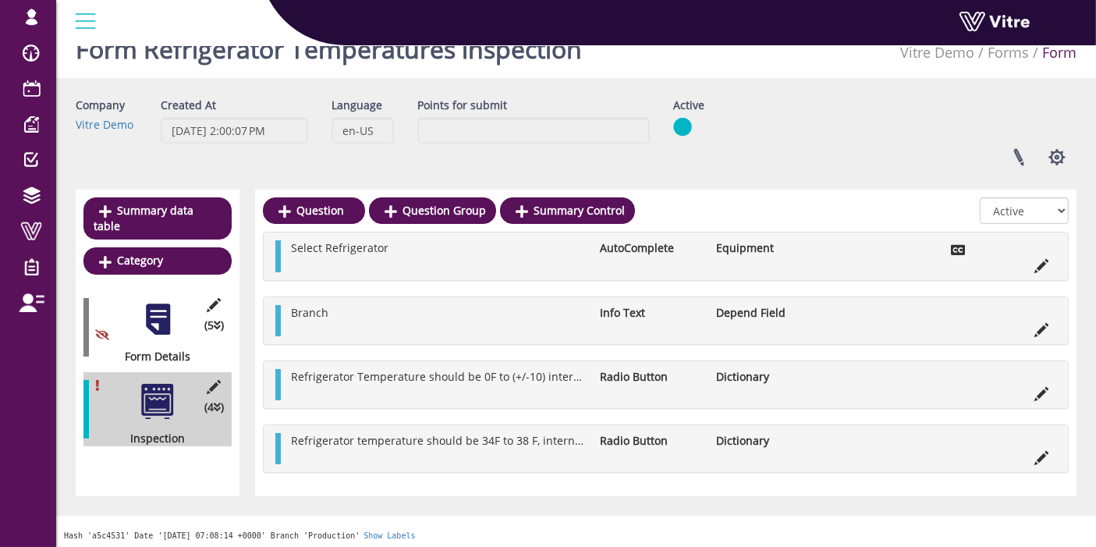
scroll to position [29, 0]
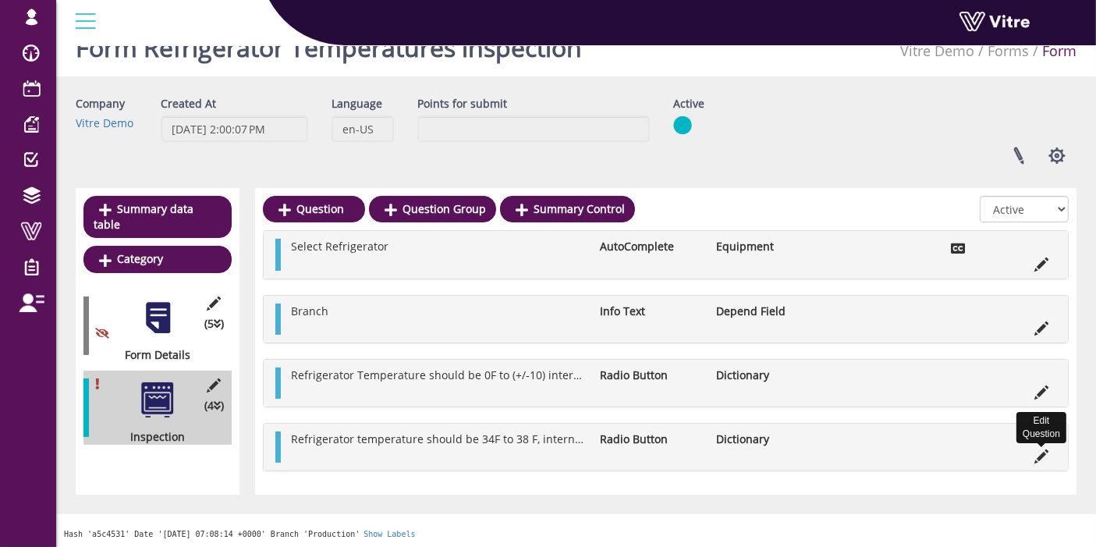
click at [1047, 449] on icon at bounding box center [1042, 456] width 14 height 14
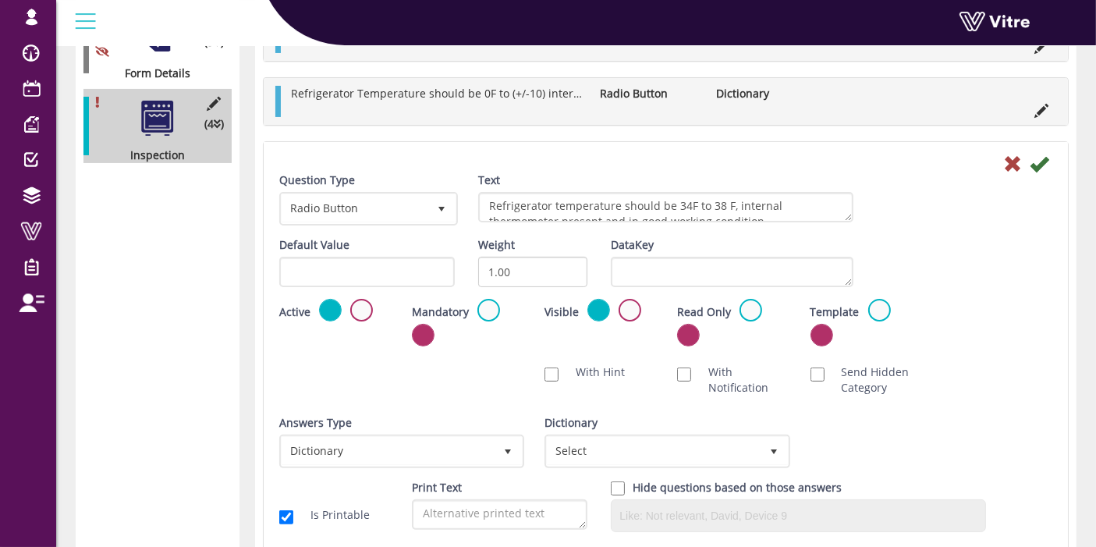
scroll to position [405, 0]
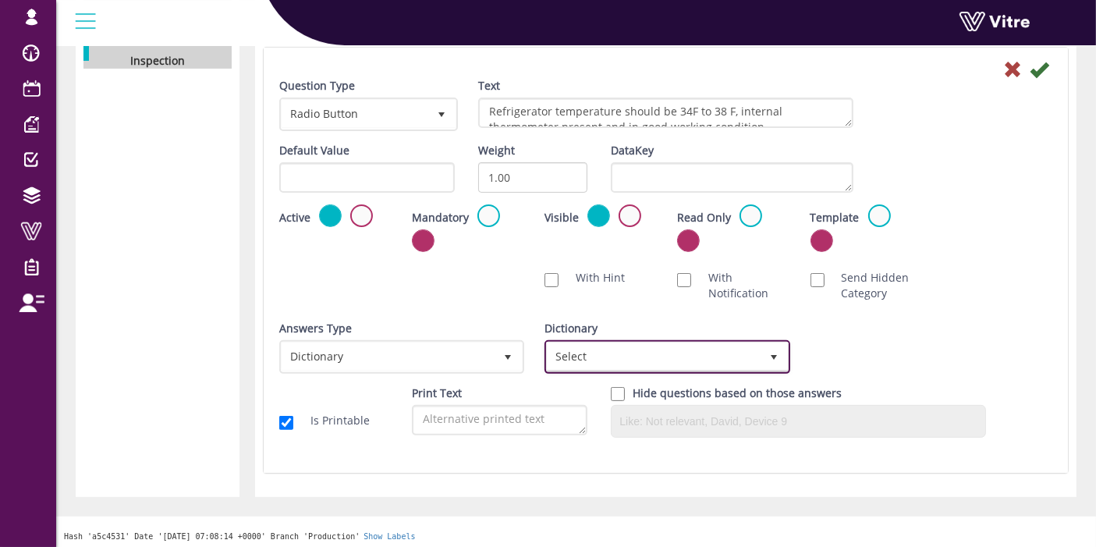
click at [732, 346] on span "Select" at bounding box center [653, 357] width 212 height 28
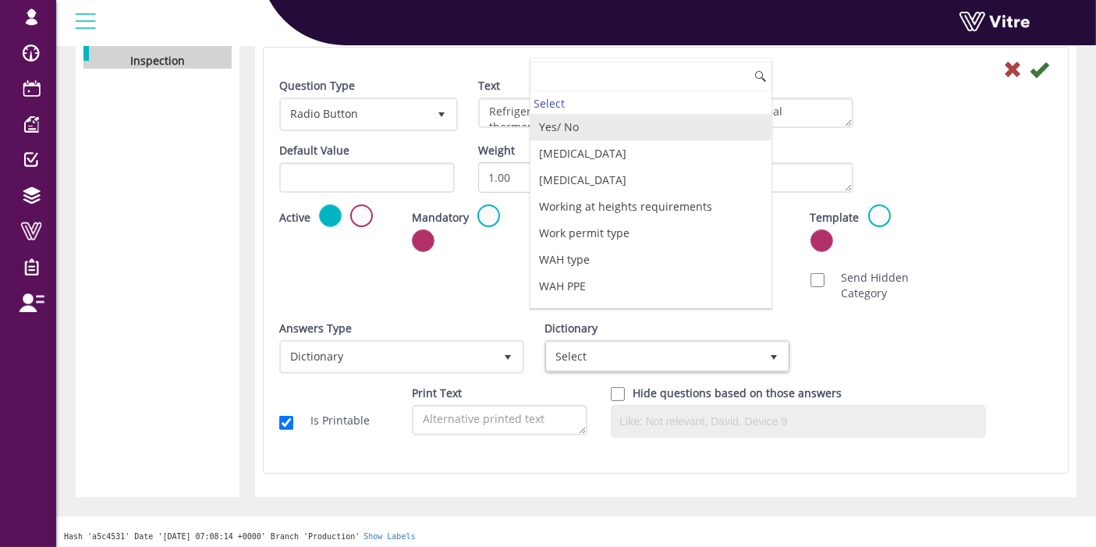
click at [641, 123] on li "Yes/ No" at bounding box center [651, 127] width 241 height 27
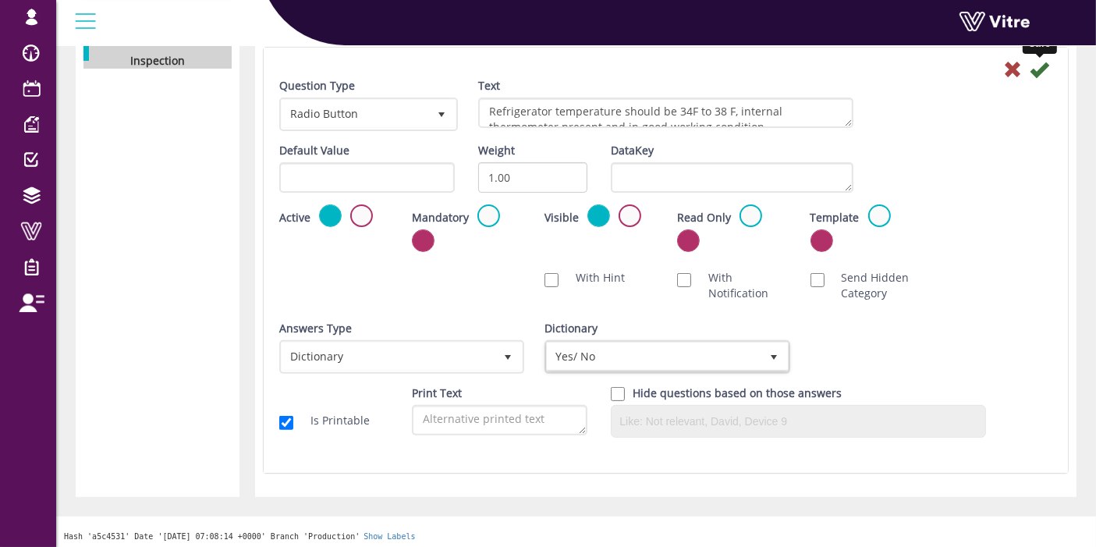
click at [1039, 66] on icon at bounding box center [1039, 69] width 19 height 19
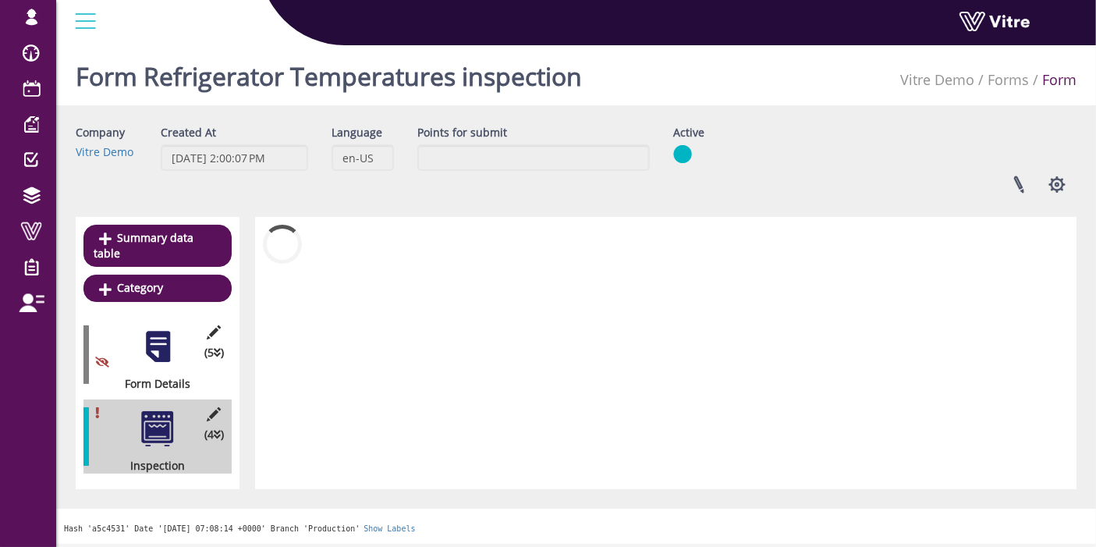
scroll to position [0, 0]
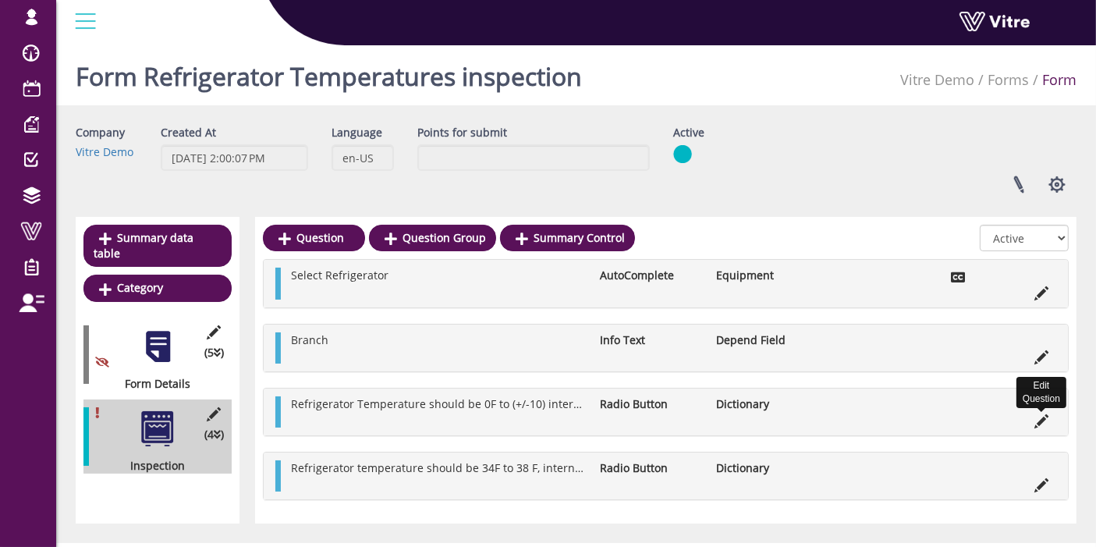
click at [1046, 417] on icon at bounding box center [1042, 421] width 14 height 14
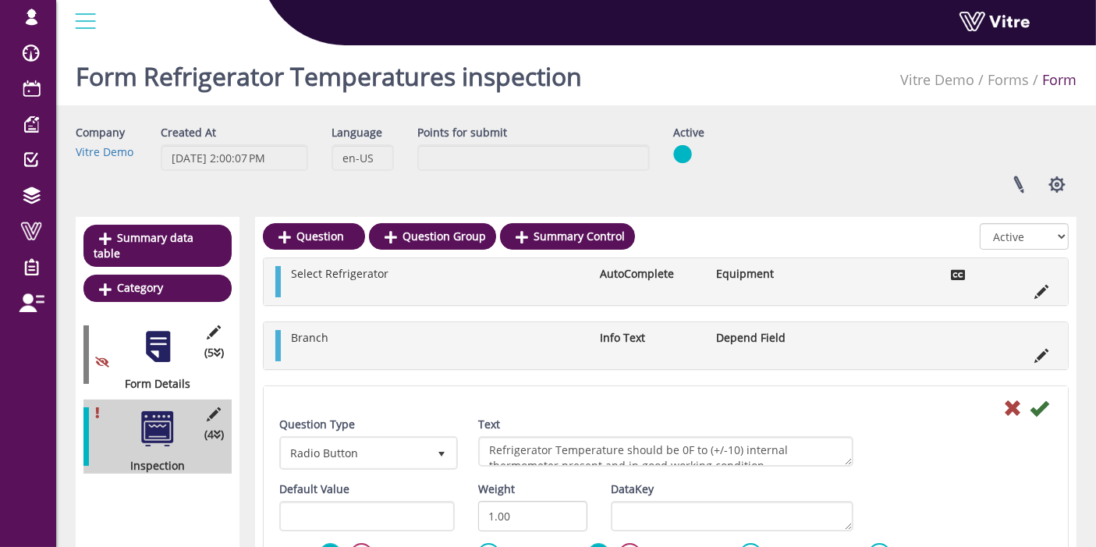
scroll to position [185, 0]
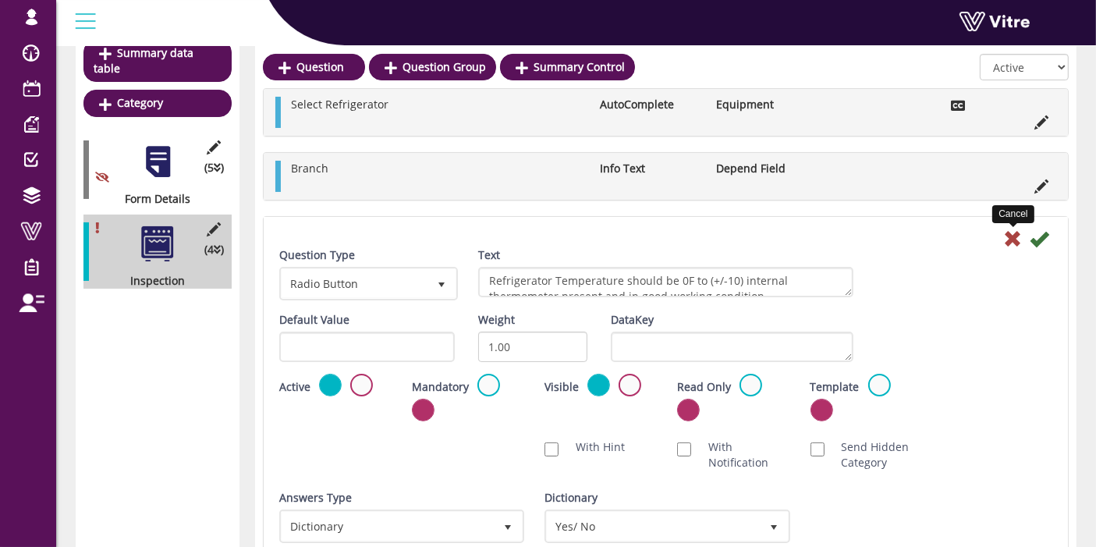
click at [1014, 231] on icon at bounding box center [1013, 238] width 19 height 19
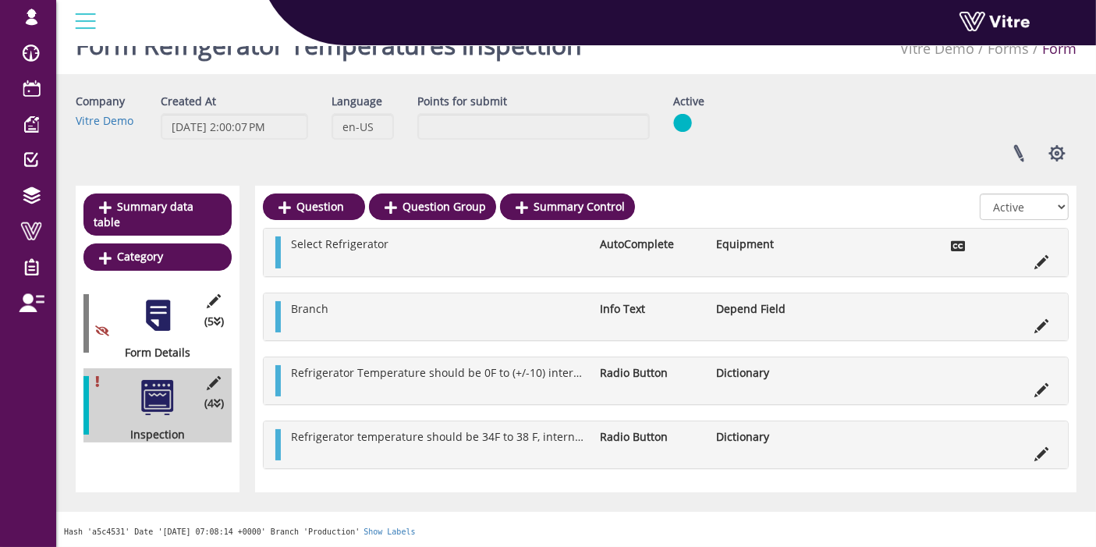
scroll to position [29, 0]
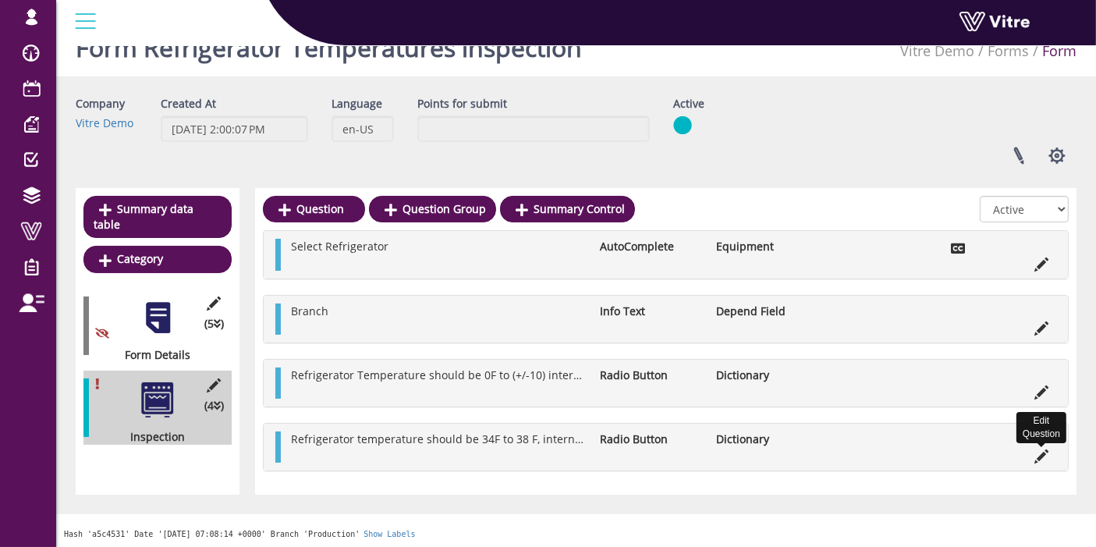
click at [1036, 450] on icon at bounding box center [1042, 456] width 14 height 14
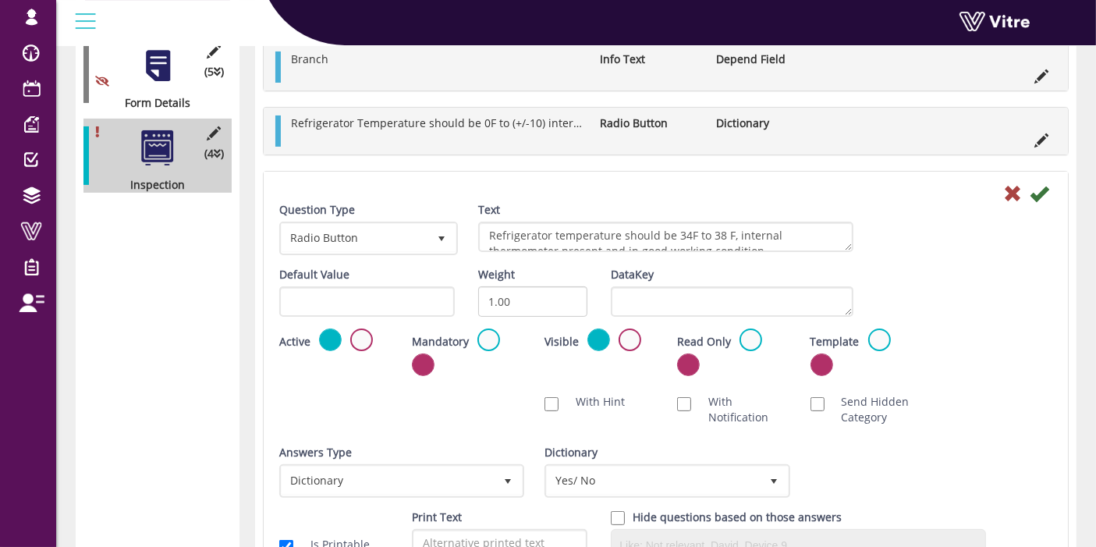
scroll to position [282, 0]
click at [1014, 199] on icon at bounding box center [1013, 192] width 19 height 19
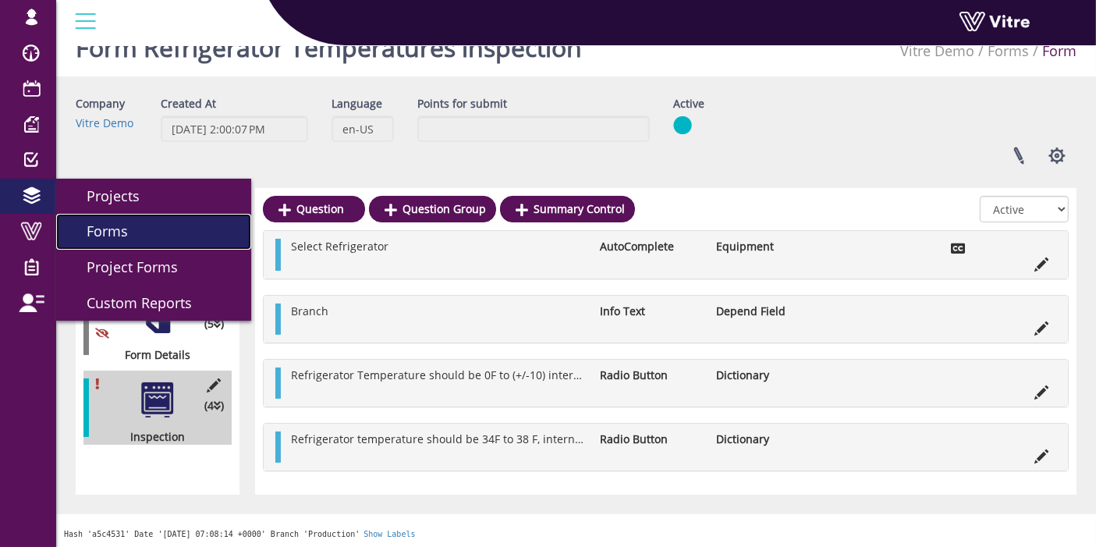
click at [133, 234] on link "Forms" at bounding box center [153, 232] width 195 height 36
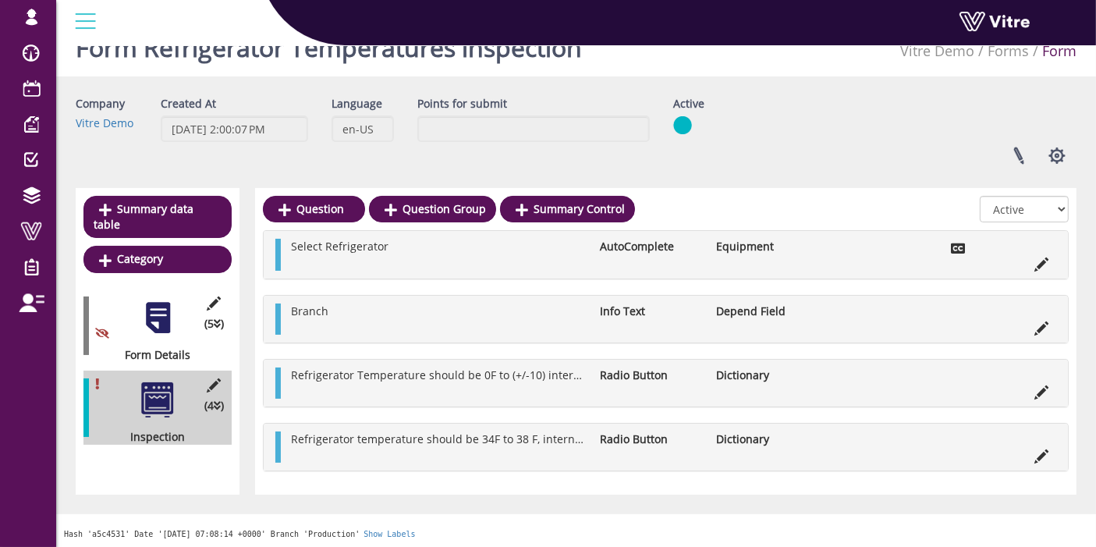
scroll to position [0, 0]
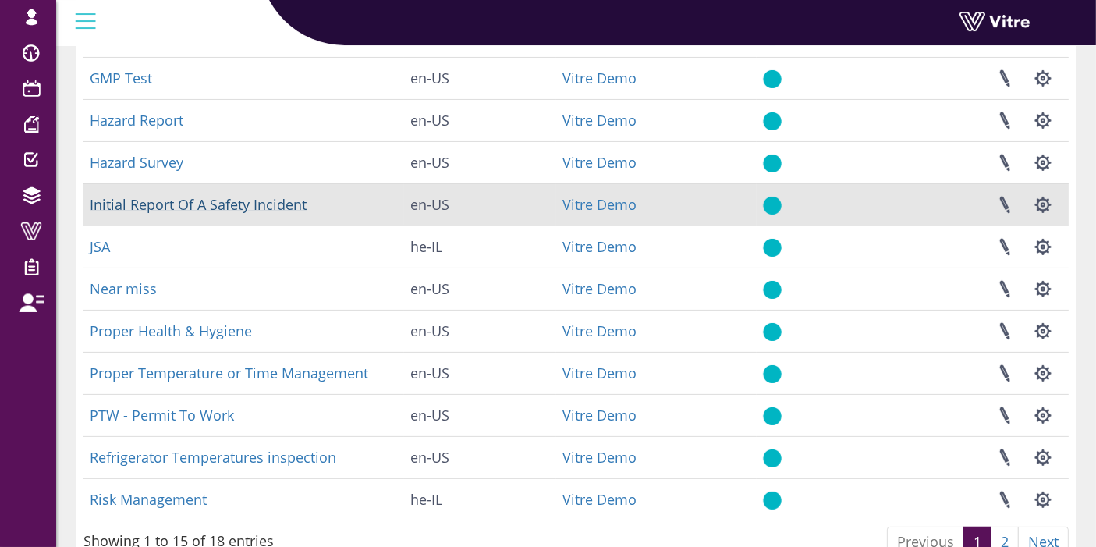
scroll to position [385, 0]
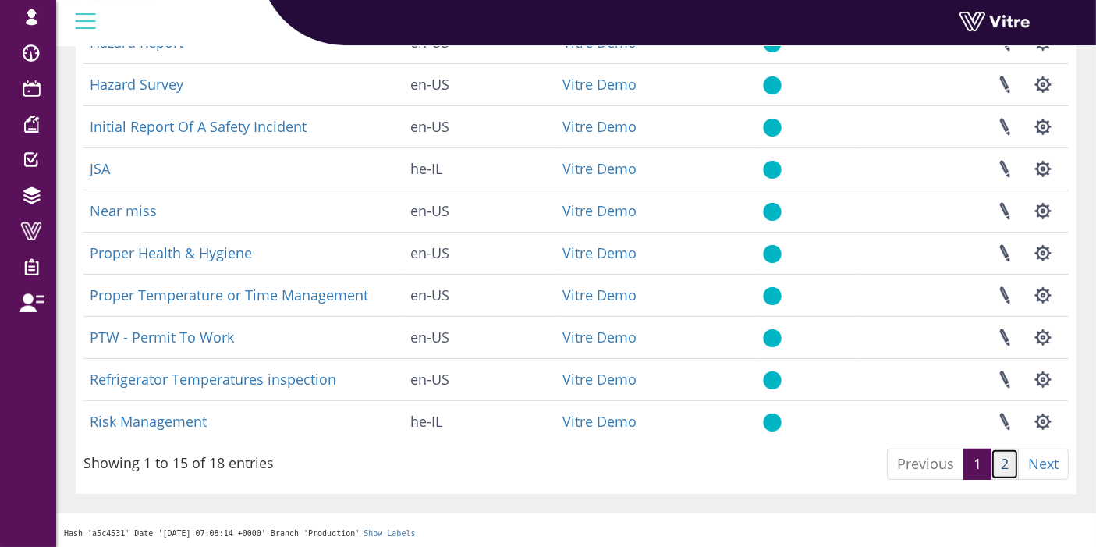
click at [1008, 461] on link "2" at bounding box center [1005, 464] width 28 height 31
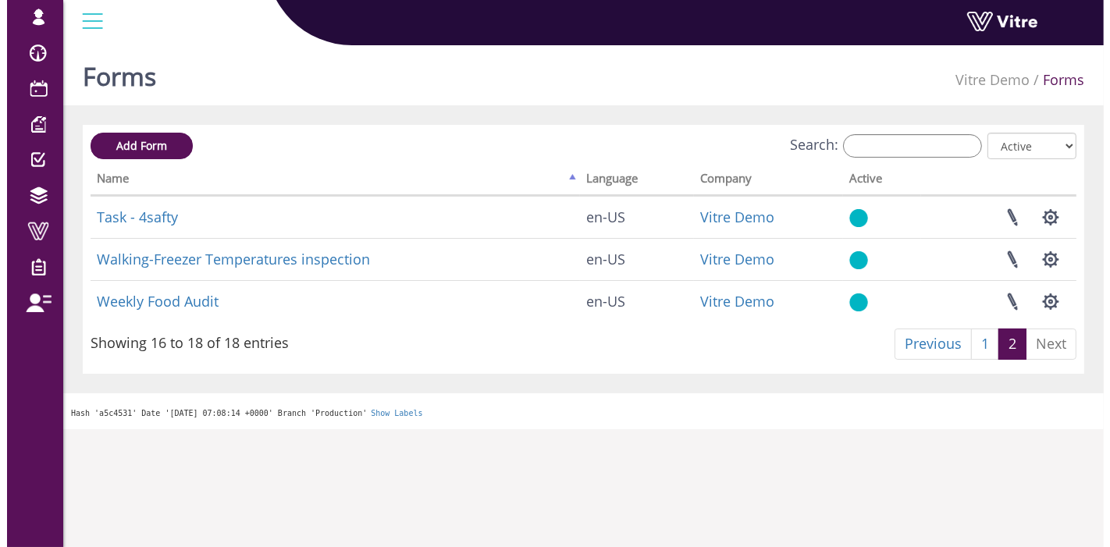
scroll to position [0, 0]
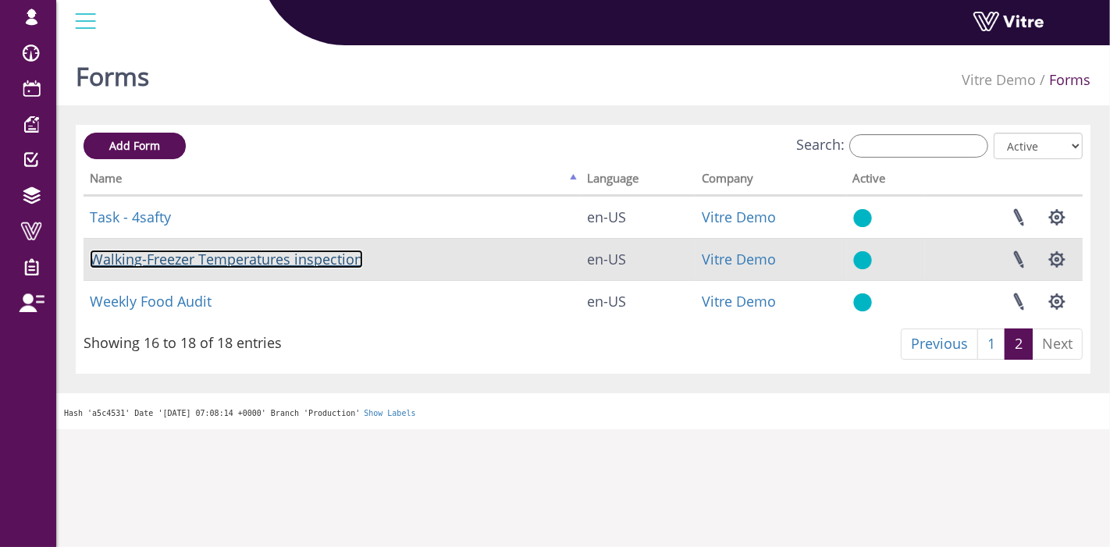
click at [305, 253] on link "Walking-Freezer Temperatures inspection" at bounding box center [226, 259] width 273 height 19
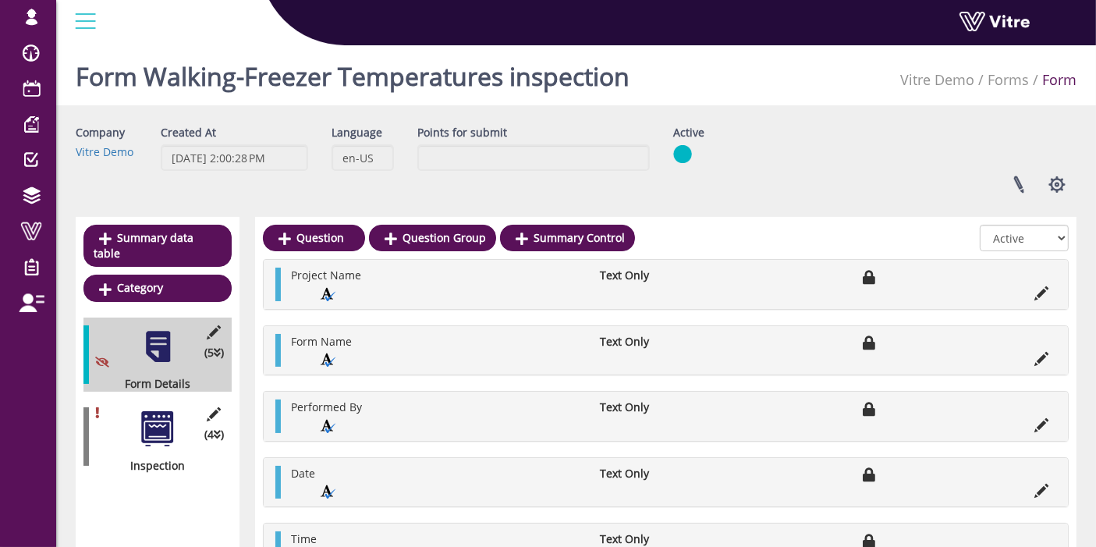
scroll to position [34, 0]
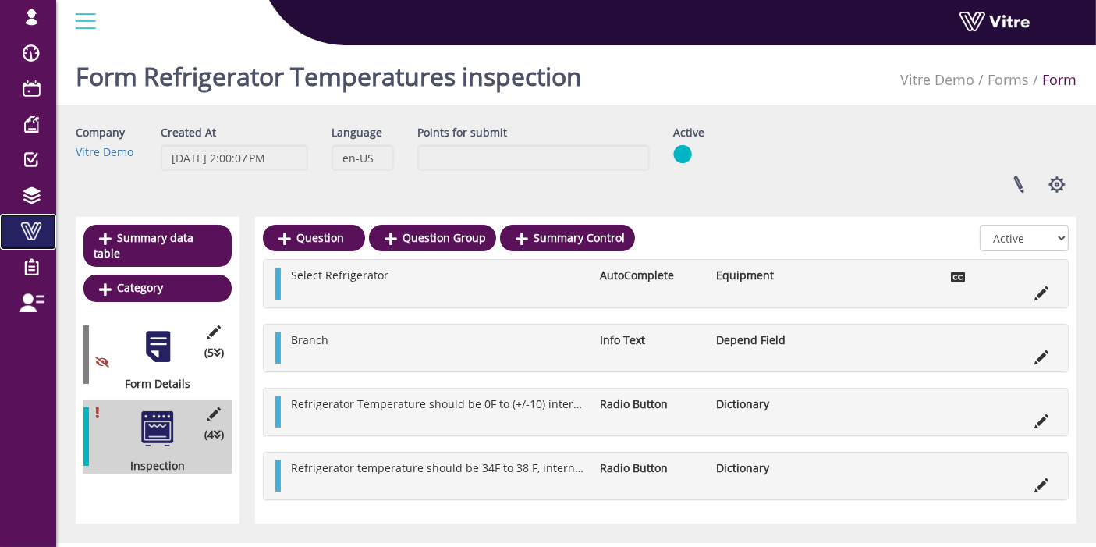
click at [22, 244] on link "Vitre" at bounding box center [28, 232] width 56 height 36
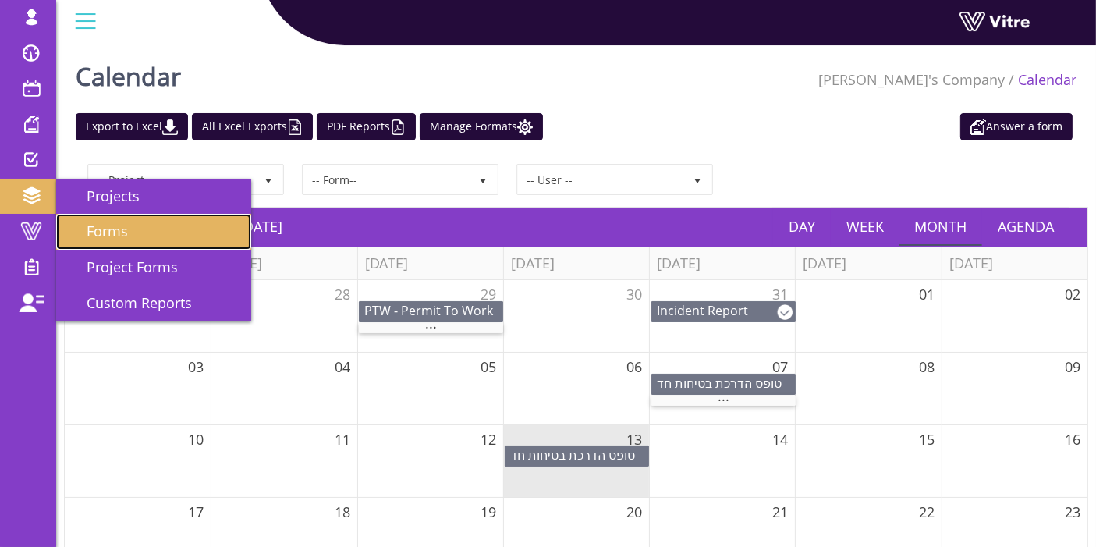
click at [116, 230] on span "Forms" at bounding box center [98, 231] width 60 height 19
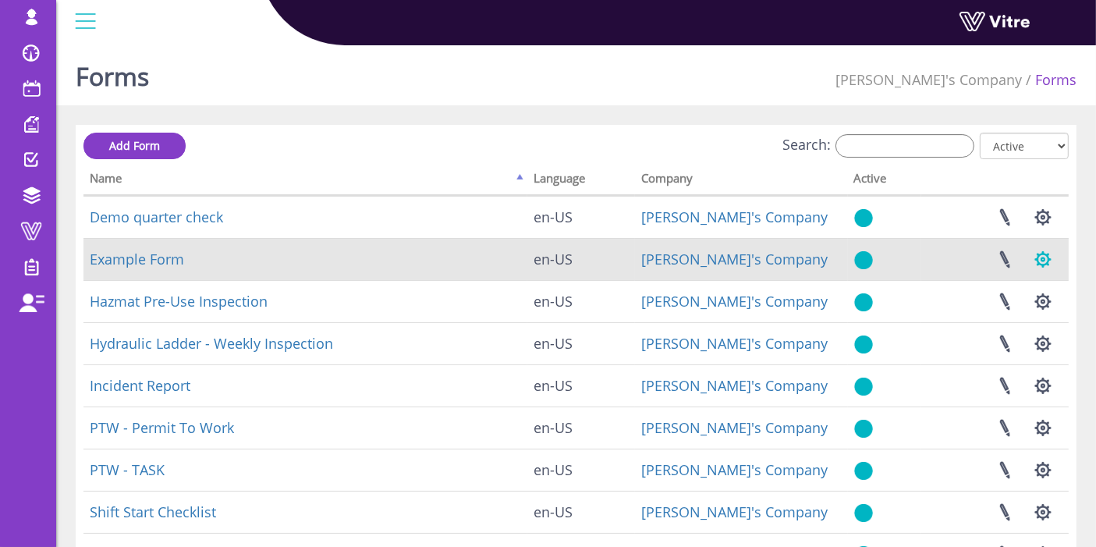
click at [1039, 257] on button "button" at bounding box center [1043, 259] width 39 height 41
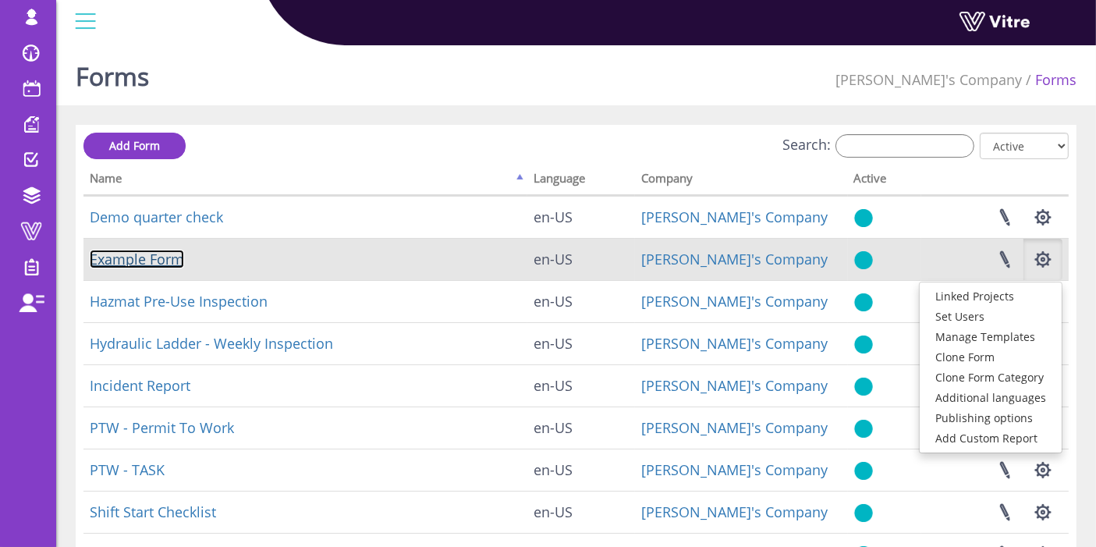
click at [177, 261] on link "Example Form" at bounding box center [137, 259] width 94 height 19
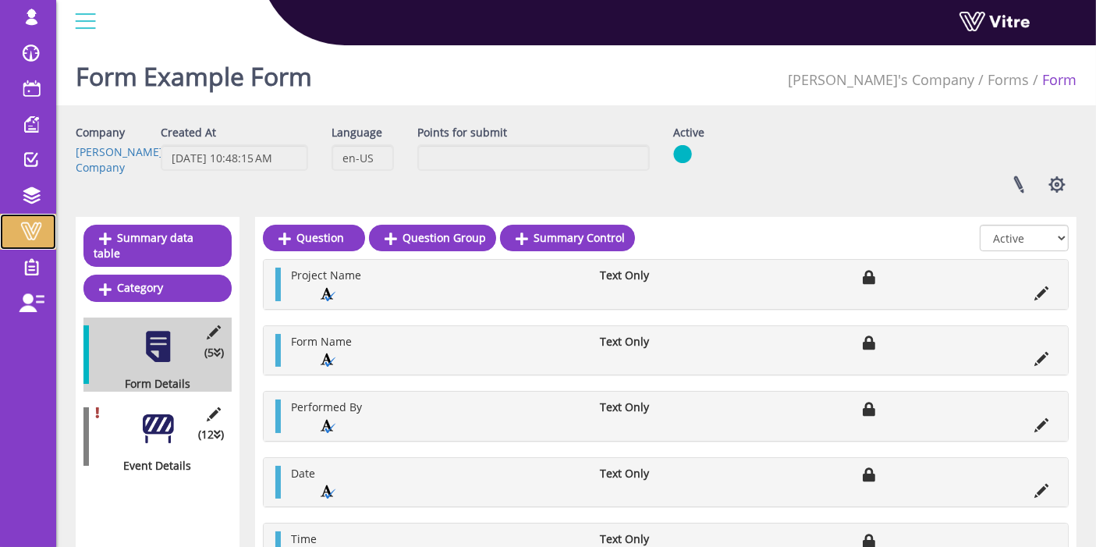
click at [34, 226] on span at bounding box center [31, 231] width 39 height 19
click at [147, 400] on div "(12 ) Event Details" at bounding box center [157, 437] width 148 height 74
click at [155, 411] on div at bounding box center [157, 428] width 35 height 35
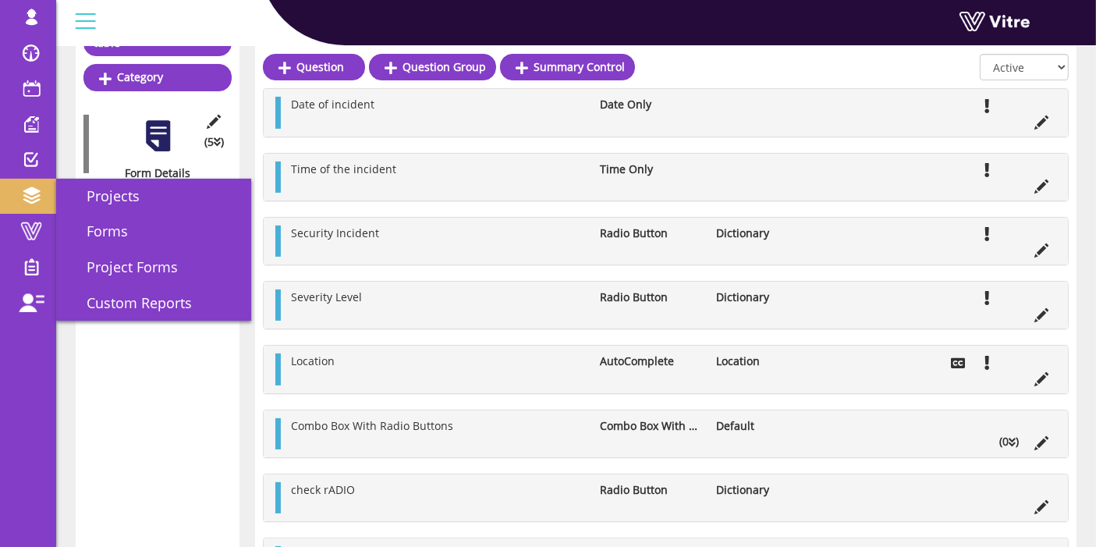
scroll to position [209, 0]
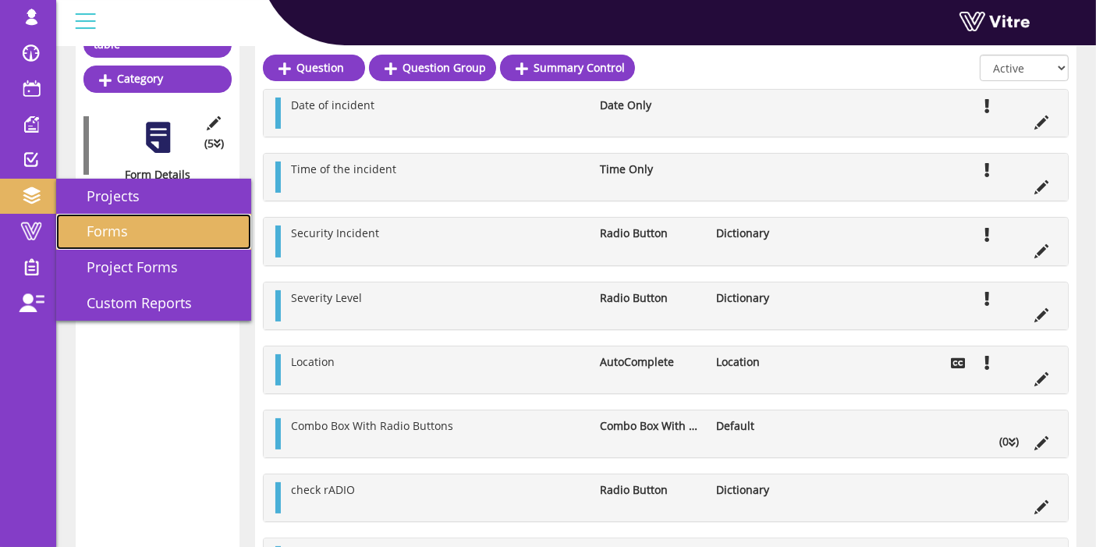
click at [112, 226] on span "Forms" at bounding box center [98, 231] width 60 height 19
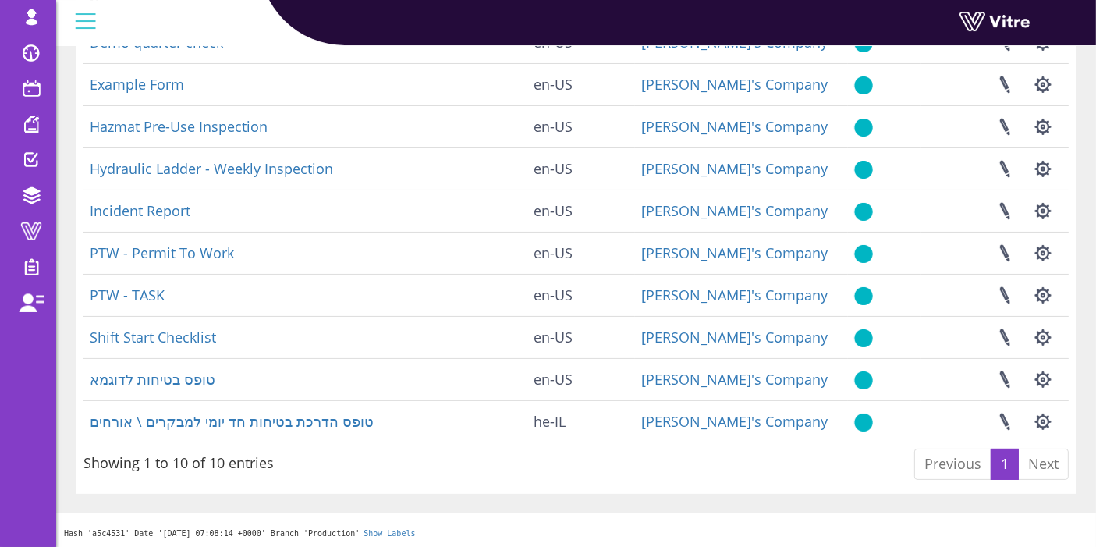
scroll to position [173, 0]
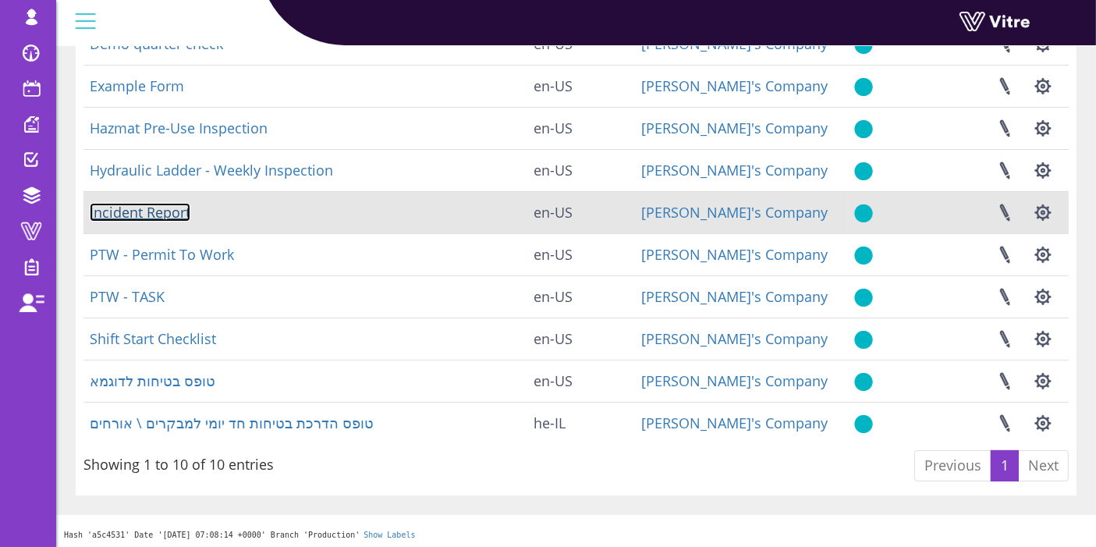
click at [135, 217] on link "Incident Report" at bounding box center [140, 212] width 101 height 19
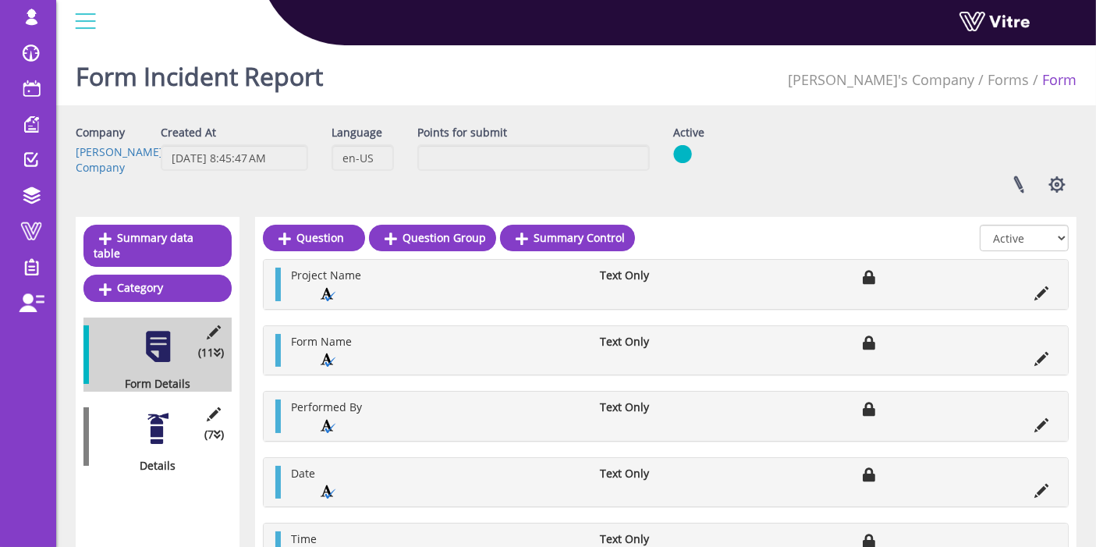
click at [155, 411] on div at bounding box center [157, 428] width 35 height 35
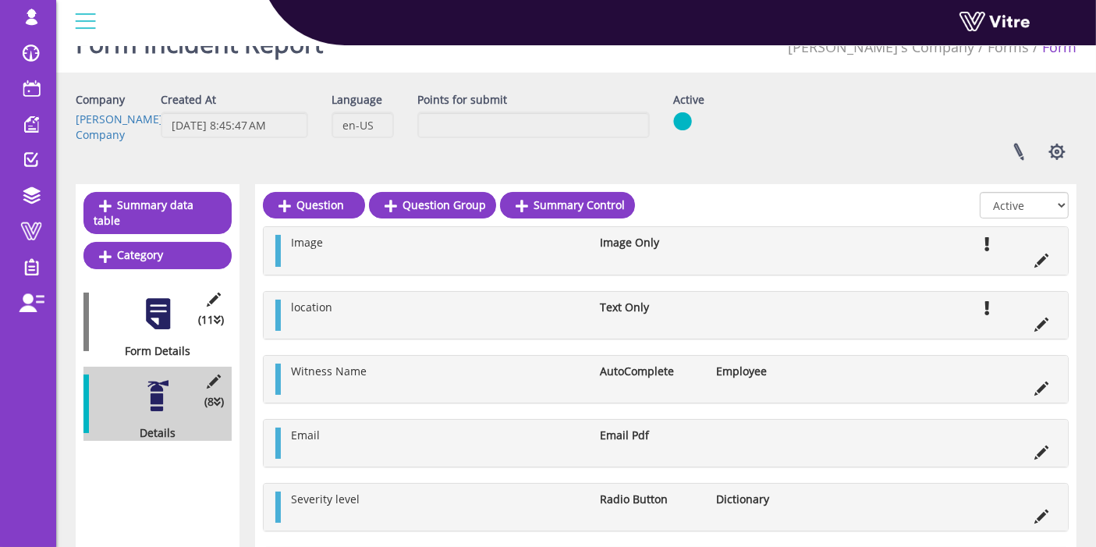
scroll to position [5, 0]
